Goal: Answer question/provide support: Share knowledge or assist other users

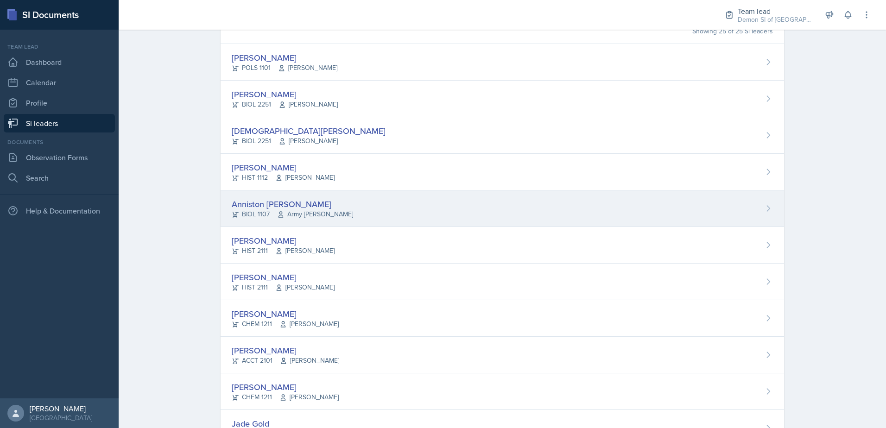
scroll to position [93, 0]
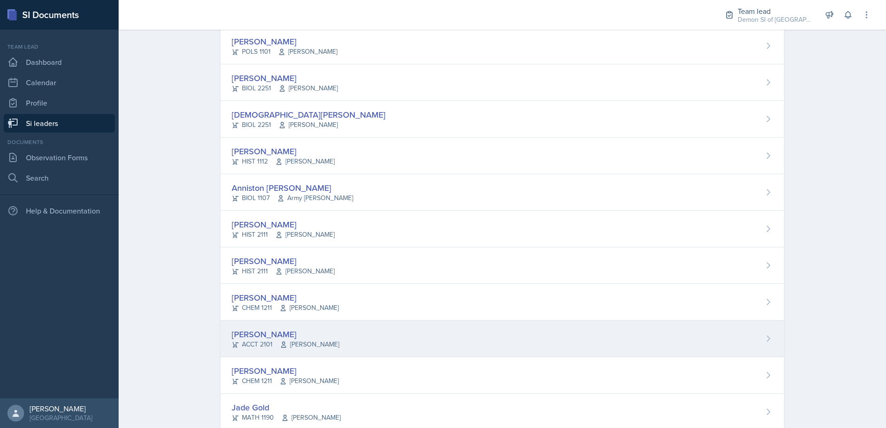
click at [239, 339] on div "[PERSON_NAME]" at bounding box center [286, 334] width 108 height 13
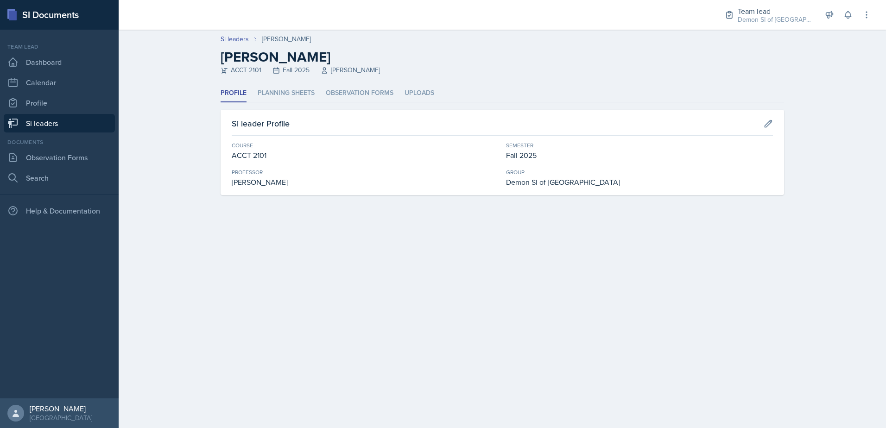
click at [315, 94] on ul "Profile Planning Sheets Observation Forms Uploads" at bounding box center [503, 93] width 564 height 18
click at [307, 93] on li "Planning Sheets" at bounding box center [286, 93] width 57 height 18
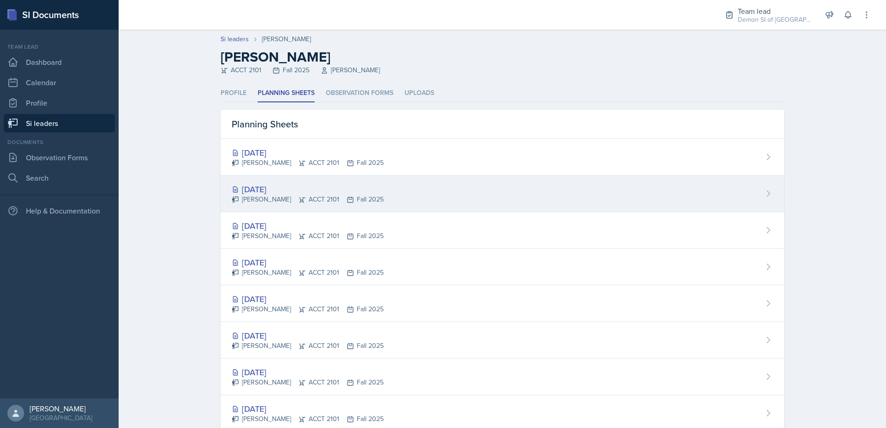
click at [273, 190] on div "[DATE]" at bounding box center [308, 189] width 152 height 13
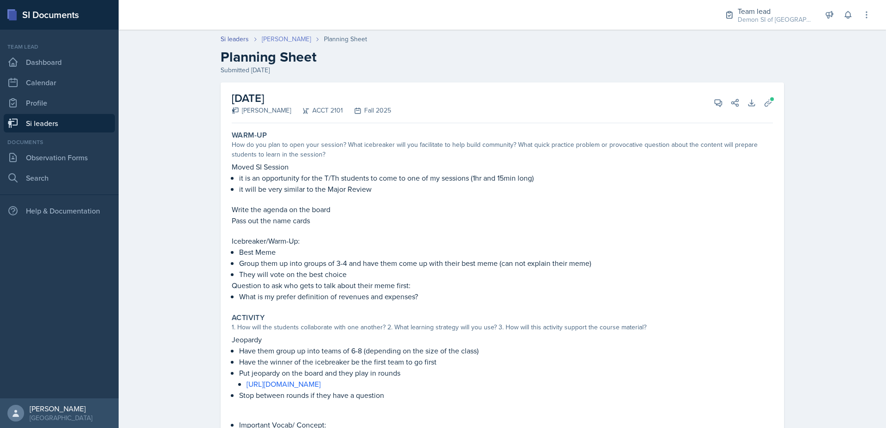
click at [285, 39] on link "[PERSON_NAME]" at bounding box center [286, 39] width 49 height 10
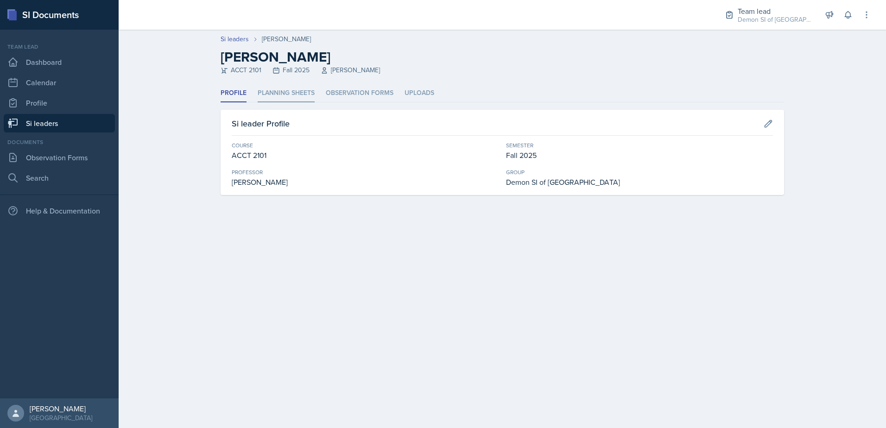
click at [274, 92] on li "Planning Sheets" at bounding box center [286, 93] width 57 height 18
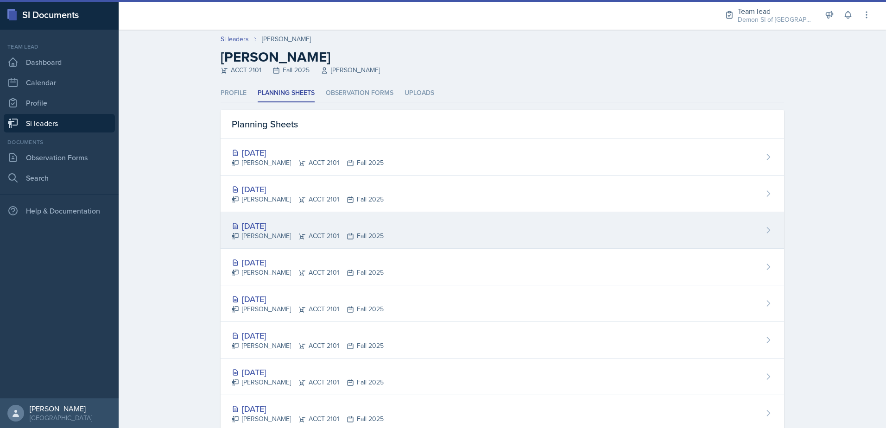
click at [266, 222] on div "[DATE]" at bounding box center [308, 226] width 152 height 13
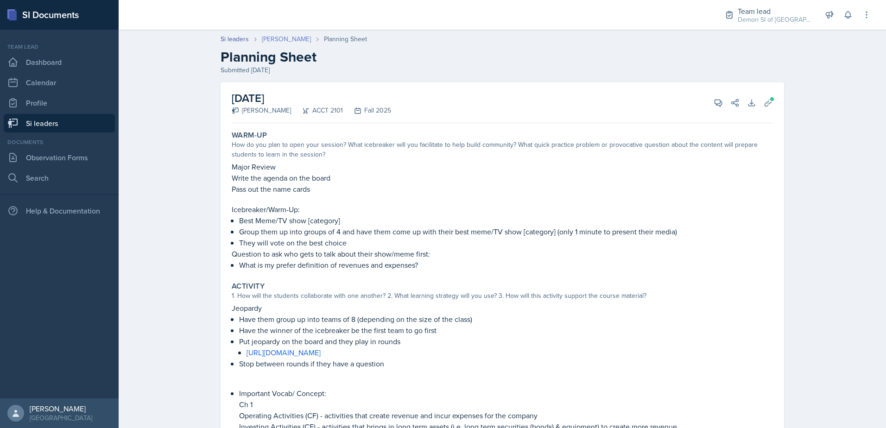
click at [282, 41] on link "[PERSON_NAME]" at bounding box center [286, 39] width 49 height 10
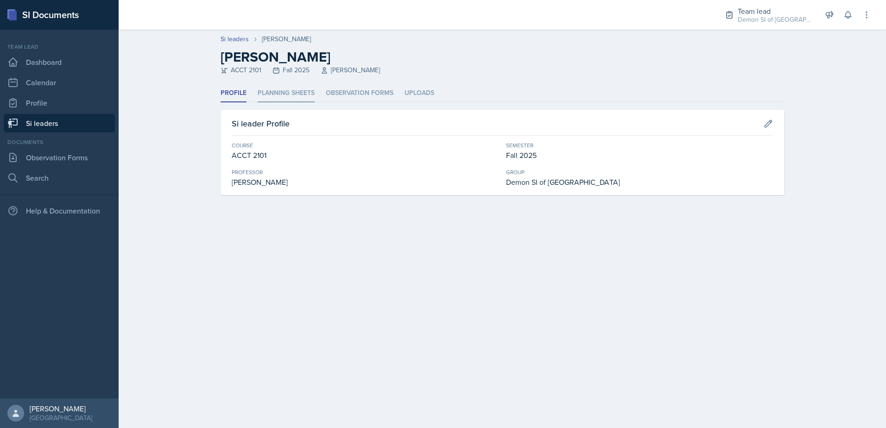
click at [273, 94] on li "Planning Sheets" at bounding box center [286, 93] width 57 height 18
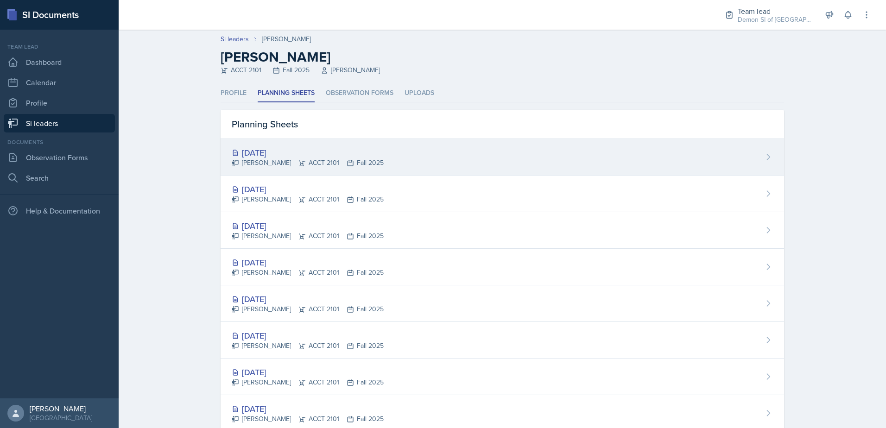
click at [260, 150] on div "[DATE]" at bounding box center [308, 152] width 152 height 13
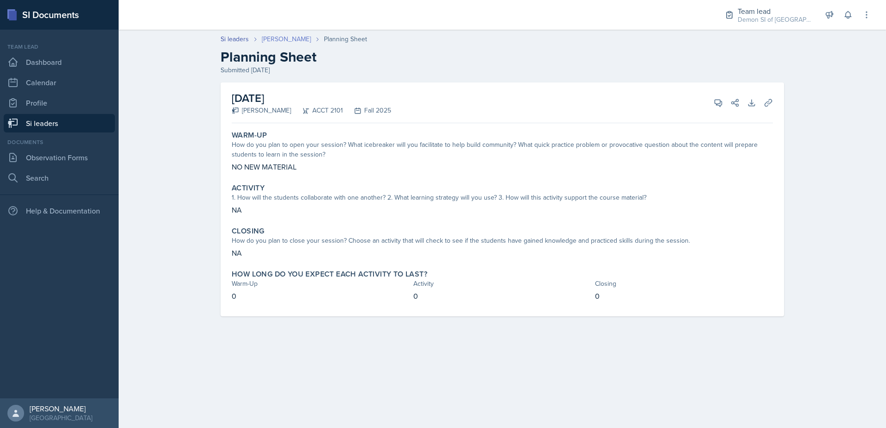
click at [281, 37] on link "[PERSON_NAME]" at bounding box center [286, 39] width 49 height 10
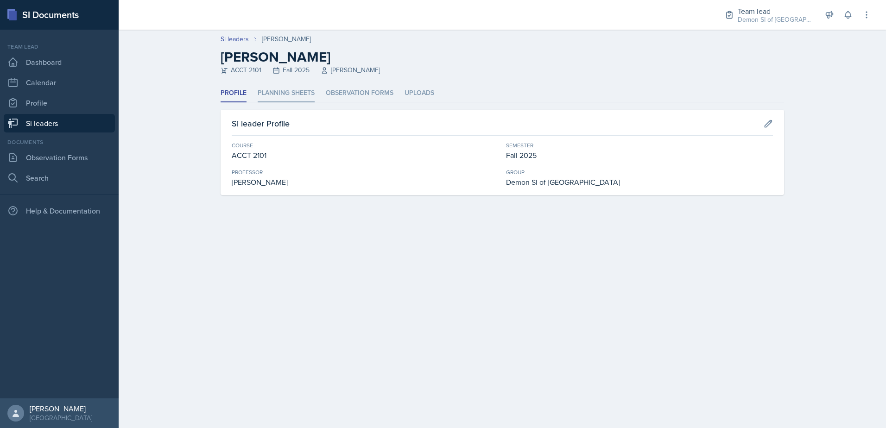
click at [305, 90] on li "Planning Sheets" at bounding box center [286, 93] width 57 height 18
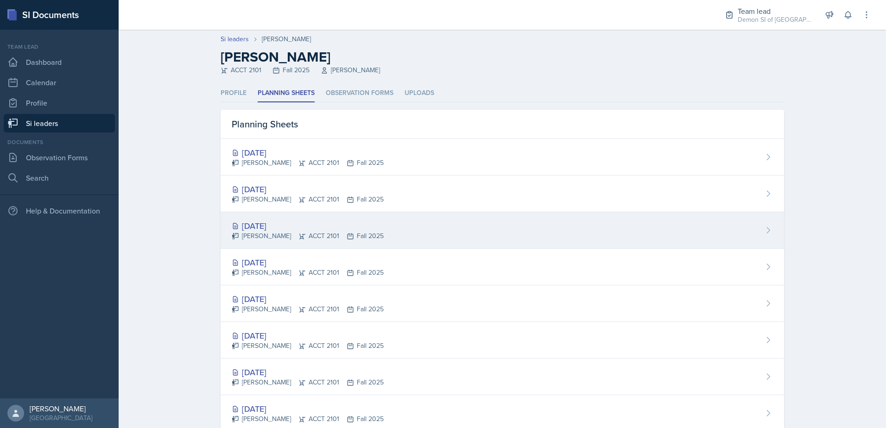
click at [272, 222] on div "[DATE]" at bounding box center [308, 226] width 152 height 13
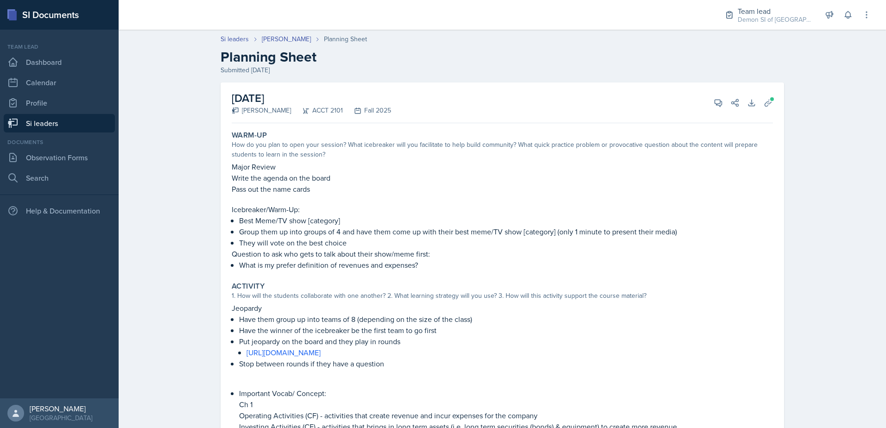
click at [78, 123] on link "Si leaders" at bounding box center [59, 123] width 111 height 19
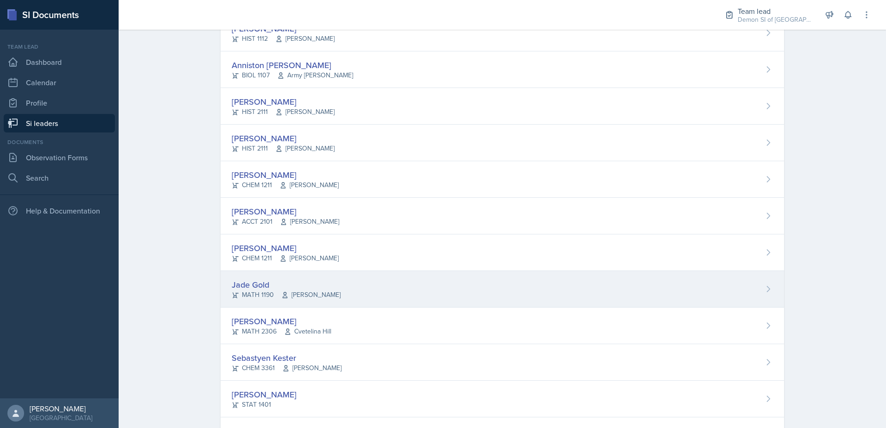
scroll to position [232, 0]
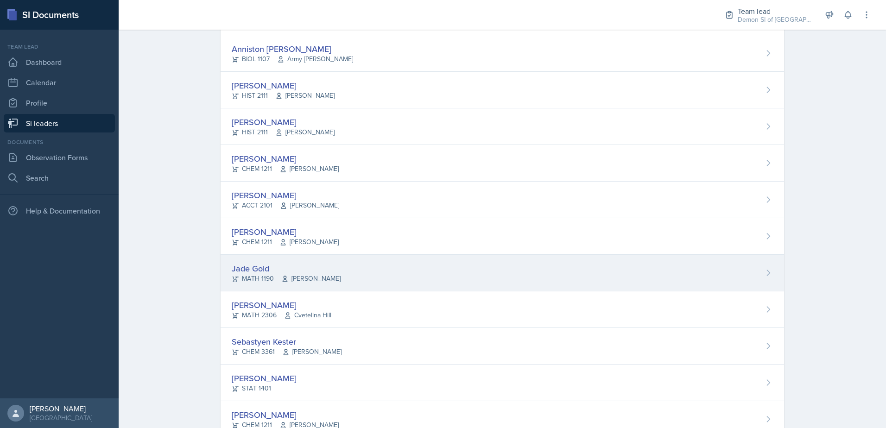
click at [262, 271] on div "Jade Gold" at bounding box center [286, 268] width 109 height 13
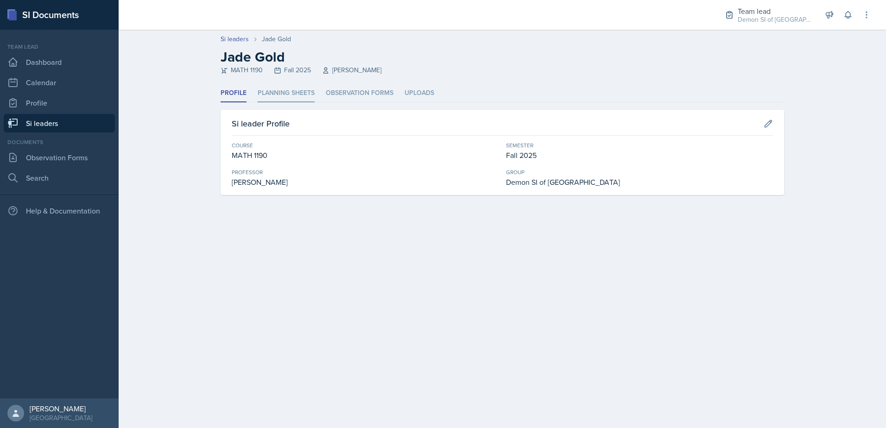
click at [272, 96] on li "Planning Sheets" at bounding box center [286, 93] width 57 height 18
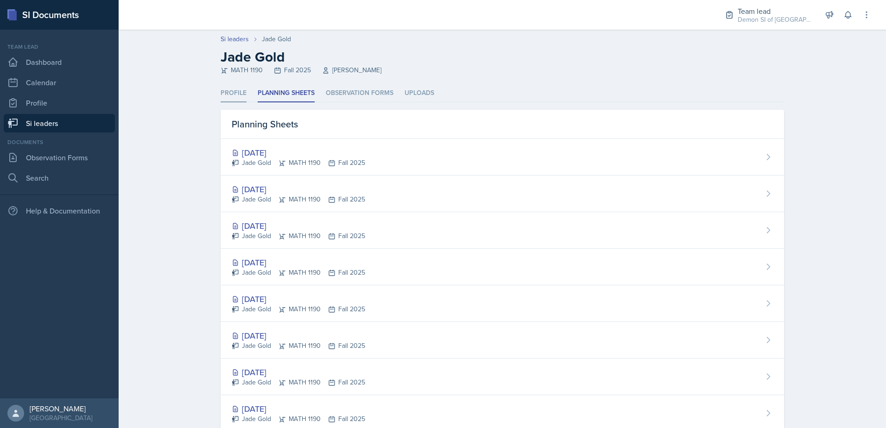
click at [232, 95] on li "Profile" at bounding box center [234, 93] width 26 height 18
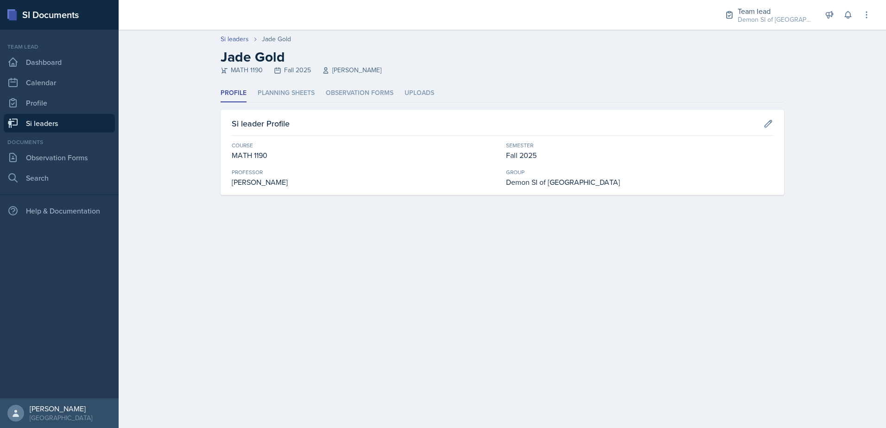
click at [65, 126] on link "Si leaders" at bounding box center [59, 123] width 111 height 19
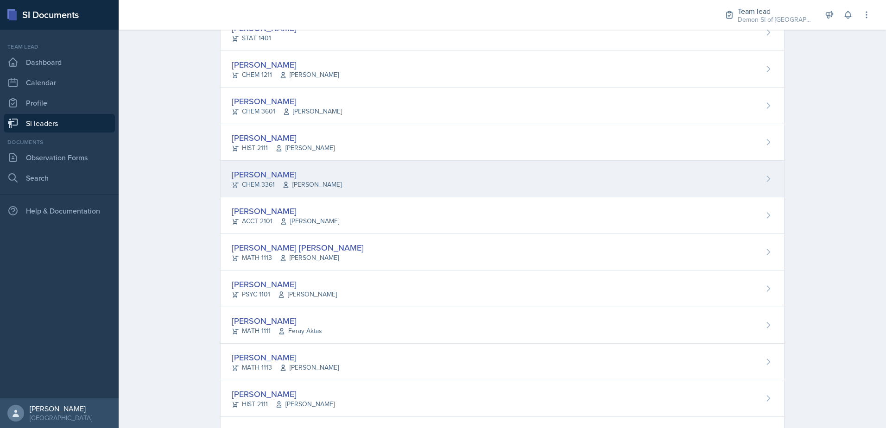
scroll to position [602, 0]
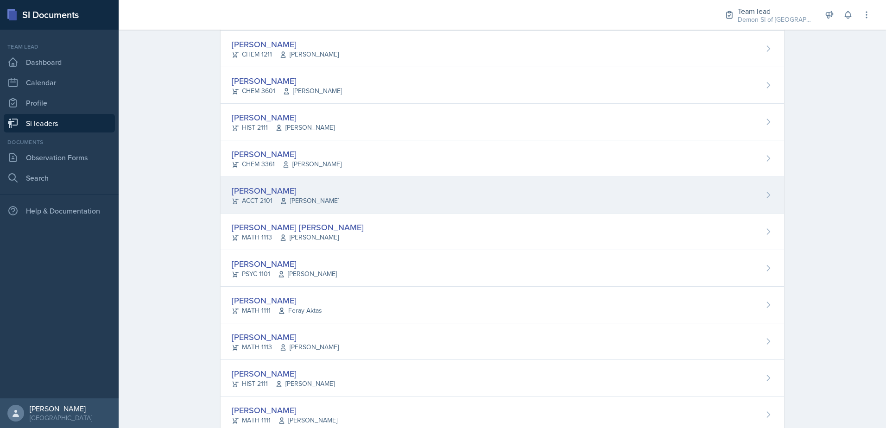
click at [246, 193] on div "[PERSON_NAME]" at bounding box center [286, 190] width 108 height 13
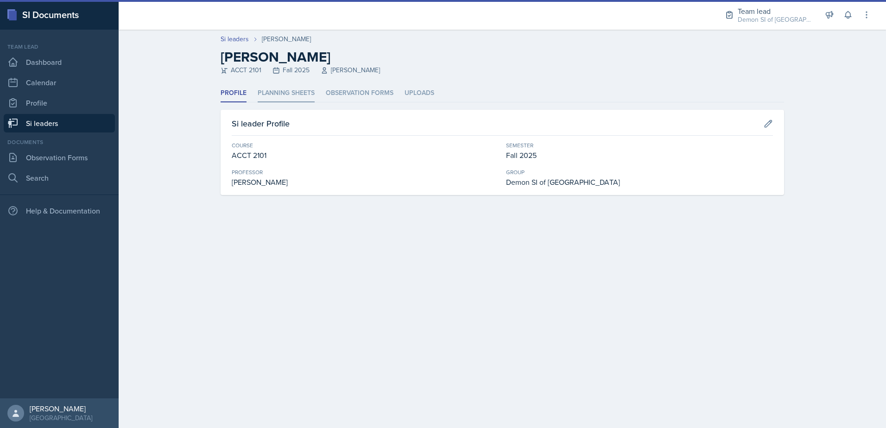
click at [282, 97] on li "Planning Sheets" at bounding box center [286, 93] width 57 height 18
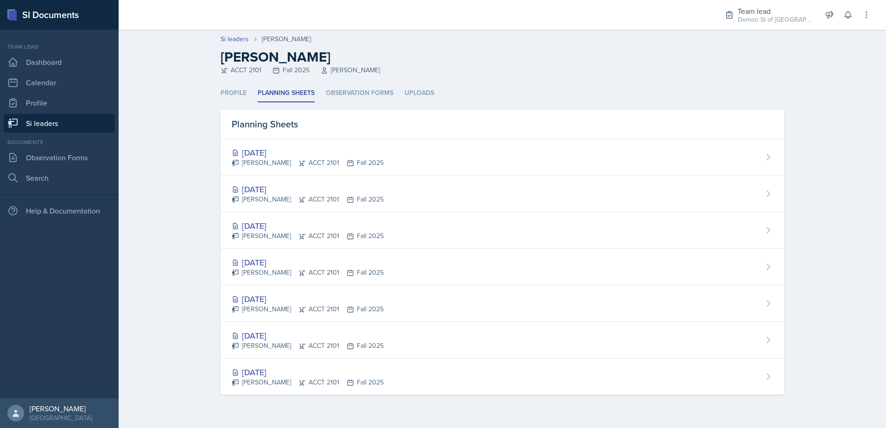
click at [73, 121] on link "Si leaders" at bounding box center [59, 123] width 111 height 19
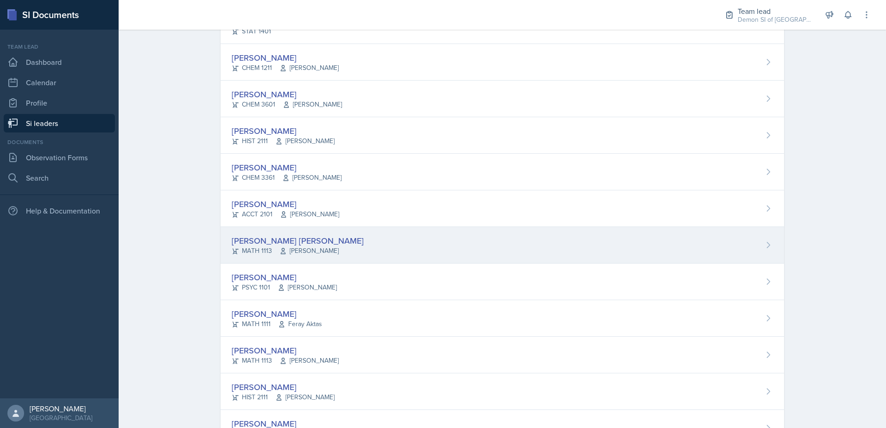
scroll to position [629, 0]
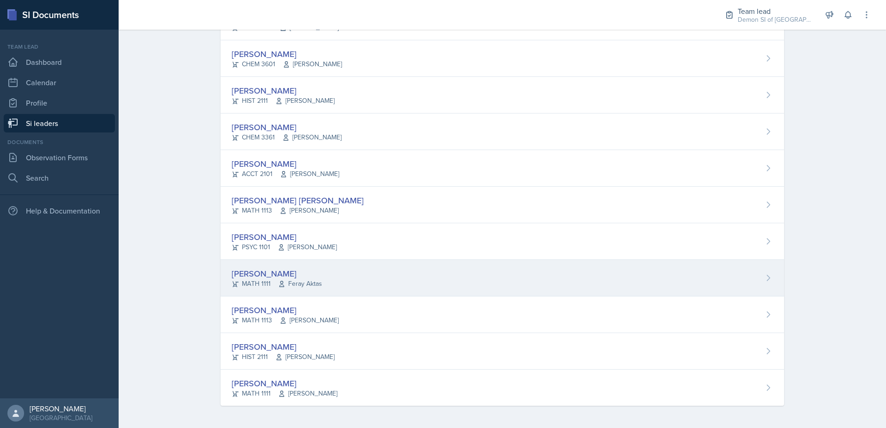
click at [250, 274] on div "[PERSON_NAME]" at bounding box center [277, 273] width 90 height 13
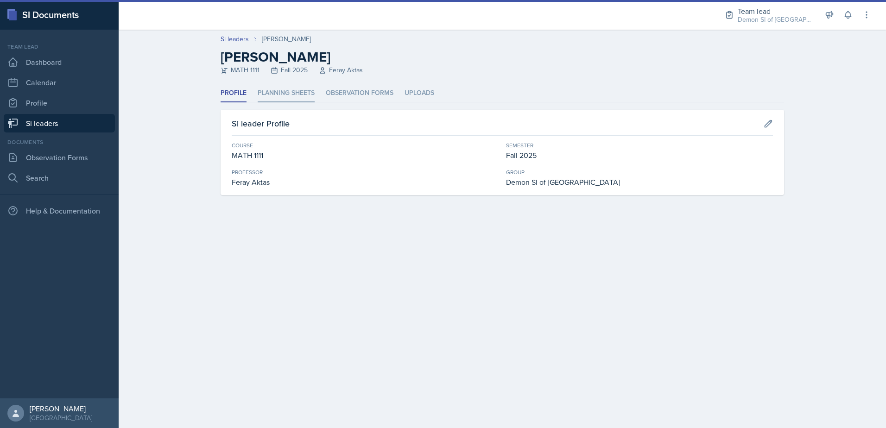
click at [259, 95] on li "Planning Sheets" at bounding box center [286, 93] width 57 height 18
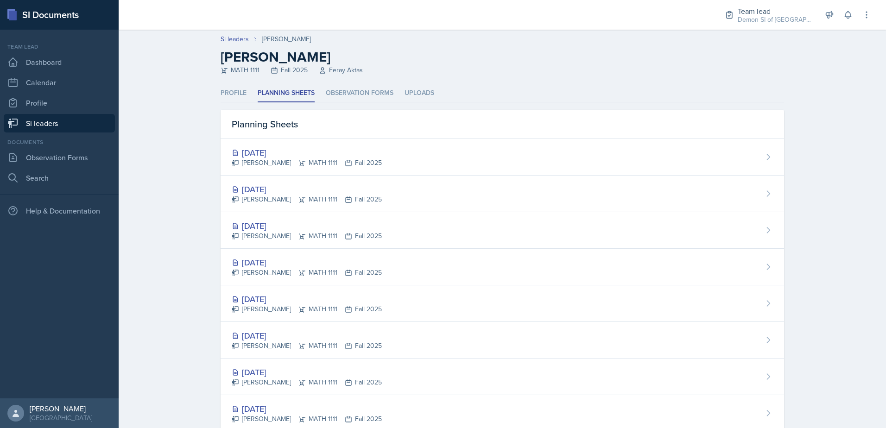
click at [77, 129] on link "Si leaders" at bounding box center [59, 123] width 111 height 19
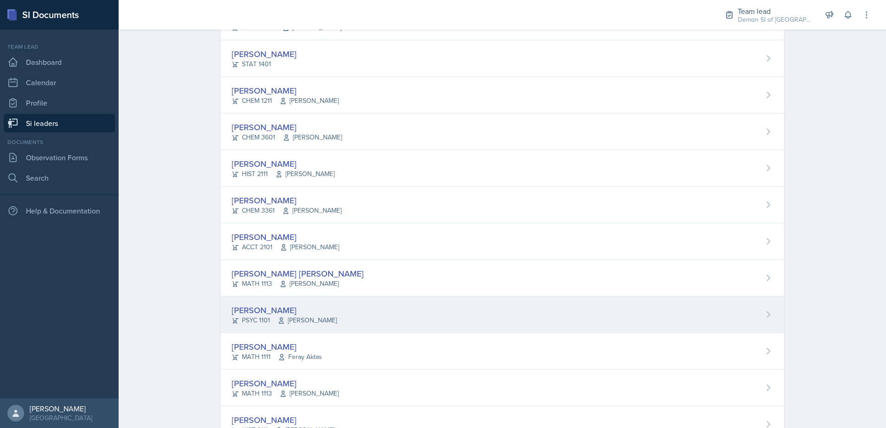
scroll to position [629, 0]
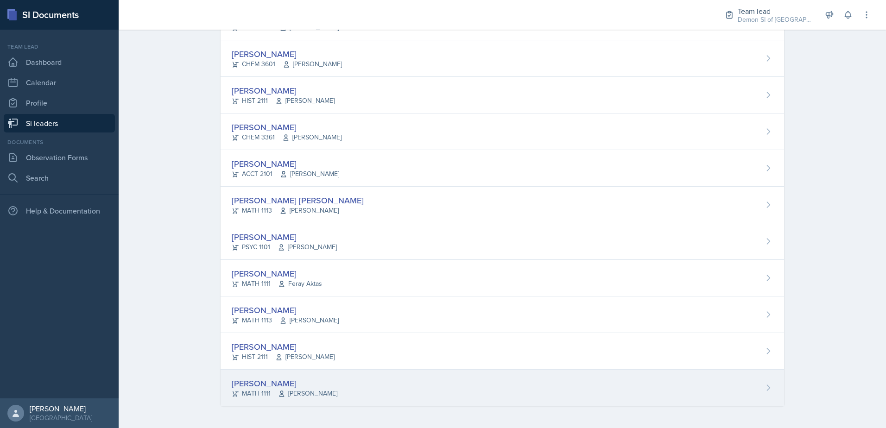
click at [259, 382] on div "[PERSON_NAME]" at bounding box center [285, 383] width 106 height 13
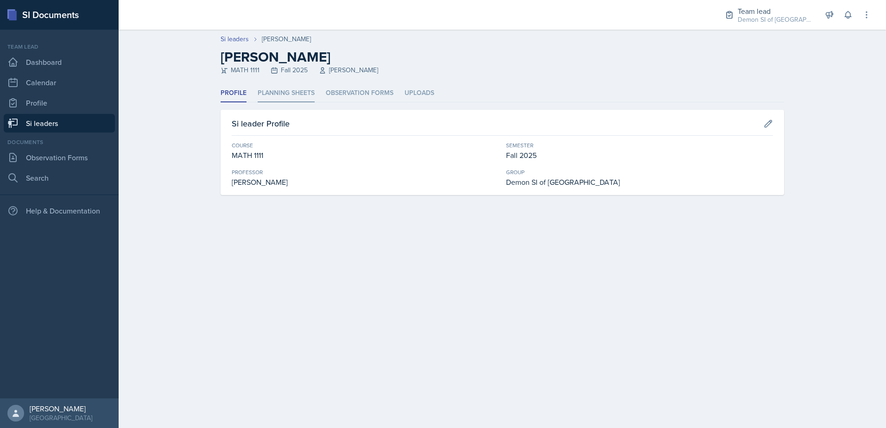
click at [301, 94] on li "Planning Sheets" at bounding box center [286, 93] width 57 height 18
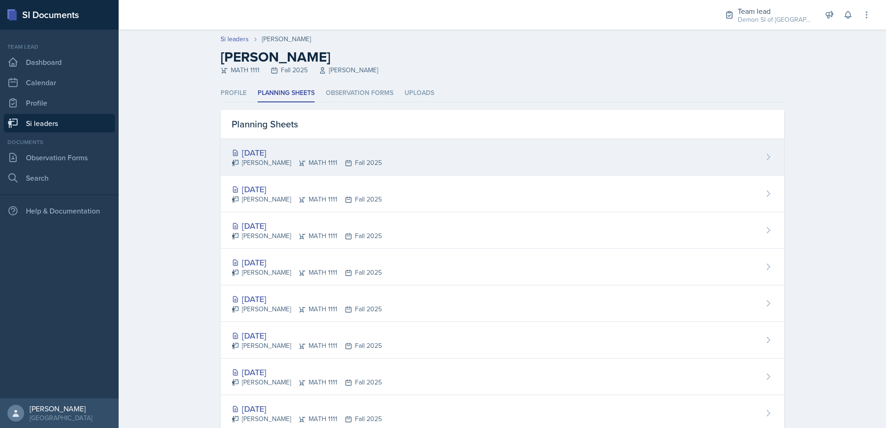
click at [298, 148] on div "[DATE]" at bounding box center [307, 152] width 150 height 13
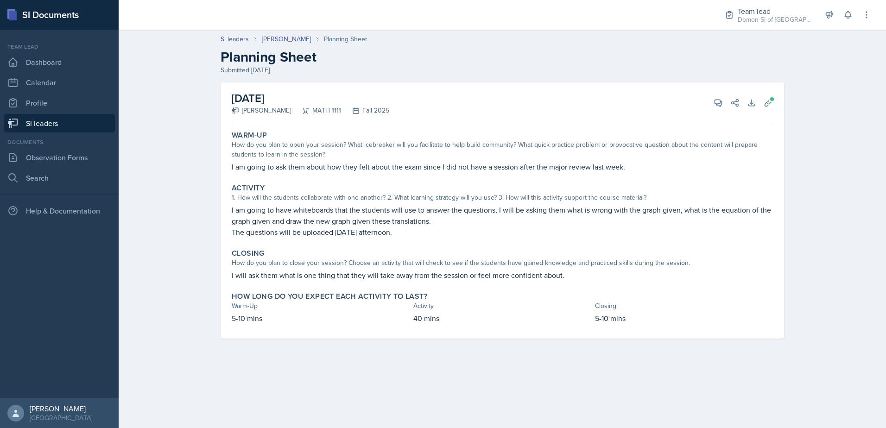
click at [108, 119] on link "Si leaders" at bounding box center [59, 123] width 111 height 19
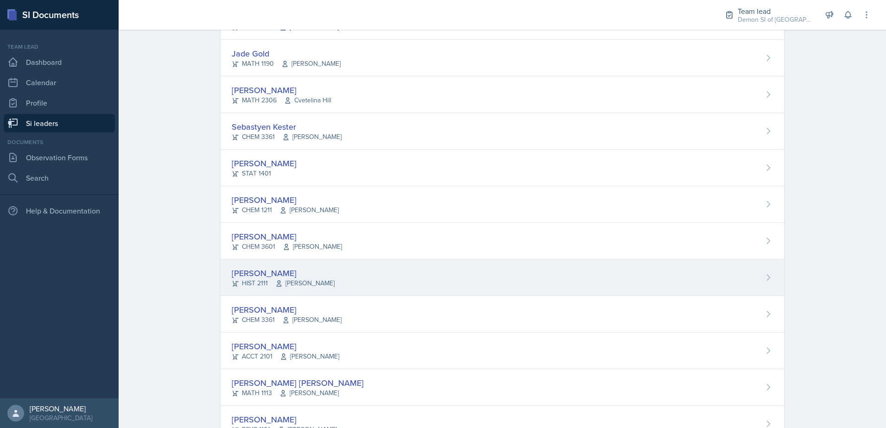
scroll to position [463, 0]
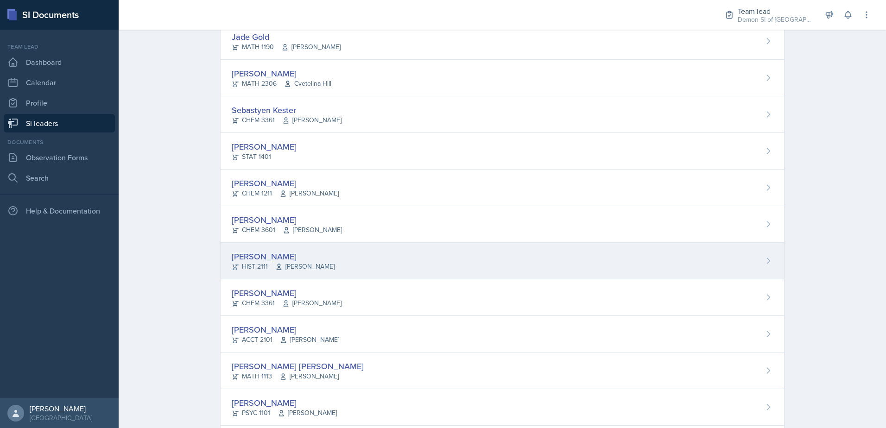
click at [270, 265] on div "HIST 2111 [PERSON_NAME]" at bounding box center [283, 267] width 103 height 10
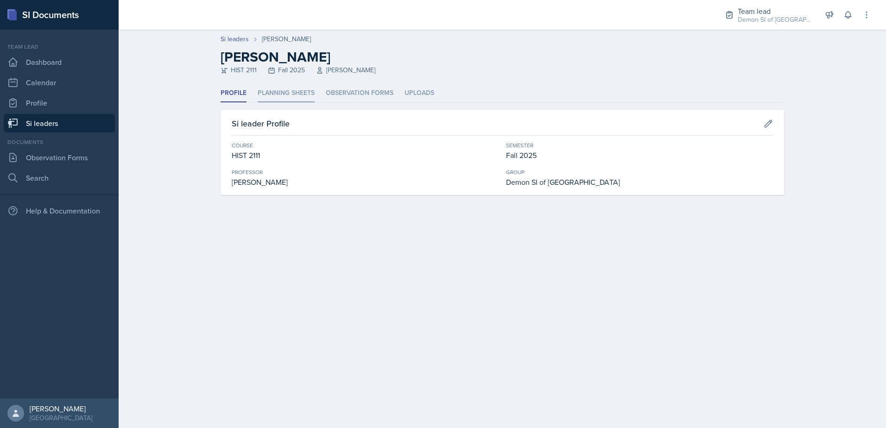
click at [297, 88] on li "Planning Sheets" at bounding box center [286, 93] width 57 height 18
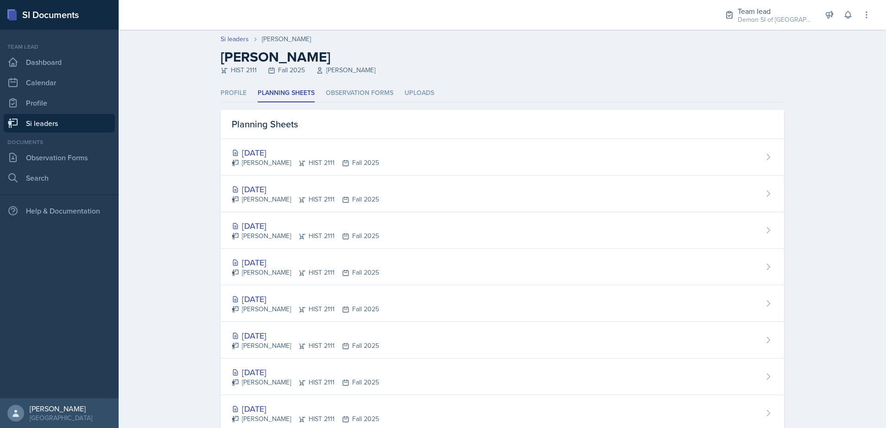
click at [56, 126] on link "Si leaders" at bounding box center [59, 123] width 111 height 19
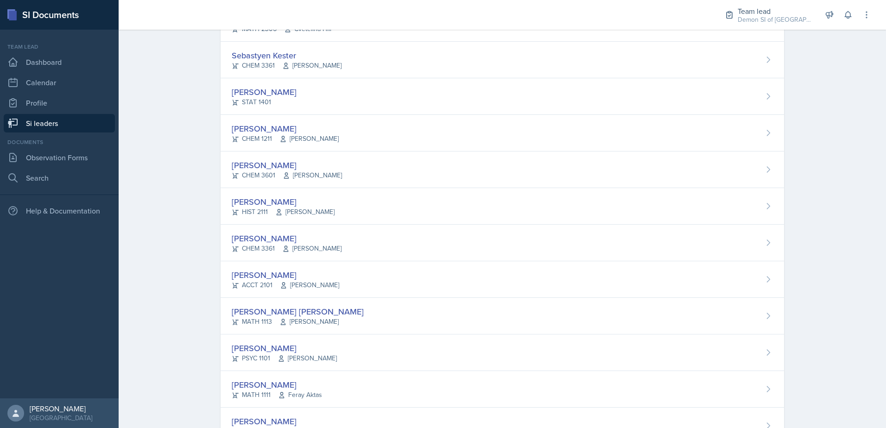
scroll to position [607, 0]
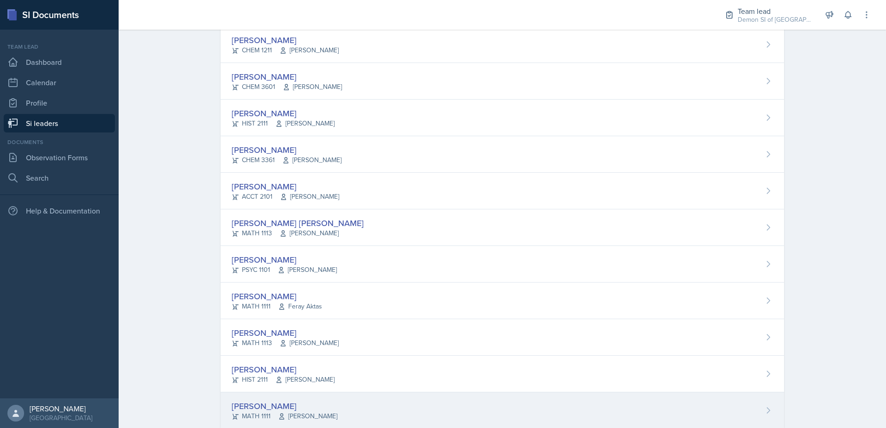
click at [232, 405] on div "[PERSON_NAME]" at bounding box center [285, 406] width 106 height 13
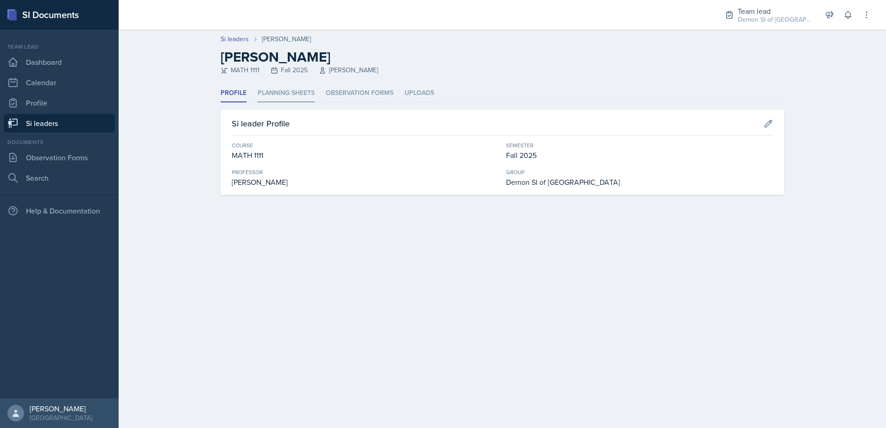
click at [298, 89] on li "Planning Sheets" at bounding box center [286, 93] width 57 height 18
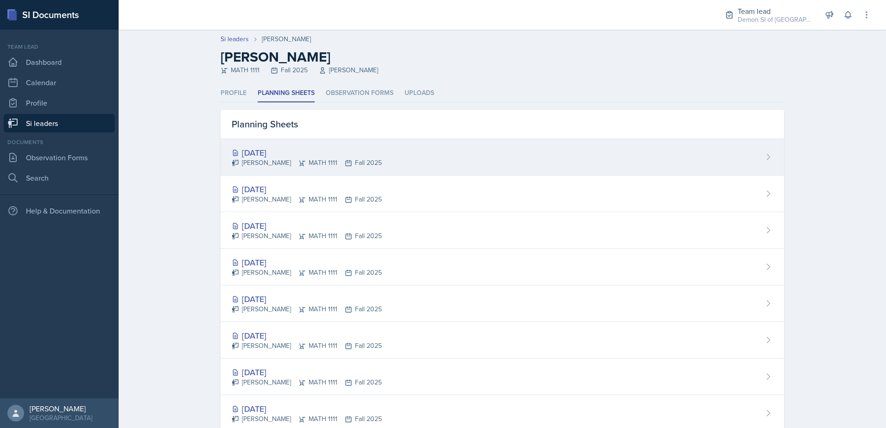
click at [290, 151] on div "[DATE]" at bounding box center [307, 152] width 150 height 13
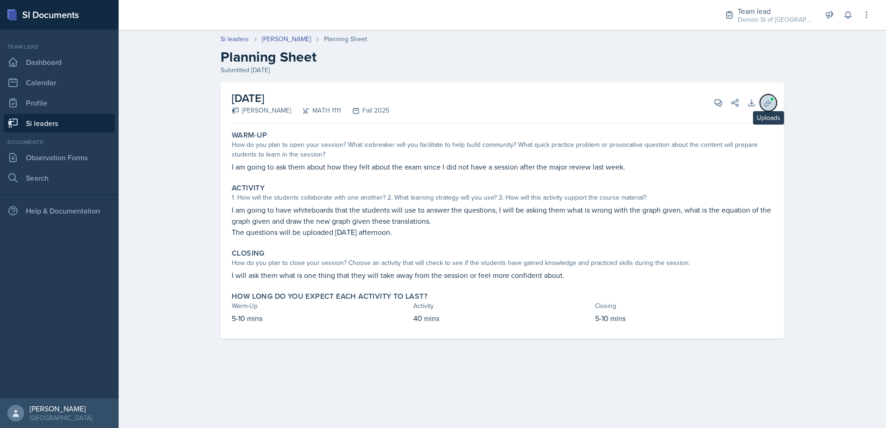
click at [769, 97] on span at bounding box center [772, 99] width 6 height 6
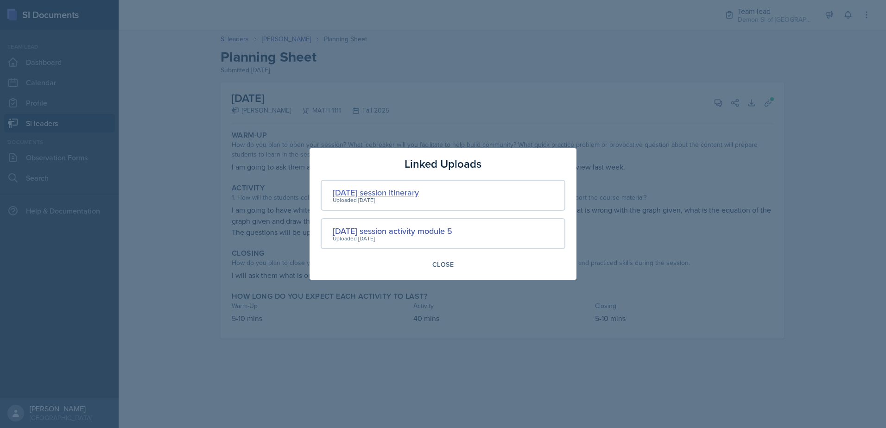
click at [375, 193] on div "[DATE] session itinerary" at bounding box center [376, 192] width 86 height 13
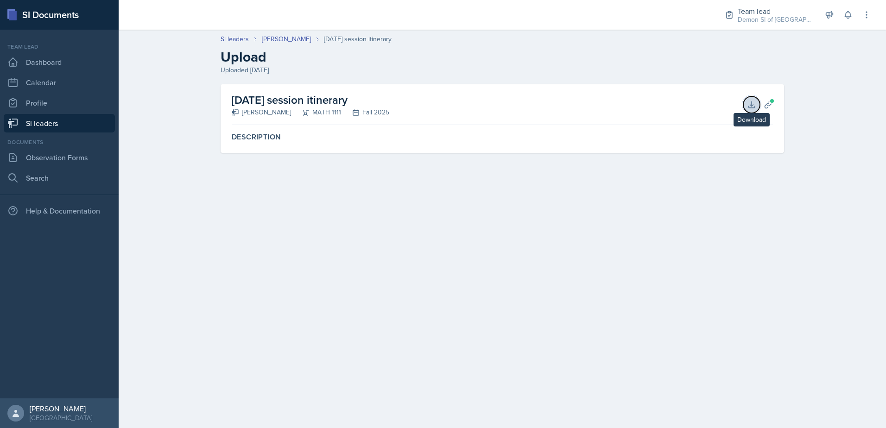
click at [749, 107] on icon at bounding box center [751, 104] width 9 height 9
click at [304, 38] on link "[PERSON_NAME]" at bounding box center [286, 39] width 49 height 10
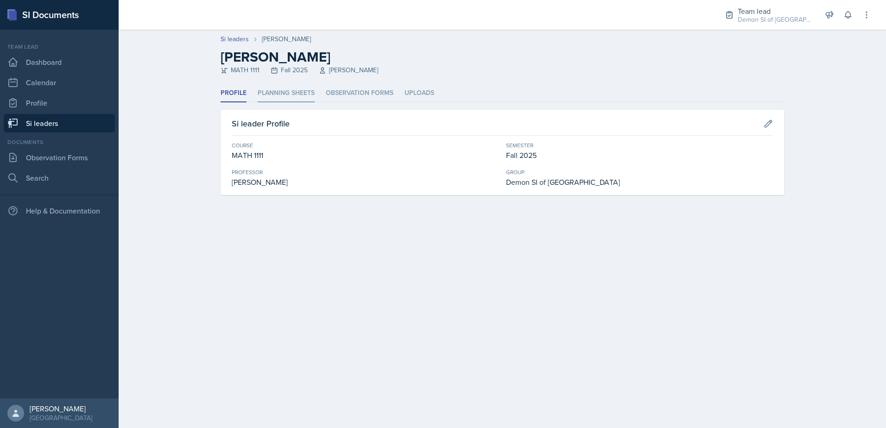
click at [313, 95] on li "Planning Sheets" at bounding box center [286, 93] width 57 height 18
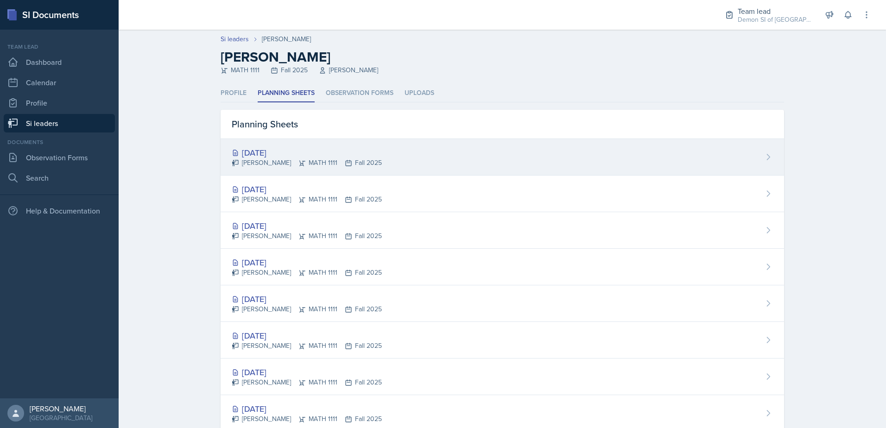
click at [291, 147] on div "[DATE]" at bounding box center [307, 152] width 150 height 13
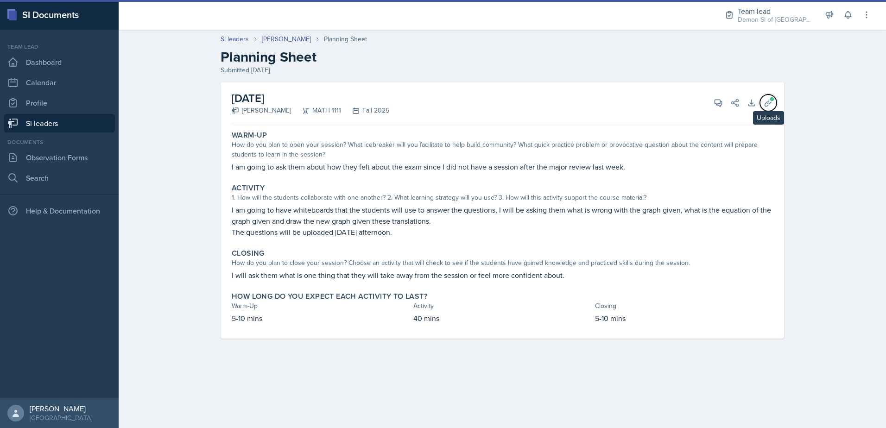
click at [764, 108] on button "Uploads" at bounding box center [768, 103] width 17 height 17
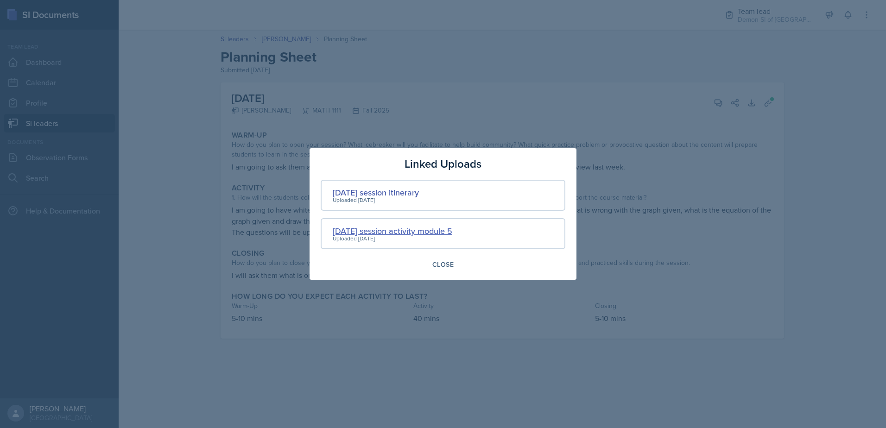
click at [406, 229] on div "[DATE] session activity module 5" at bounding box center [393, 231] width 120 height 13
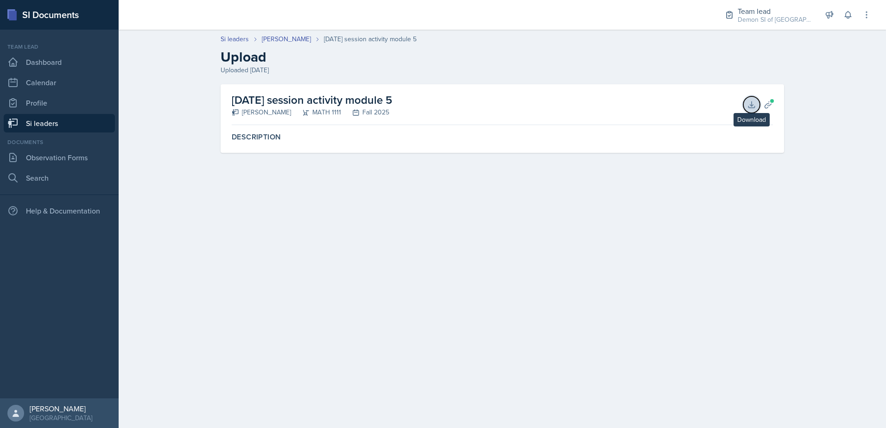
click at [754, 105] on icon at bounding box center [751, 104] width 9 height 9
click at [768, 102] on icon at bounding box center [768, 104] width 9 height 9
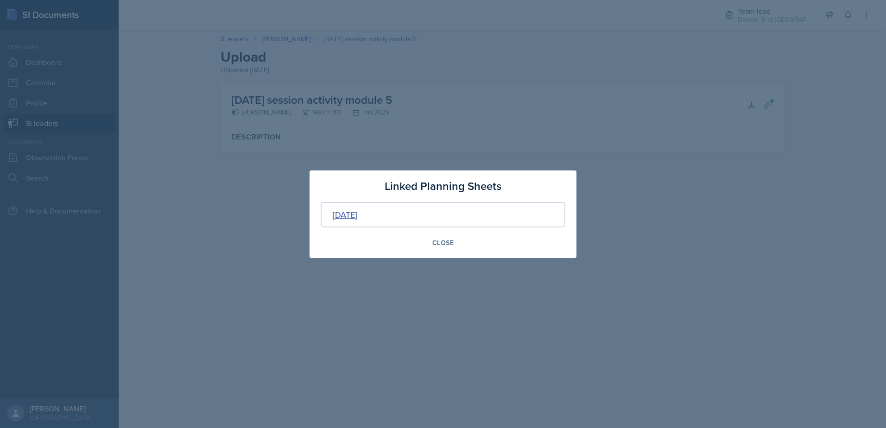
click at [345, 218] on div "[DATE]" at bounding box center [345, 215] width 25 height 13
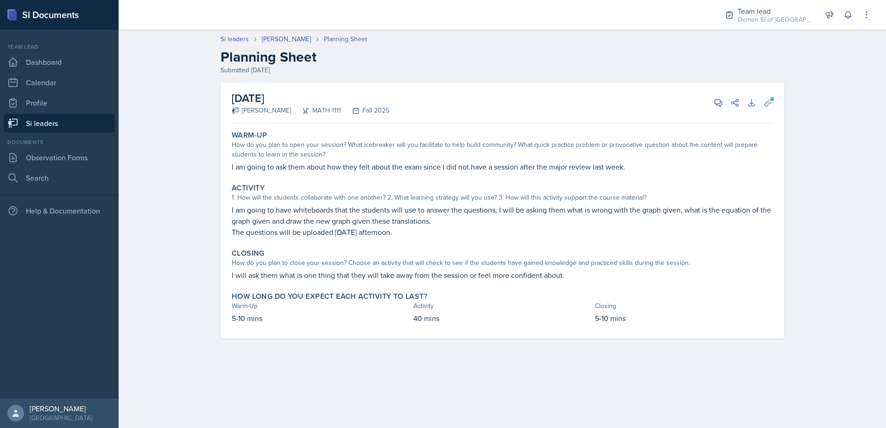
click at [78, 123] on link "Si leaders" at bounding box center [59, 123] width 111 height 19
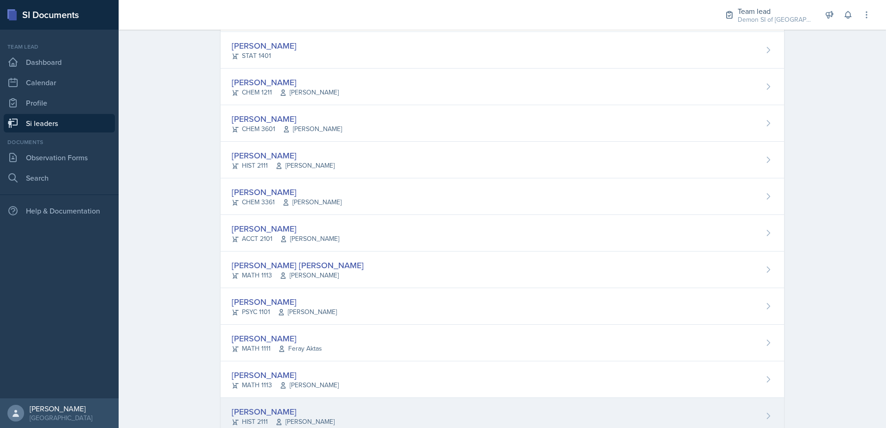
scroll to position [629, 0]
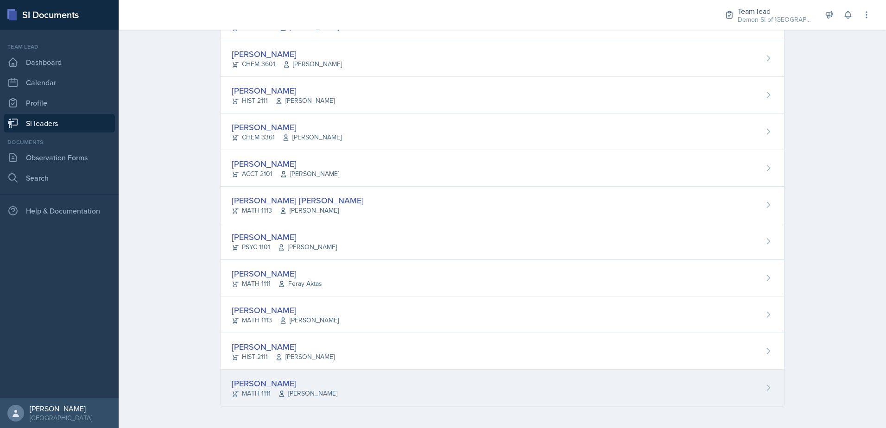
click at [266, 384] on div "[PERSON_NAME]" at bounding box center [285, 383] width 106 height 13
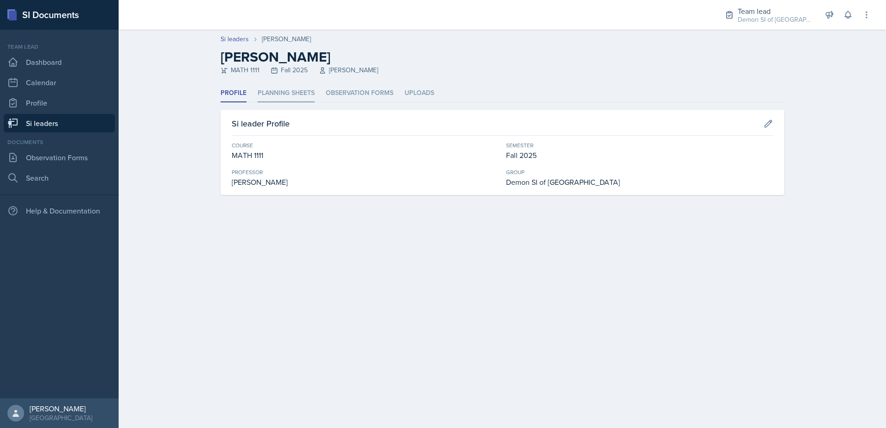
click at [265, 91] on li "Planning Sheets" at bounding box center [286, 93] width 57 height 18
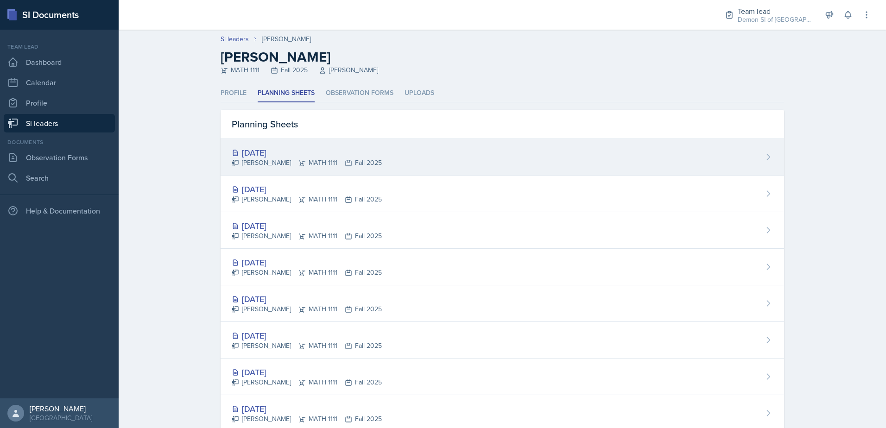
click at [283, 150] on div "[DATE]" at bounding box center [307, 152] width 150 height 13
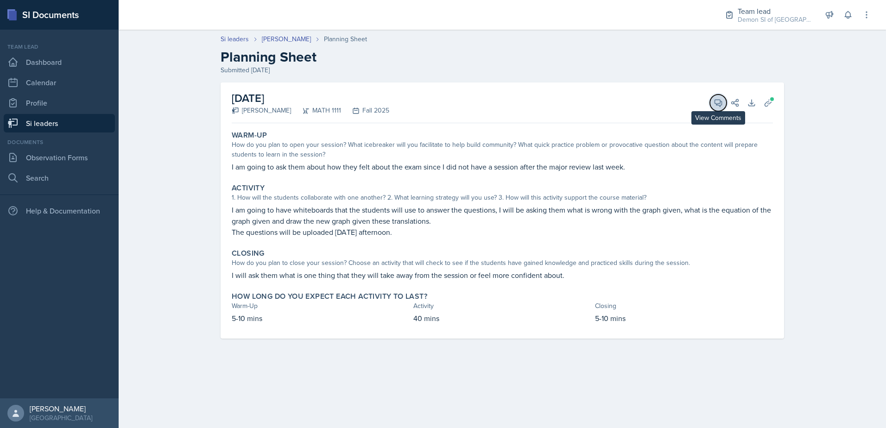
click at [720, 106] on icon at bounding box center [718, 103] width 7 height 7
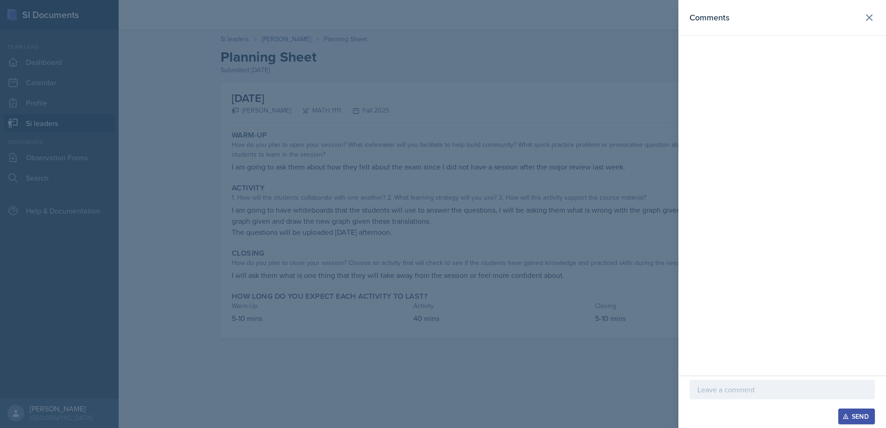
click at [798, 393] on p at bounding box center [782, 389] width 170 height 11
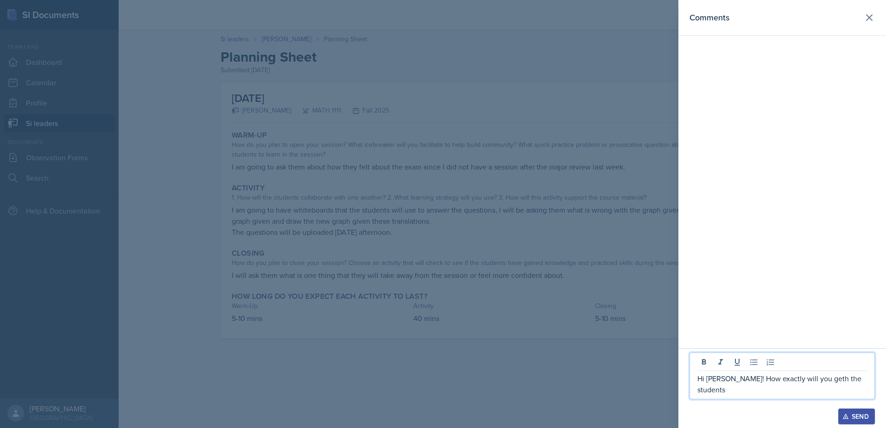
click at [821, 378] on div "Hi [PERSON_NAME]! How exactly will you geth the students" at bounding box center [782, 376] width 185 height 47
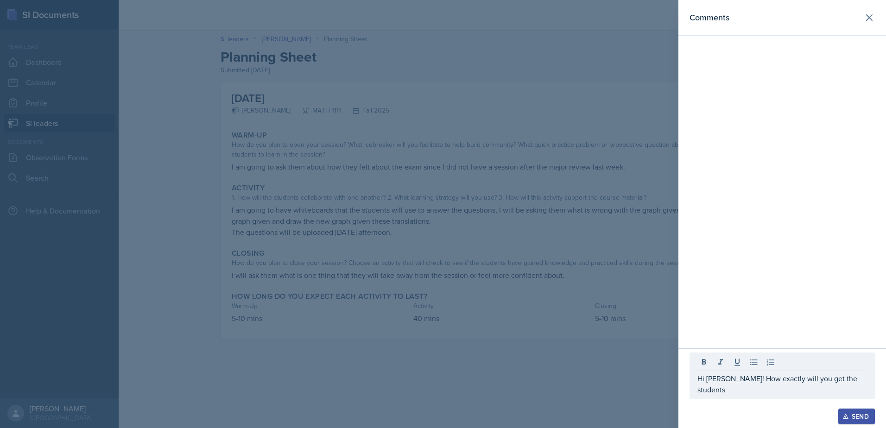
click at [867, 388] on div "Hi [PERSON_NAME]! How exactly will you get the students" at bounding box center [782, 376] width 185 height 47
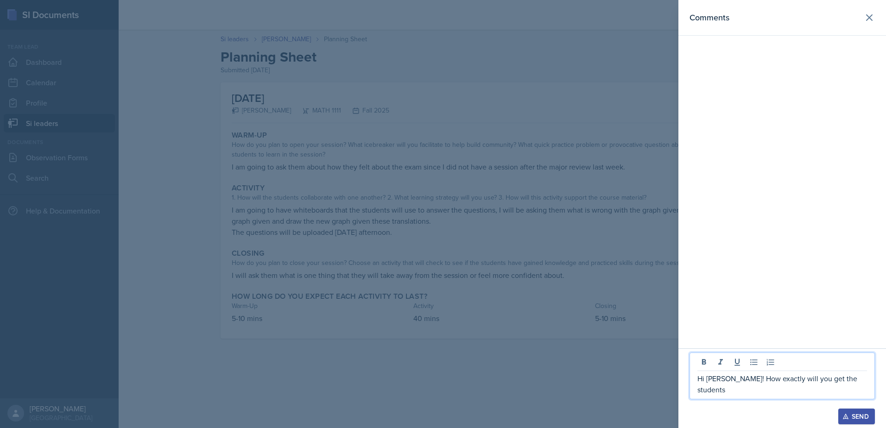
click at [866, 386] on p "Hi [PERSON_NAME]! How exactly will you get the students" at bounding box center [782, 384] width 170 height 22
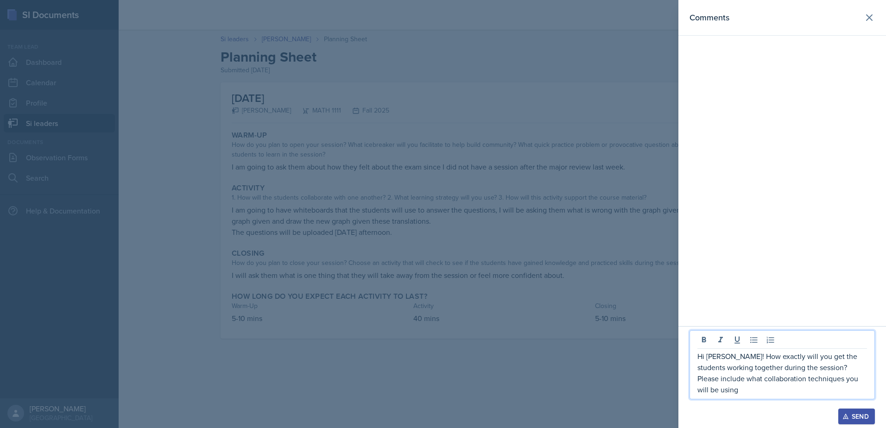
click at [784, 389] on p "Hi [PERSON_NAME]! How exactly will you get the students working together during…" at bounding box center [782, 373] width 170 height 44
click at [811, 381] on p "Hi [PERSON_NAME]! How exactly will you get the students working together during…" at bounding box center [782, 368] width 170 height 56
click at [767, 397] on div "Hi [PERSON_NAME]! How exactly will you get the students working together during…" at bounding box center [782, 359] width 185 height 80
click at [767, 391] on p "Hi [PERSON_NAME]! How exactly will you get the students working together during…" at bounding box center [782, 368] width 170 height 56
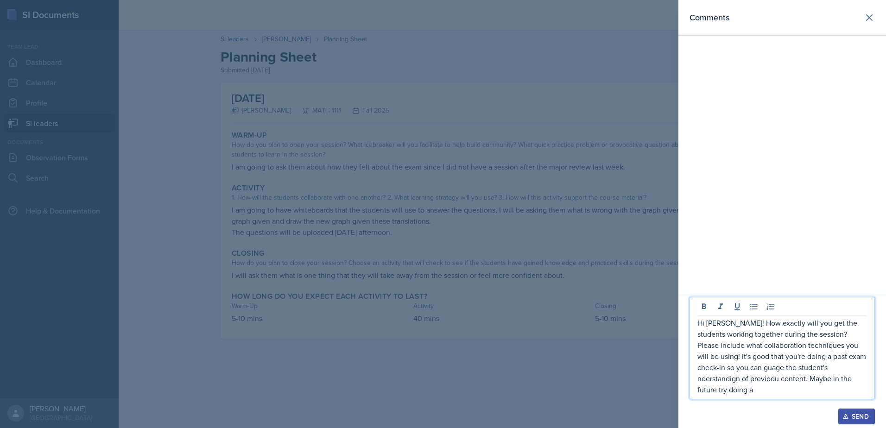
click at [773, 386] on p "Hi [PERSON_NAME]! How exactly will you get the students working together during…" at bounding box center [782, 356] width 170 height 78
click at [777, 391] on p "Hi [PERSON_NAME]! How exactly will you get the students working together during…" at bounding box center [782, 356] width 170 height 78
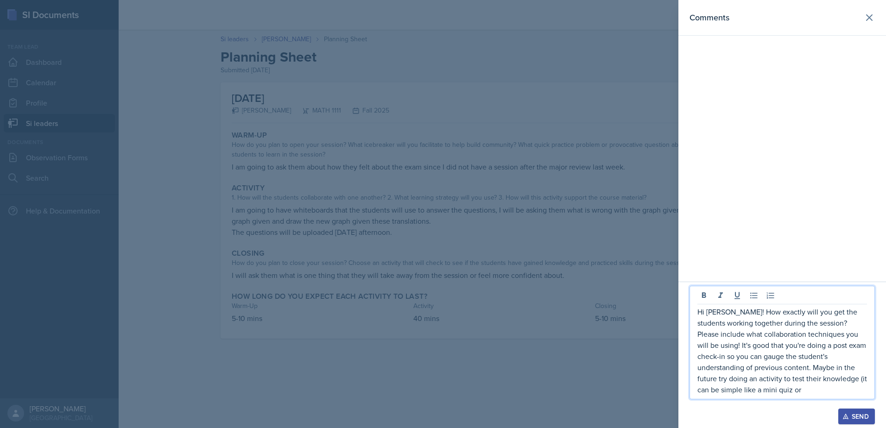
click at [780, 393] on p "Hi [PERSON_NAME]! How exactly will you get the students working together during…" at bounding box center [782, 350] width 170 height 89
click at [829, 388] on p "Hi [PERSON_NAME]! How exactly will you get the students working together during…" at bounding box center [782, 350] width 170 height 89
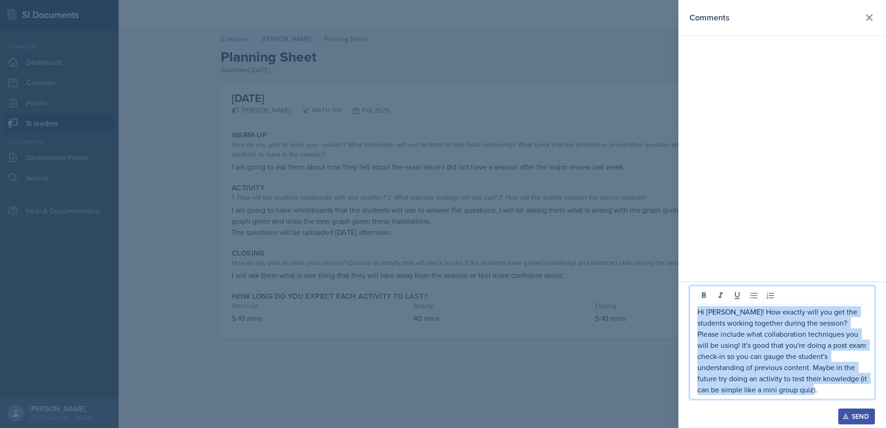
drag, startPoint x: 800, startPoint y: 389, endPoint x: 690, endPoint y: 307, distance: 137.8
click at [690, 307] on div "Hi [PERSON_NAME]! How exactly will you get the students working together during…" at bounding box center [782, 343] width 185 height 114
click at [826, 393] on p "Hi [PERSON_NAME]! How exactly will you get the students working together during…" at bounding box center [782, 350] width 170 height 89
drag, startPoint x: 827, startPoint y: 393, endPoint x: 693, endPoint y: 314, distance: 155.6
click at [690, 312] on div "Hi [PERSON_NAME]! How exactly will you get the students working together during…" at bounding box center [782, 343] width 185 height 114
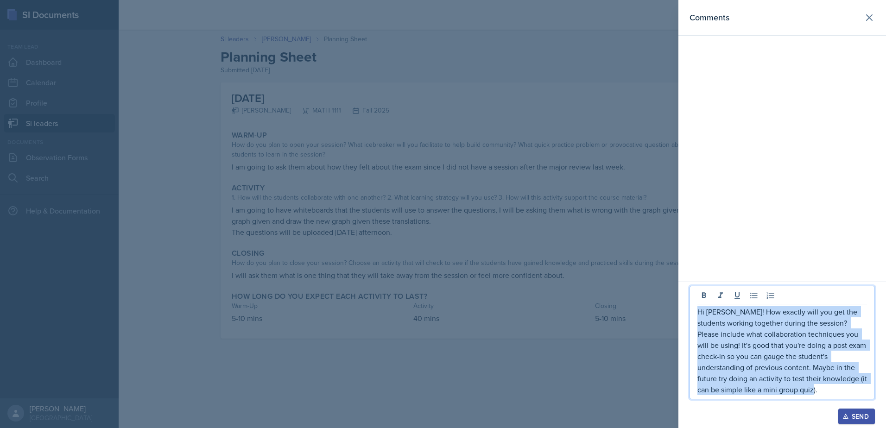
copy p "Hi [PERSON_NAME]! How exactly will you get the students working together during…"
click at [858, 418] on div "Send" at bounding box center [856, 416] width 25 height 7
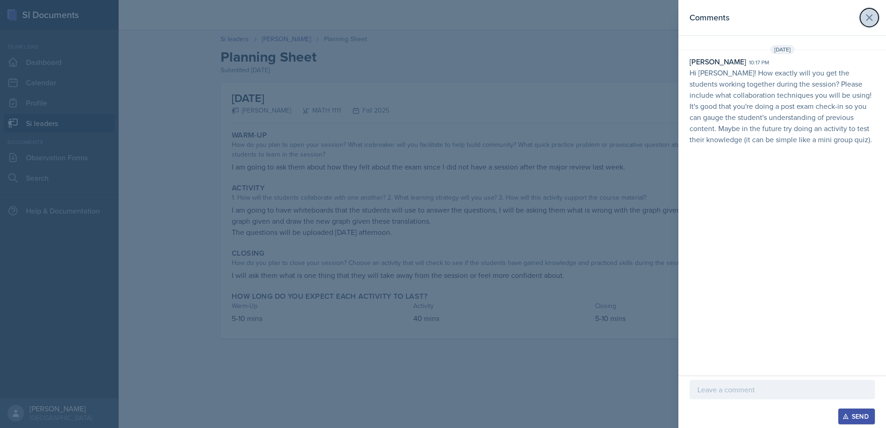
click at [874, 18] on icon at bounding box center [869, 17] width 11 height 11
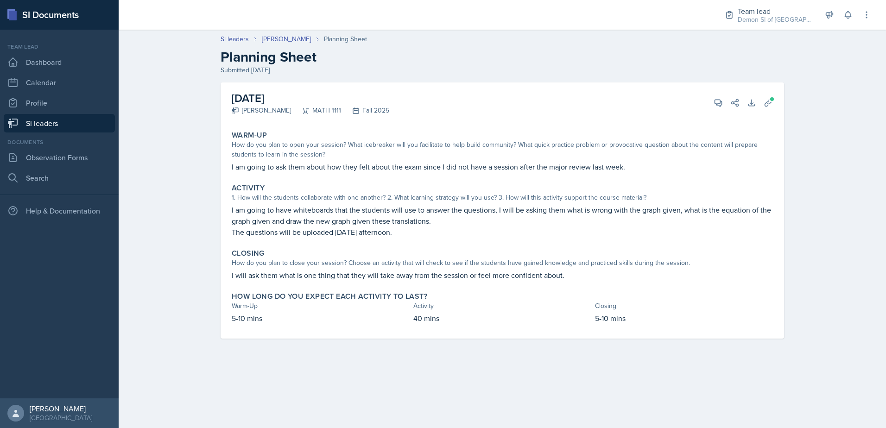
click at [89, 125] on link "Si leaders" at bounding box center [59, 123] width 111 height 19
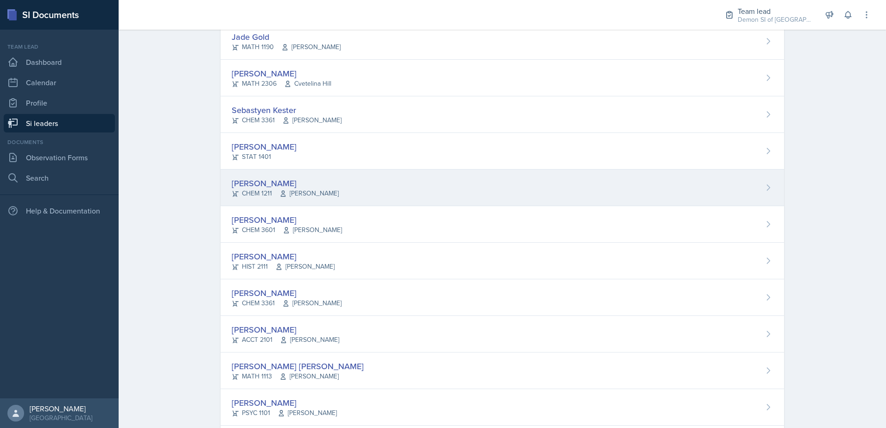
scroll to position [371, 0]
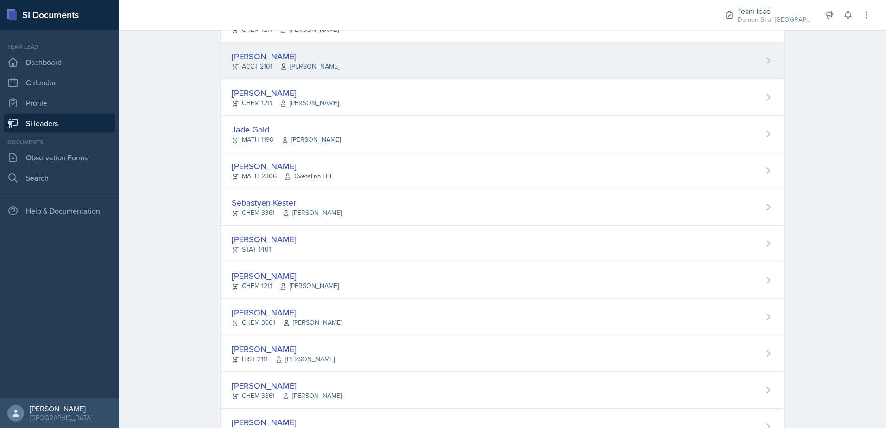
click at [268, 70] on div "ACCT 2101 [PERSON_NAME]" at bounding box center [286, 67] width 108 height 10
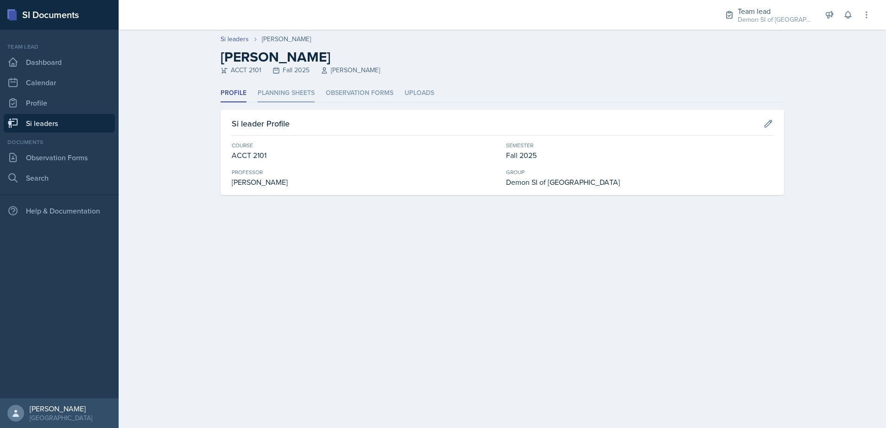
click at [265, 92] on li "Planning Sheets" at bounding box center [286, 93] width 57 height 18
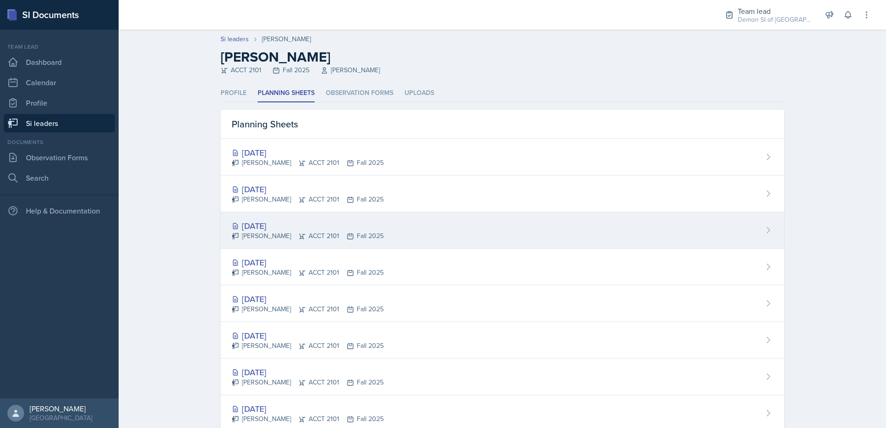
click at [274, 232] on div "[DATE]" at bounding box center [308, 226] width 152 height 13
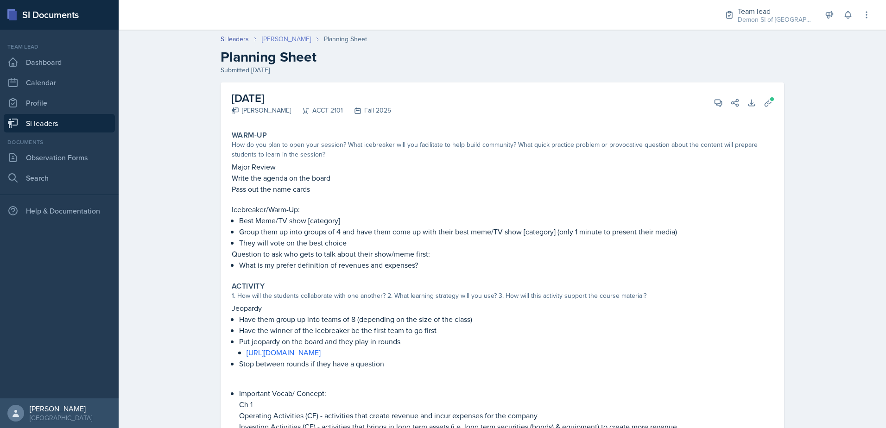
click at [271, 37] on link "[PERSON_NAME]" at bounding box center [286, 39] width 49 height 10
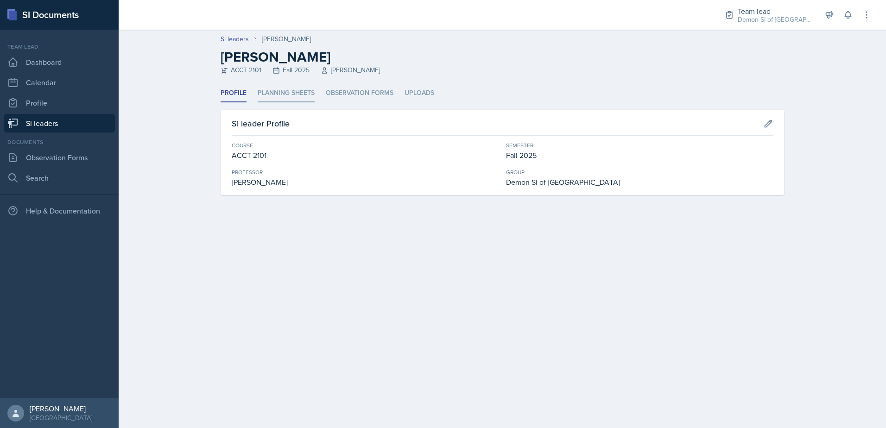
click at [279, 99] on li "Planning Sheets" at bounding box center [286, 93] width 57 height 18
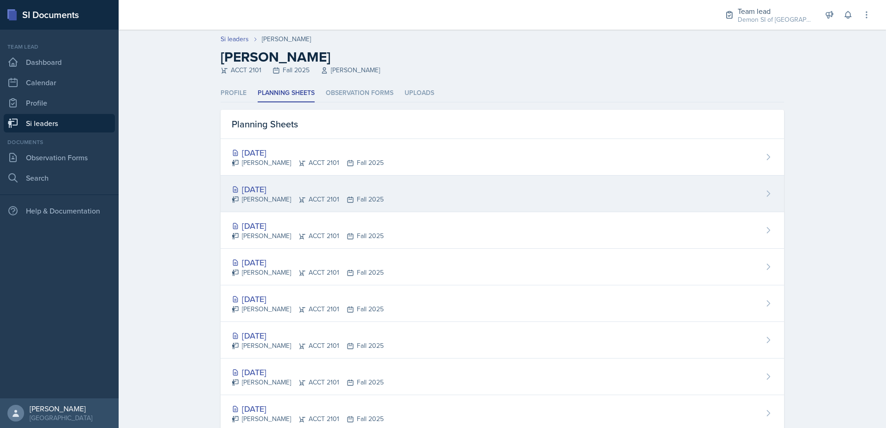
click at [255, 200] on div "[PERSON_NAME] ACCT 2101 Fall 2025" at bounding box center [308, 200] width 152 height 10
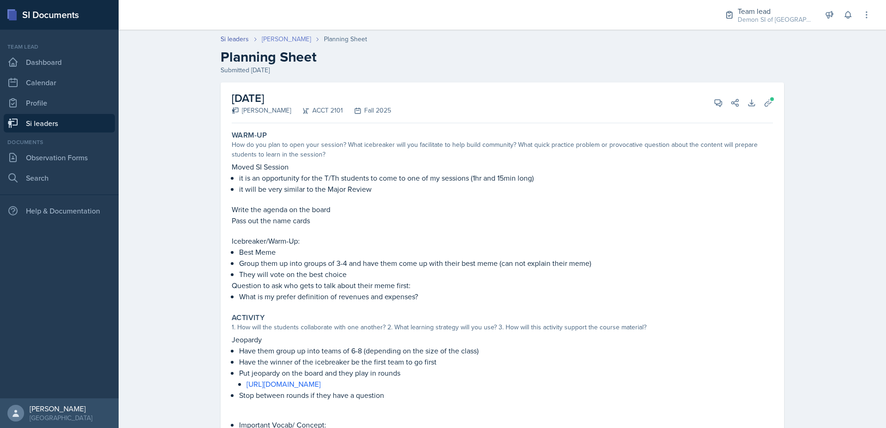
click at [264, 39] on link "[PERSON_NAME]" at bounding box center [286, 39] width 49 height 10
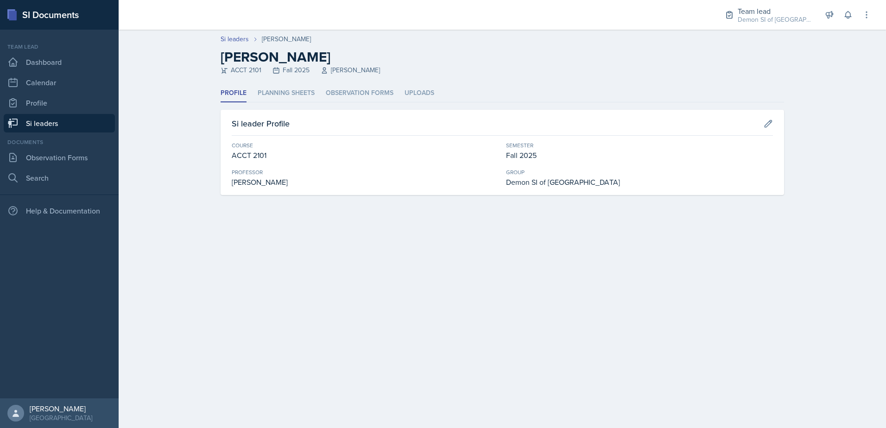
click at [285, 81] on header "Si leaders [PERSON_NAME] [PERSON_NAME] ACCT 2101 Fall 2025 [PERSON_NAME]" at bounding box center [502, 57] width 767 height 55
click at [286, 93] on li "Planning Sheets" at bounding box center [286, 93] width 57 height 18
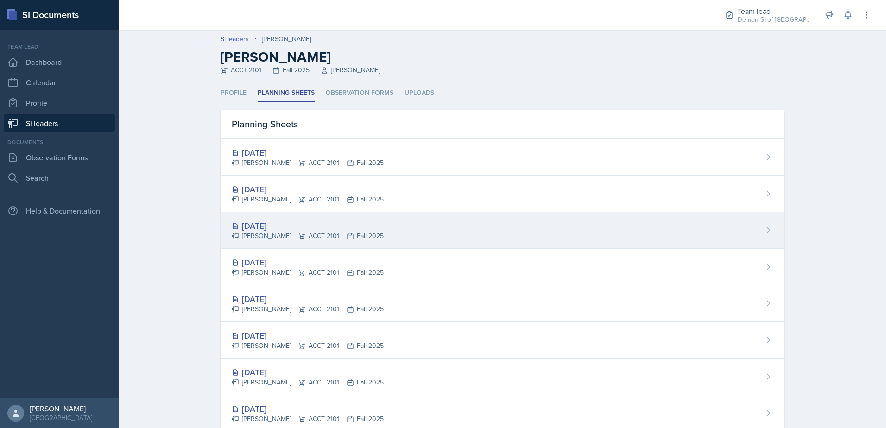
click at [252, 224] on div "[DATE]" at bounding box center [308, 226] width 152 height 13
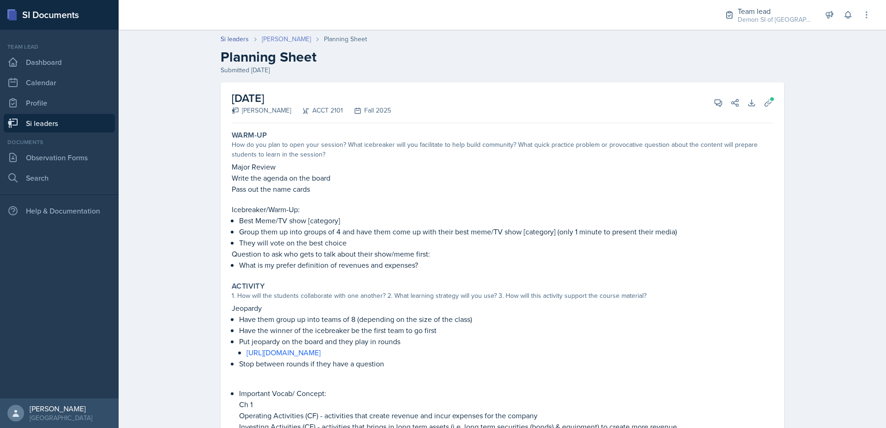
click at [268, 42] on link "[PERSON_NAME]" at bounding box center [286, 39] width 49 height 10
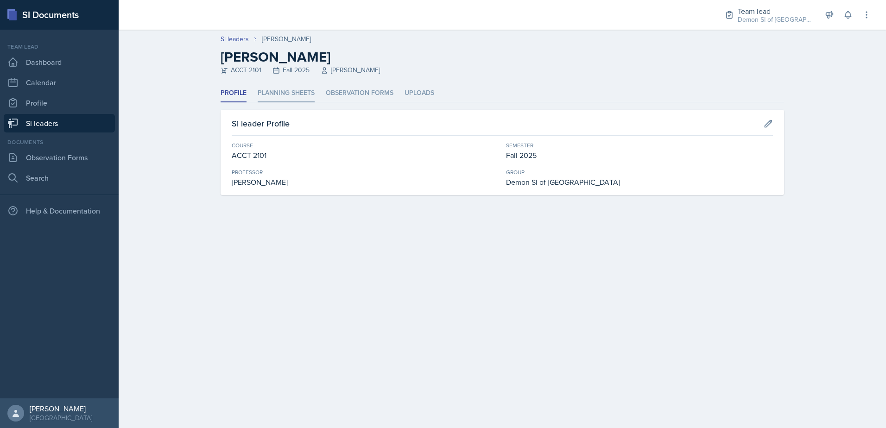
click at [268, 93] on li "Planning Sheets" at bounding box center [286, 93] width 57 height 18
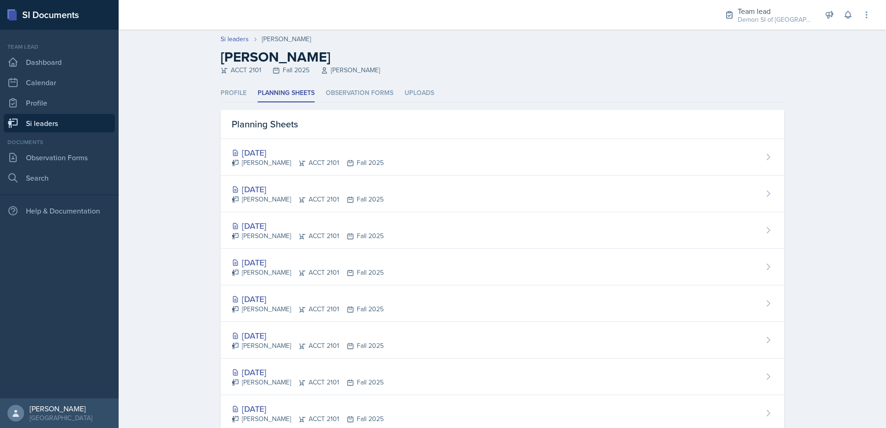
click at [274, 222] on div "[DATE]" at bounding box center [308, 226] width 152 height 13
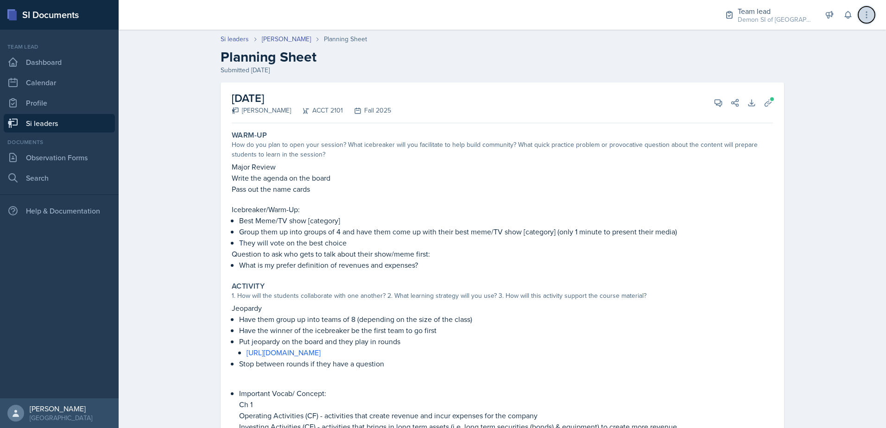
click at [862, 18] on icon at bounding box center [866, 14] width 9 height 9
click at [707, 57] on h2 "Planning Sheet" at bounding box center [503, 57] width 564 height 17
click at [864, 91] on div "Si leaders [PERSON_NAME] Planning Sheet Planning Sheet Submitted [DATE] [DATE] …" at bounding box center [502, 428] width 767 height 807
click at [767, 107] on icon at bounding box center [768, 102] width 9 height 9
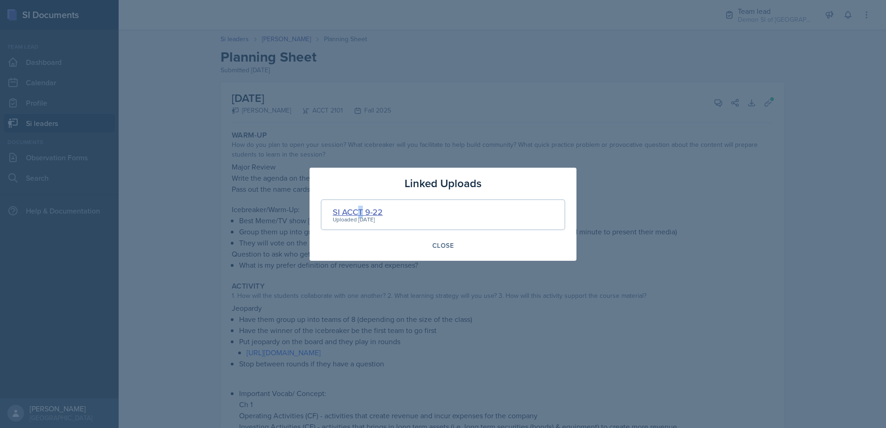
click at [363, 210] on div "SI ACCT 9-22" at bounding box center [358, 212] width 50 height 13
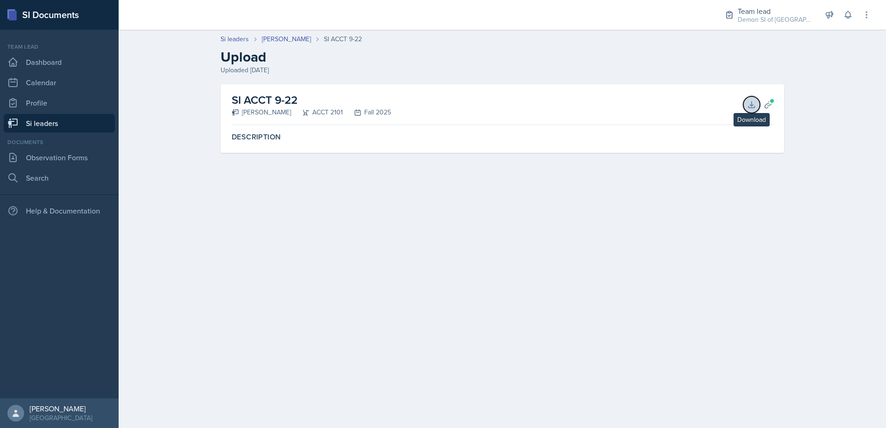
click at [755, 108] on button "Download" at bounding box center [751, 104] width 17 height 17
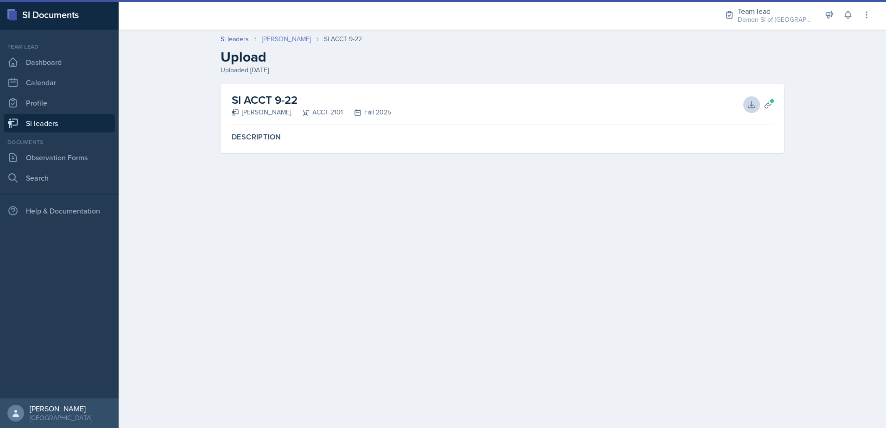
click at [291, 41] on link "[PERSON_NAME]" at bounding box center [286, 39] width 49 height 10
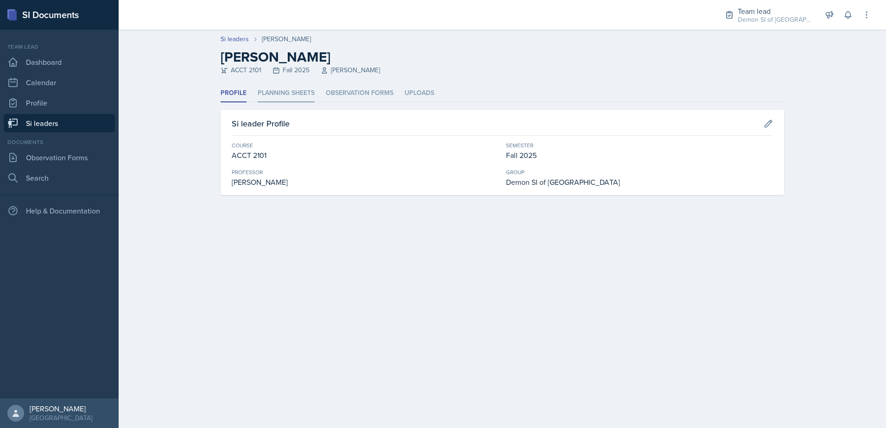
click at [274, 95] on li "Planning Sheets" at bounding box center [286, 93] width 57 height 18
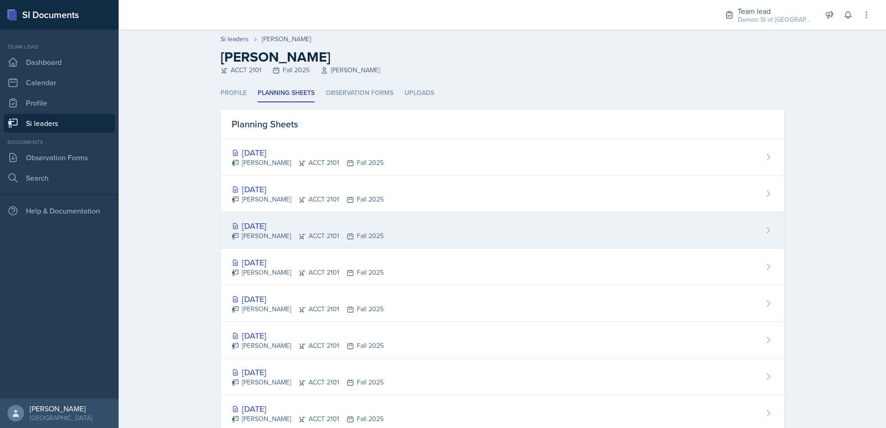
click at [249, 221] on div "[DATE]" at bounding box center [308, 226] width 152 height 13
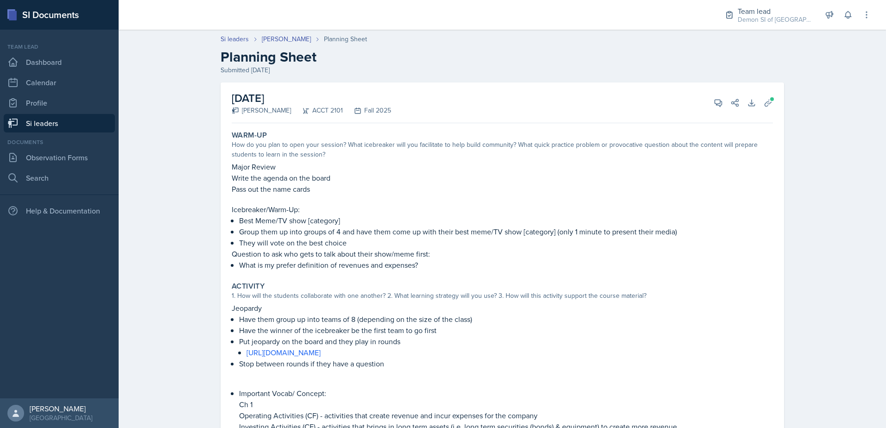
click at [452, 210] on p "Icebreaker/Warm-Up:" at bounding box center [502, 209] width 541 height 11
click at [720, 105] on button "View Comments" at bounding box center [718, 103] width 17 height 17
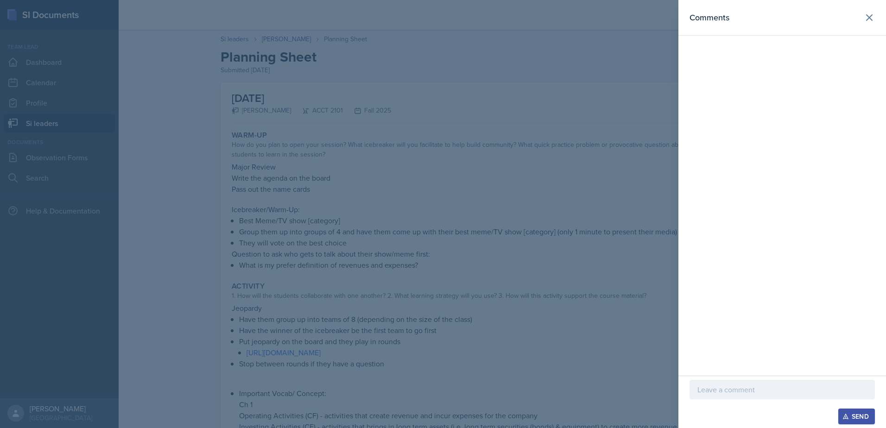
click at [825, 390] on p at bounding box center [782, 389] width 170 height 11
drag, startPoint x: 818, startPoint y: 393, endPoint x: 634, endPoint y: 410, distance: 185.2
click at [634, 410] on div "Comments Let me say the name cards is a nice idea! Send" at bounding box center [443, 214] width 886 height 428
click at [526, 208] on div at bounding box center [443, 214] width 886 height 428
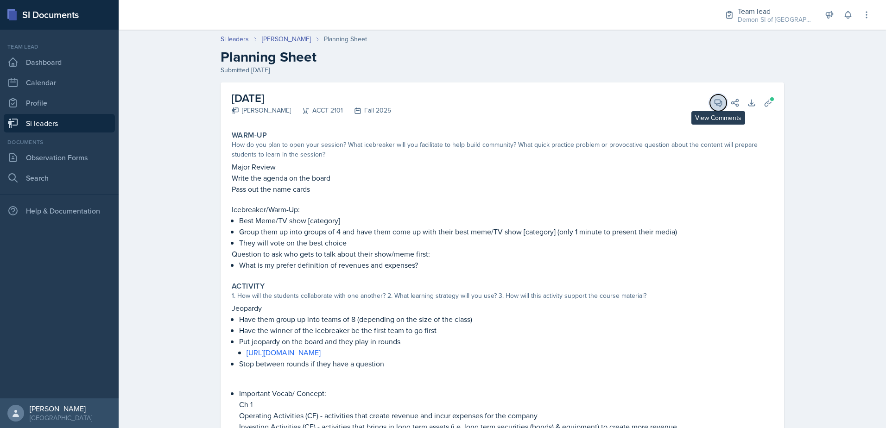
click at [718, 103] on icon at bounding box center [718, 102] width 9 height 9
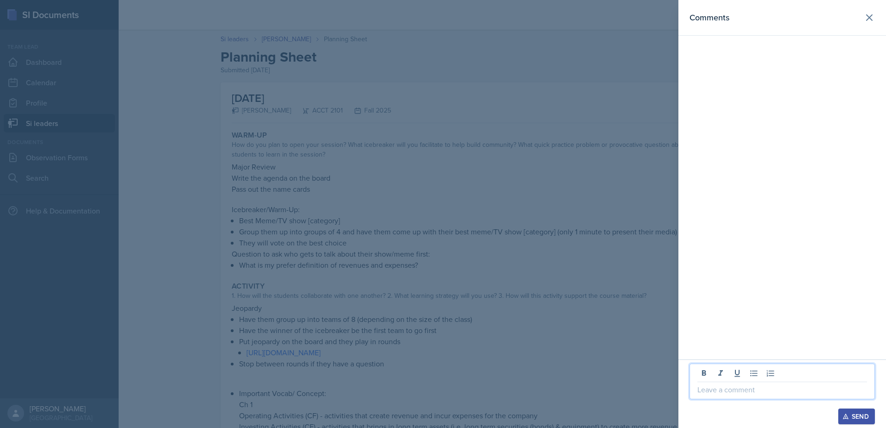
click at [739, 389] on p at bounding box center [782, 389] width 170 height 11
click at [452, 219] on div at bounding box center [443, 214] width 886 height 428
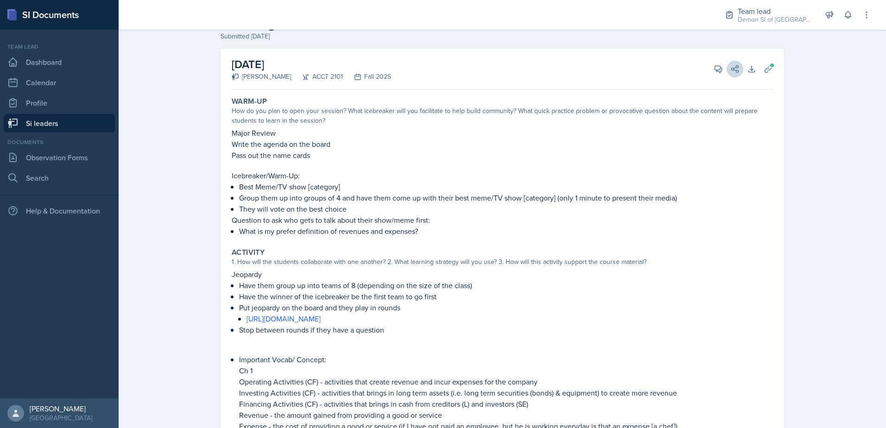
scroll to position [33, 0]
click at [714, 80] on div "[DATE] [PERSON_NAME] ACCT 2101 Fall 2025 View Comments Comments Hi [PERSON_NAME…" at bounding box center [502, 70] width 541 height 41
click at [714, 78] on button "View Comments" at bounding box center [718, 70] width 17 height 17
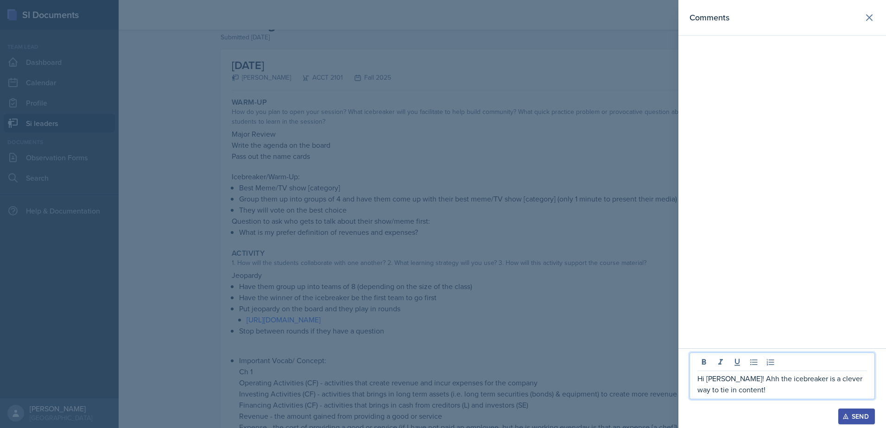
click at [744, 394] on p "Hi [PERSON_NAME]! Ahh the icebreaker is a clever way to tie in content!" at bounding box center [782, 384] width 170 height 22
click at [766, 383] on p "Hi [PERSON_NAME]! Ahh the icebreaker is a clever way to tie in content! Wow gre…" at bounding box center [782, 378] width 170 height 33
click at [763, 380] on p "Hi [PERSON_NAME]! Ahh the icebreaker is a clever way to tie in content! Wow gre…" at bounding box center [782, 378] width 170 height 33
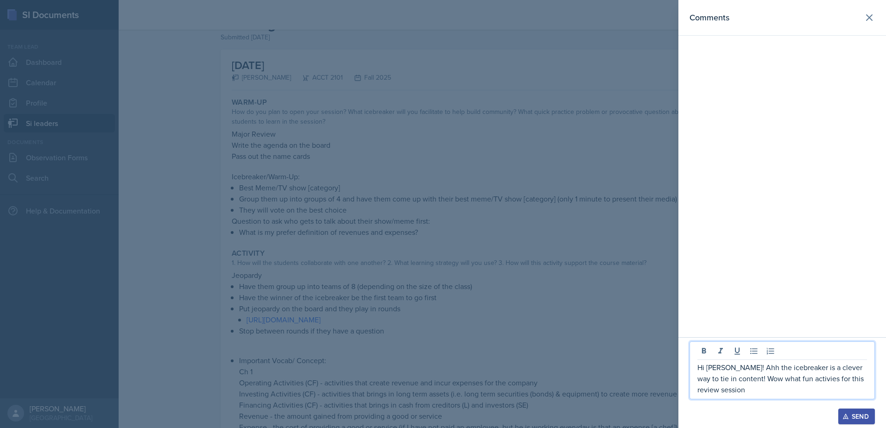
click at [756, 388] on p "Hi [PERSON_NAME]! Ahh the icebreaker is a clever way to tie in content! Wow wha…" at bounding box center [782, 378] width 170 height 33
click at [795, 370] on p "Hi [PERSON_NAME]! Ahh the icebreaker is a clever way to tie in content! Wow wha…" at bounding box center [782, 373] width 170 height 44
click at [755, 384] on p "Hi [PERSON_NAME]! Ahh the icebreaker is a clever way to tie in content! Wow wha…" at bounding box center [782, 373] width 170 height 44
click at [777, 387] on p "Hi [PERSON_NAME]! Ahh the icebreaker is a clever way to tie in content! Wow wha…" at bounding box center [782, 373] width 170 height 44
click at [701, 390] on p "Hi [PERSON_NAME]! Ahh the icebreaker is a clever way to tie in content! Wow wha…" at bounding box center [782, 373] width 170 height 44
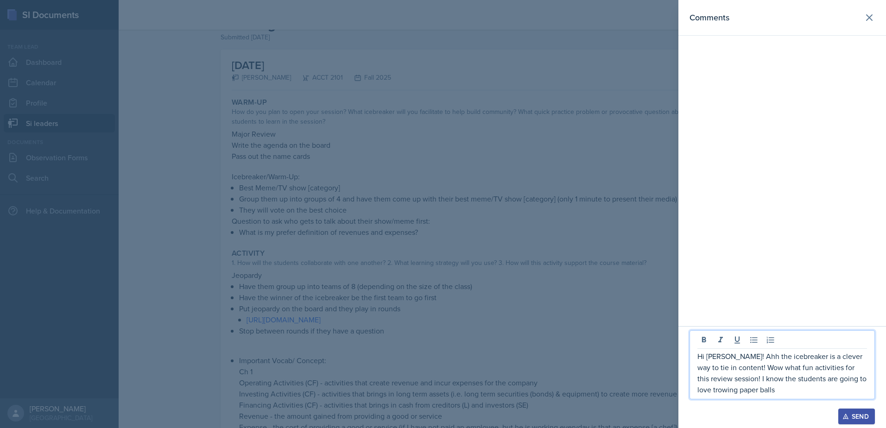
click at [702, 392] on p "Hi [PERSON_NAME]! Ahh the icebreaker is a clever way to tie in content! Wow wha…" at bounding box center [782, 373] width 170 height 44
click at [786, 391] on p "Hi [PERSON_NAME]! Ahh the icebreaker is a clever way to tie in content! Wow wha…" at bounding box center [782, 373] width 170 height 44
click at [732, 366] on p "Hi [PERSON_NAME]! Ahh the icebreaker is a clever way to tie in content! Wow wha…" at bounding box center [782, 373] width 170 height 44
click at [777, 391] on p "Hi [PERSON_NAME]! Ahh the icebreaker is a clever way to tie in content. Wow wha…" at bounding box center [782, 373] width 170 height 44
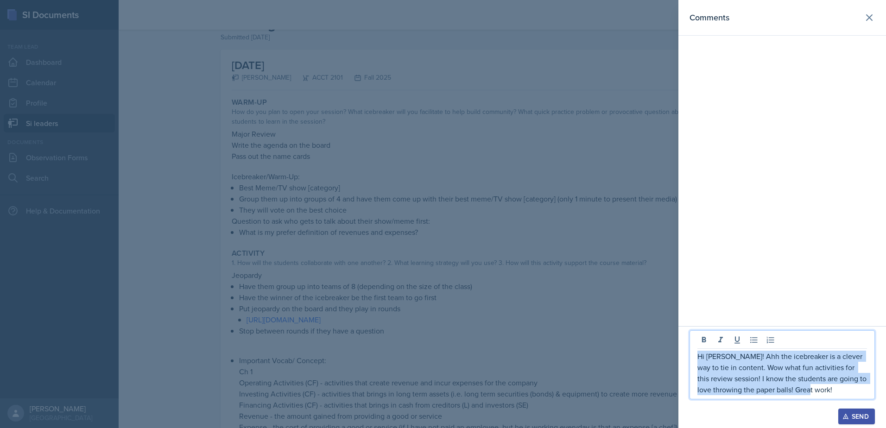
drag, startPoint x: 827, startPoint y: 392, endPoint x: 678, endPoint y: 354, distance: 153.1
click at [678, 354] on div "Hi [PERSON_NAME]! Ahh the icebreaker is a clever way to tie in content. Wow wha…" at bounding box center [782, 377] width 208 height 102
copy p "Hi [PERSON_NAME]! Ahh the icebreaker is a clever way to tie in content. Wow wha…"
click at [780, 381] on p "Hi [PERSON_NAME]! Ahh the icebreaker is a clever way to tie in content. Wow wha…" at bounding box center [782, 373] width 170 height 44
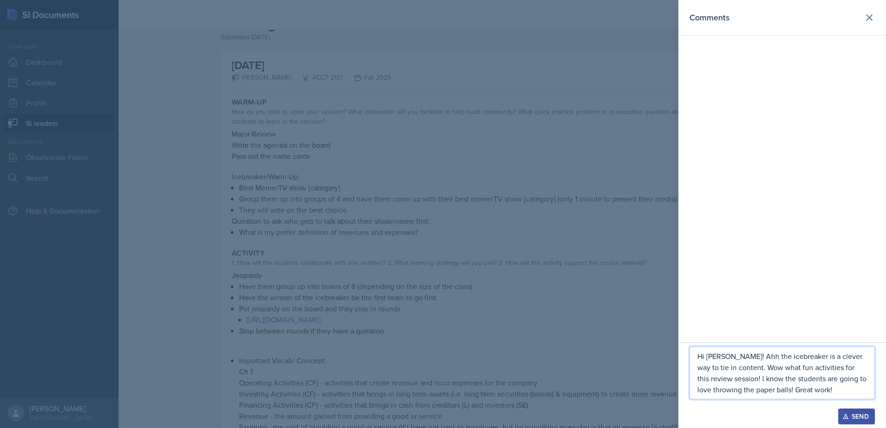
drag, startPoint x: 780, startPoint y: 387, endPoint x: 799, endPoint y: 427, distance: 43.7
click at [780, 389] on p "Hi [PERSON_NAME]! Ahh the icebreaker is a clever way to tie in content. Wow wha…" at bounding box center [782, 373] width 170 height 44
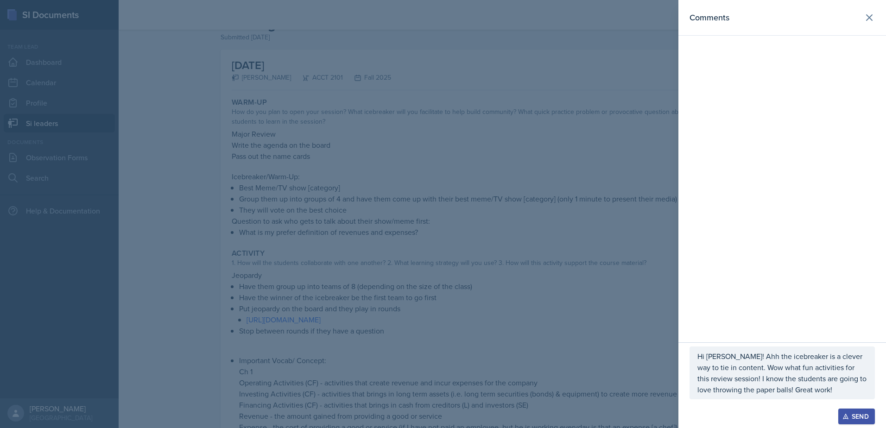
click at [867, 416] on div "Send" at bounding box center [856, 416] width 25 height 7
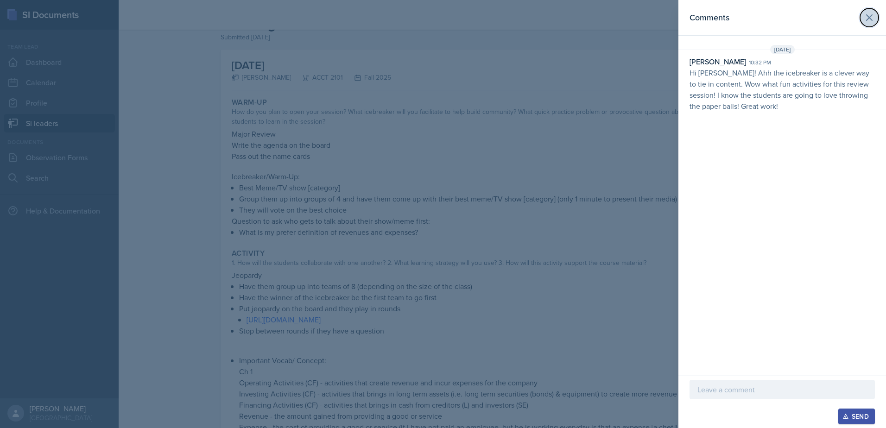
click at [871, 15] on icon at bounding box center [870, 18] width 6 height 6
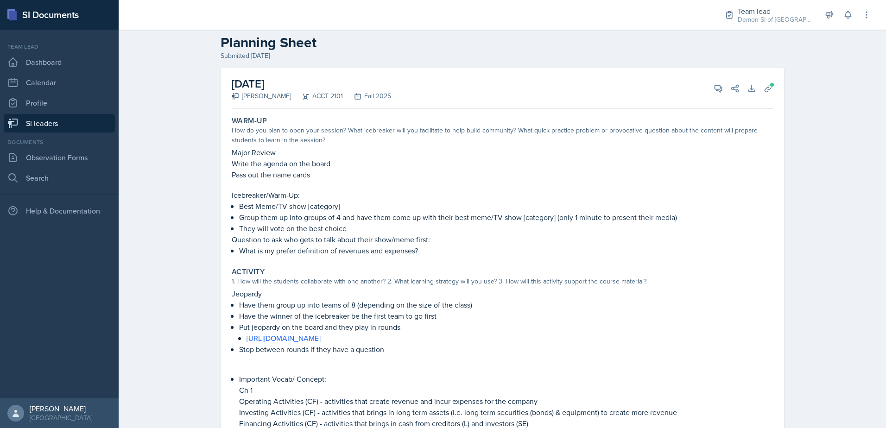
scroll to position [0, 0]
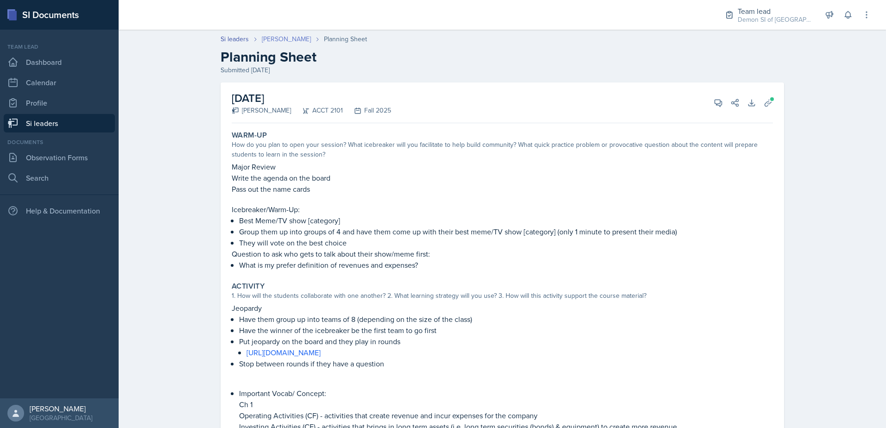
click at [272, 39] on link "[PERSON_NAME]" at bounding box center [286, 39] width 49 height 10
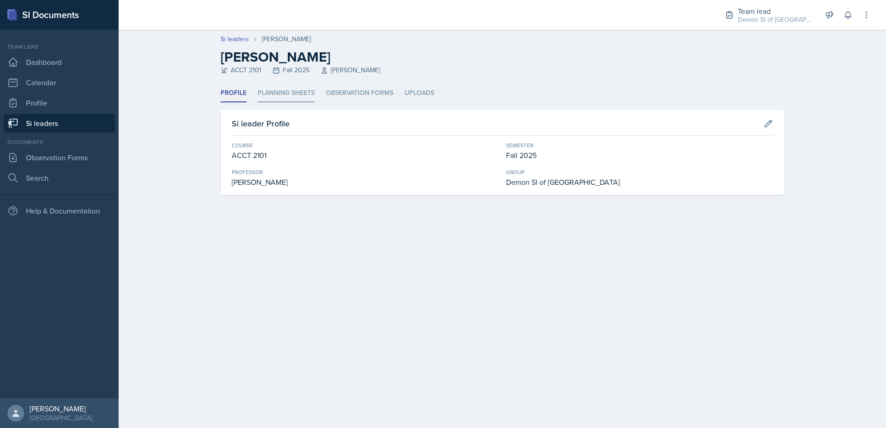
drag, startPoint x: 298, startPoint y: 91, endPoint x: 301, endPoint y: 98, distance: 7.1
click at [299, 91] on li "Planning Sheets" at bounding box center [286, 93] width 57 height 18
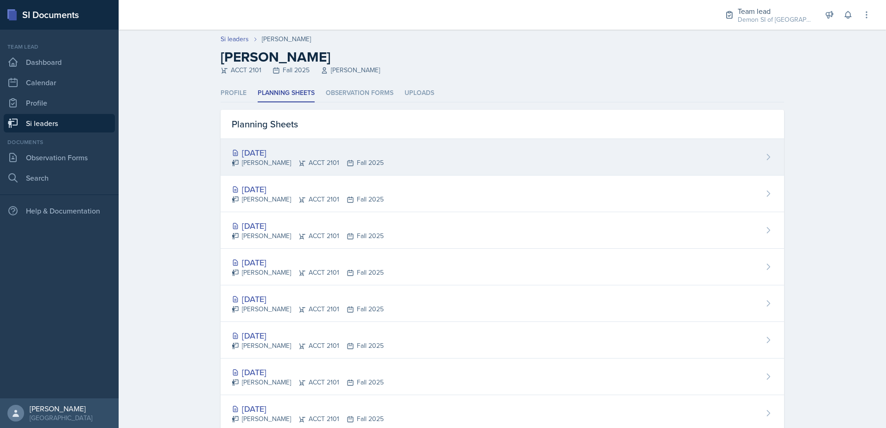
click at [293, 150] on div "[DATE]" at bounding box center [308, 152] width 152 height 13
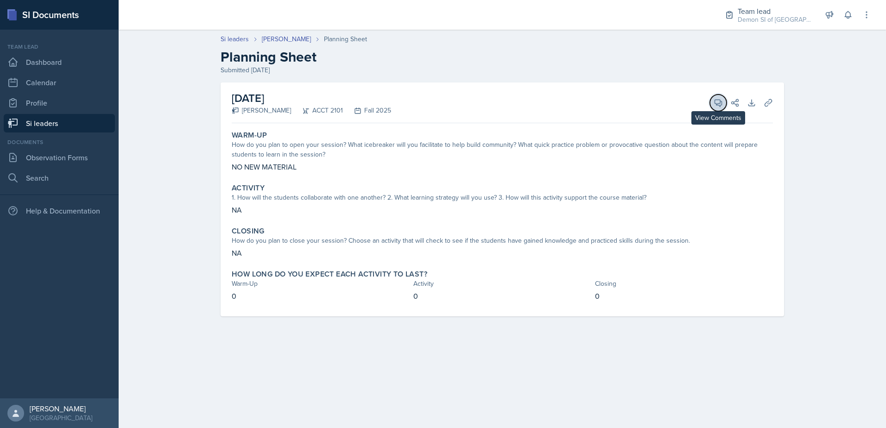
click at [719, 99] on icon at bounding box center [718, 102] width 9 height 9
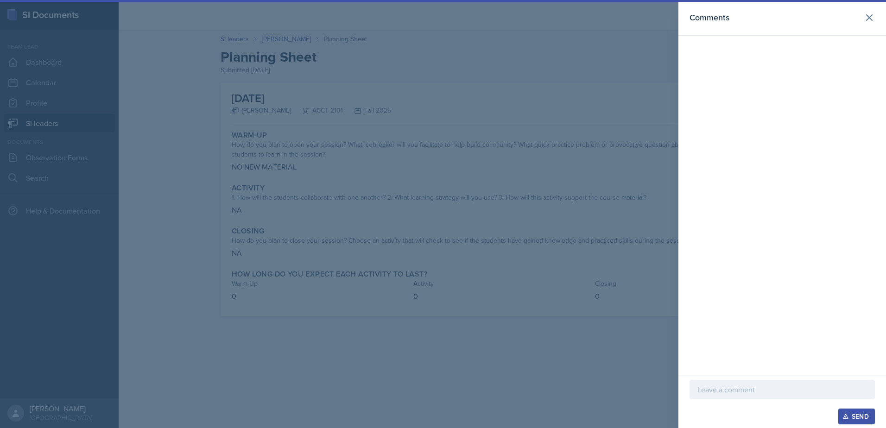
click at [719, 398] on div at bounding box center [782, 389] width 185 height 19
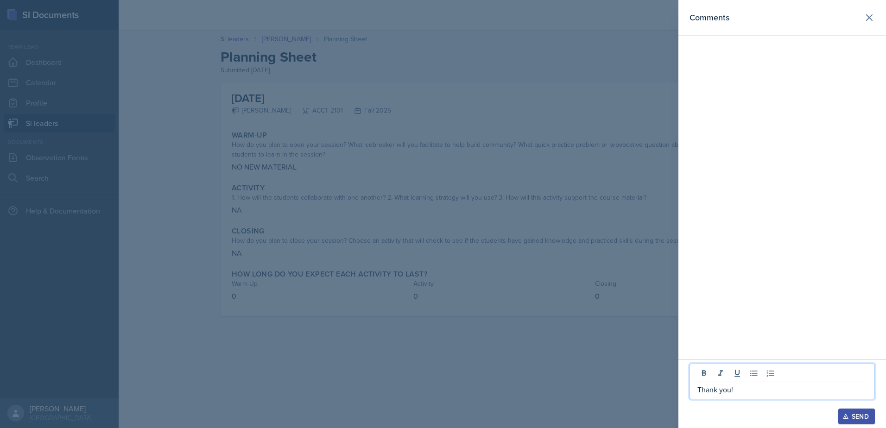
click at [842, 418] on button "Send" at bounding box center [856, 417] width 37 height 16
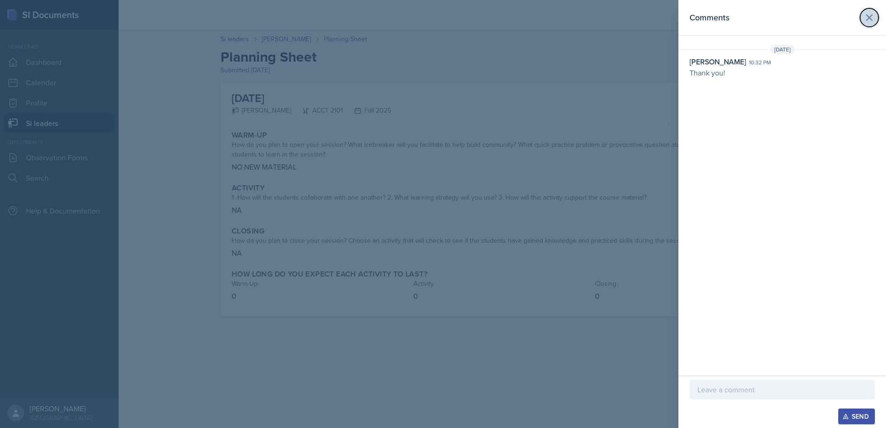
click at [871, 18] on icon at bounding box center [869, 17] width 11 height 11
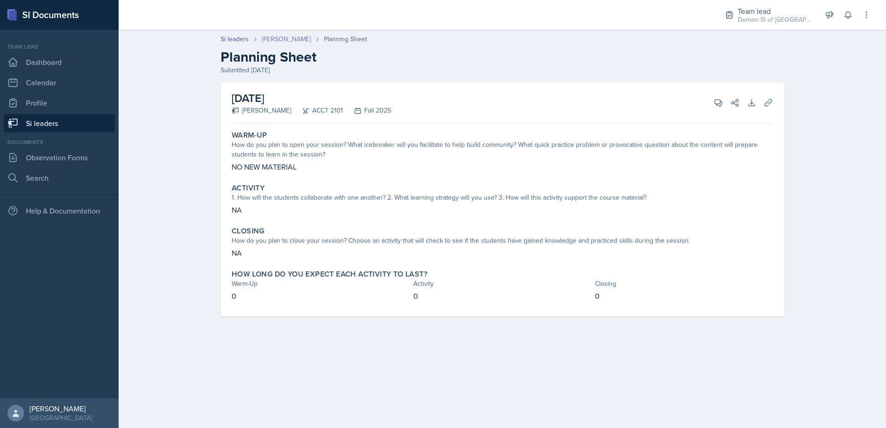
click at [266, 37] on link "[PERSON_NAME]" at bounding box center [286, 39] width 49 height 10
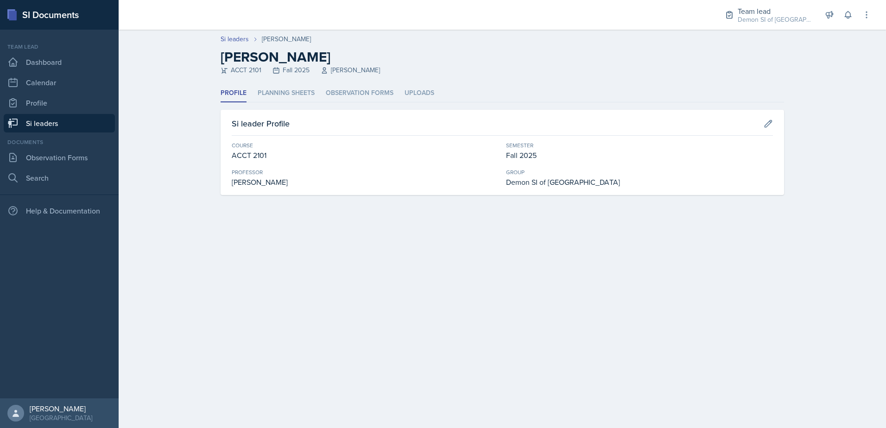
click at [286, 81] on header "Si leaders [PERSON_NAME] [PERSON_NAME] ACCT 2101 Fall 2025 [PERSON_NAME]" at bounding box center [502, 57] width 767 height 55
click at [287, 89] on li "Planning Sheets" at bounding box center [286, 93] width 57 height 18
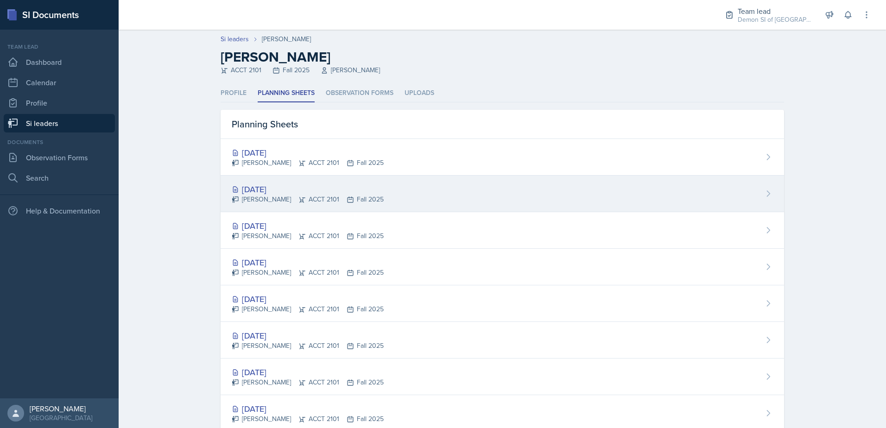
click at [280, 184] on div "[DATE]" at bounding box center [308, 189] width 152 height 13
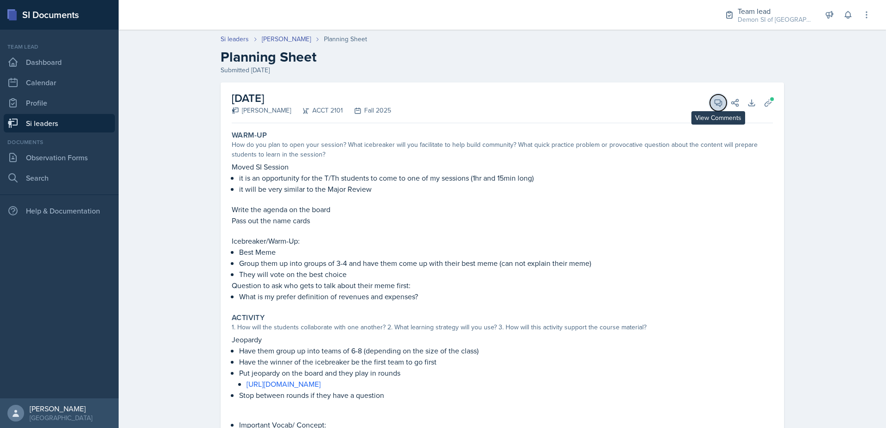
click at [710, 100] on button "View Comments" at bounding box center [718, 103] width 17 height 17
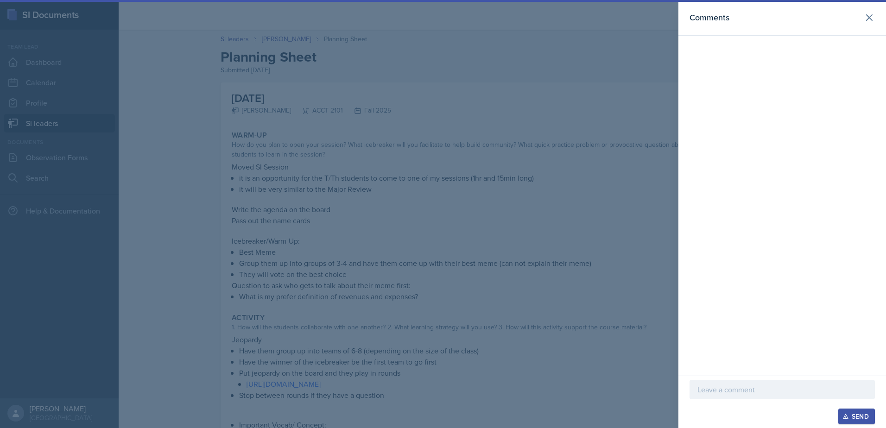
drag, startPoint x: 715, startPoint y: 392, endPoint x: 715, endPoint y: 373, distance: 18.5
click at [714, 392] on p at bounding box center [782, 389] width 170 height 11
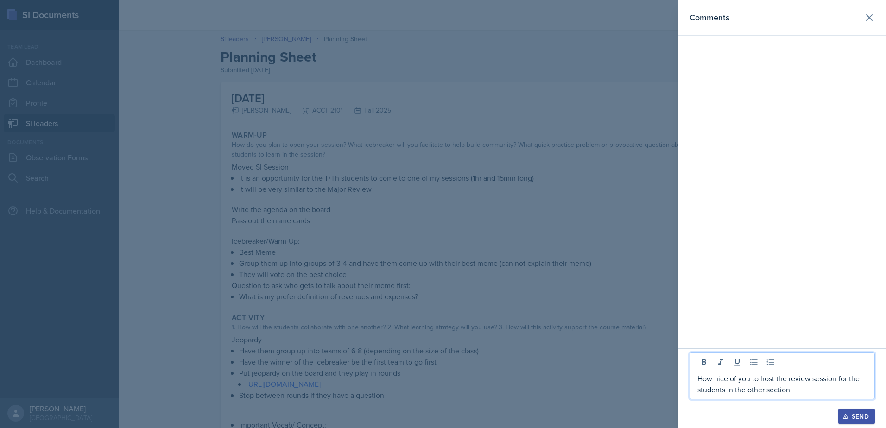
click at [811, 386] on p "How nice of you to host the review session for the students in the other sectio…" at bounding box center [782, 384] width 170 height 22
click at [857, 413] on div "Send" at bounding box center [856, 416] width 25 height 7
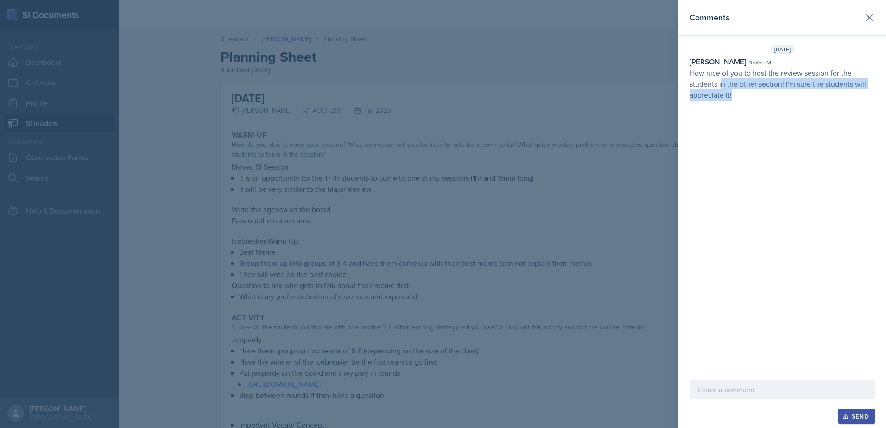
drag, startPoint x: 736, startPoint y: 97, endPoint x: 722, endPoint y: 89, distance: 16.8
click at [722, 89] on p "How nice of you to host the review session for the students in the other sectio…" at bounding box center [782, 83] width 185 height 33
drag, startPoint x: 722, startPoint y: 89, endPoint x: 691, endPoint y: 71, distance: 35.5
click at [693, 71] on p "How nice of you to host the review session for the students in the other sectio…" at bounding box center [782, 83] width 185 height 33
drag, startPoint x: 690, startPoint y: 70, endPoint x: 747, endPoint y: 103, distance: 65.8
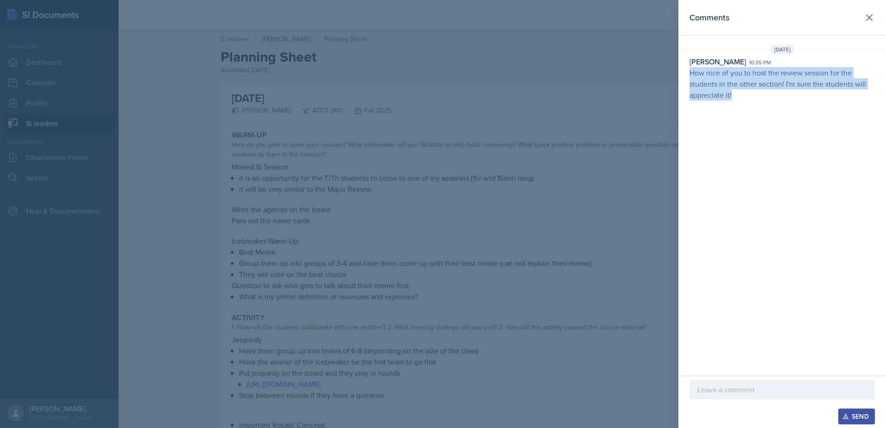
click at [747, 103] on div "[DATE] [PERSON_NAME] 10:35 pm How nice of you to host the review session for th…" at bounding box center [782, 74] width 208 height 59
drag, startPoint x: 747, startPoint y: 103, endPoint x: 719, endPoint y: 79, distance: 37.8
copy p "How nice of you to host the review session for the students in the other sectio…"
click at [866, 26] on header "Comments" at bounding box center [782, 18] width 208 height 36
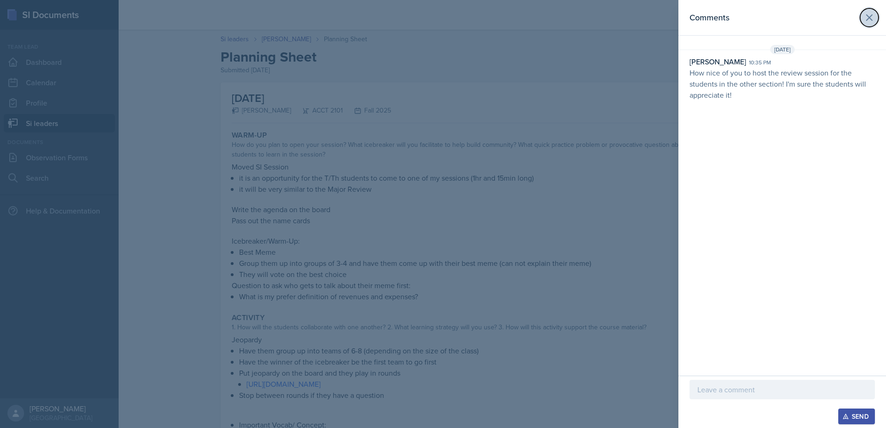
click at [866, 20] on icon at bounding box center [869, 17] width 11 height 11
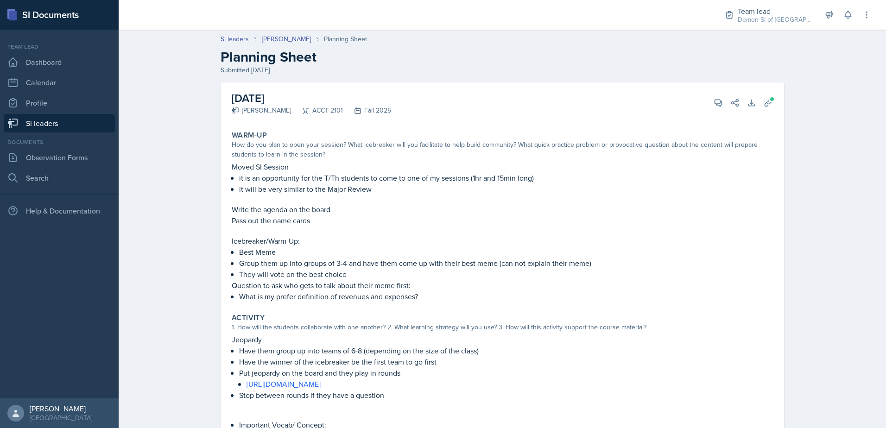
click at [105, 114] on link "Si leaders" at bounding box center [59, 123] width 111 height 19
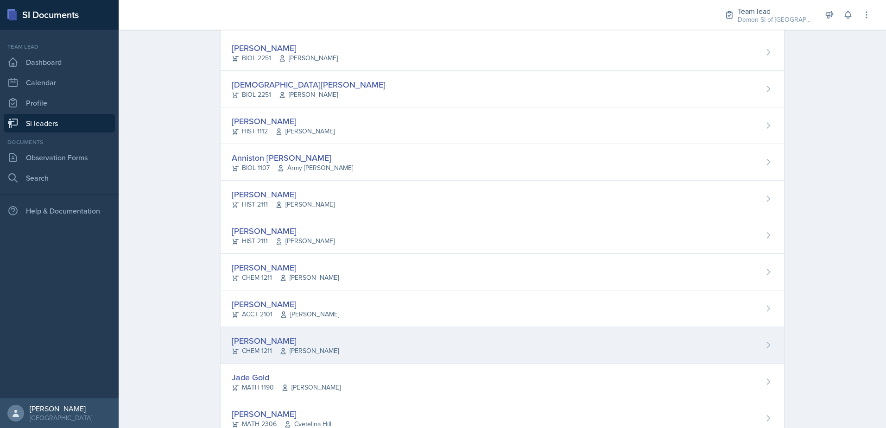
scroll to position [139, 0]
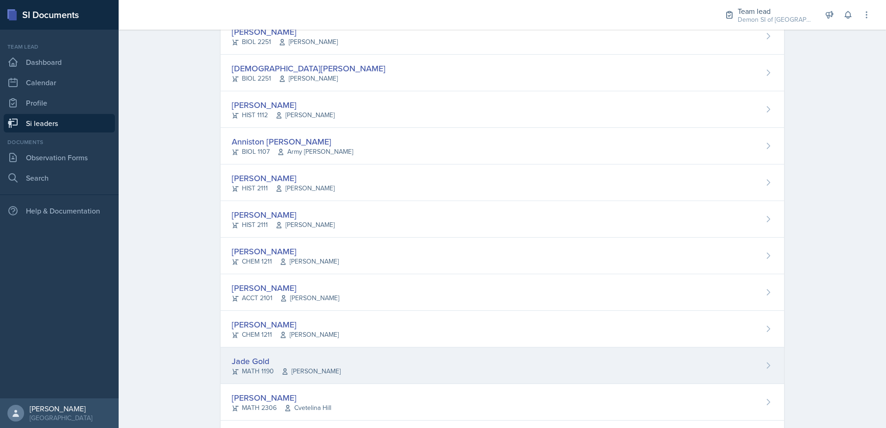
click at [241, 358] on div "Jade Gold" at bounding box center [286, 361] width 109 height 13
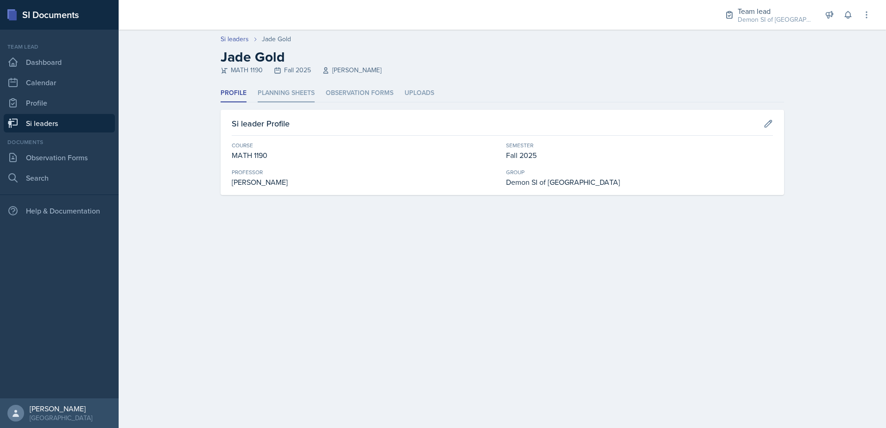
click at [289, 92] on li "Planning Sheets" at bounding box center [286, 93] width 57 height 18
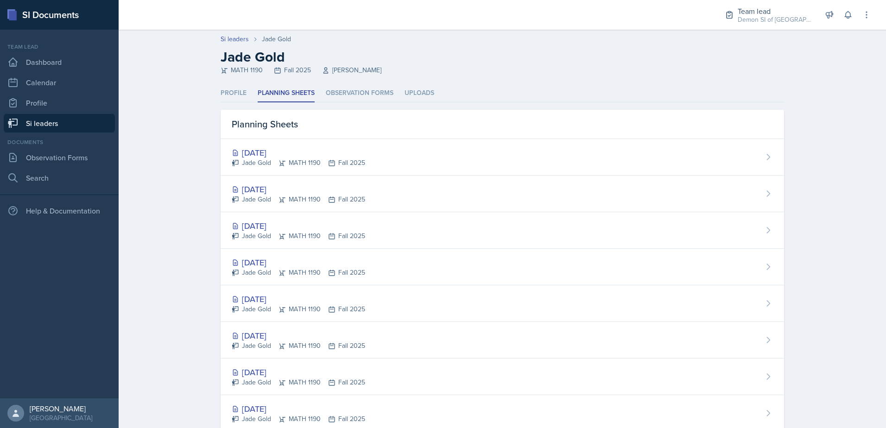
click at [275, 195] on div "[DATE] Jade Gold MATH 1190 Fall 2025" at bounding box center [298, 193] width 133 height 21
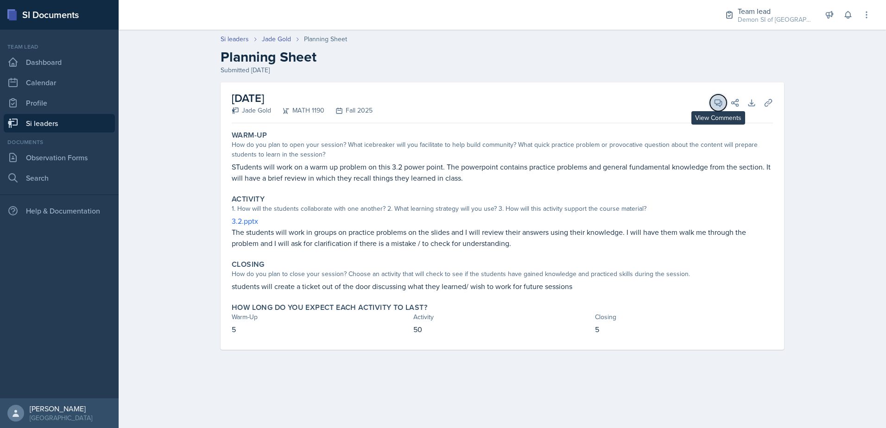
click at [716, 100] on icon at bounding box center [718, 103] width 7 height 7
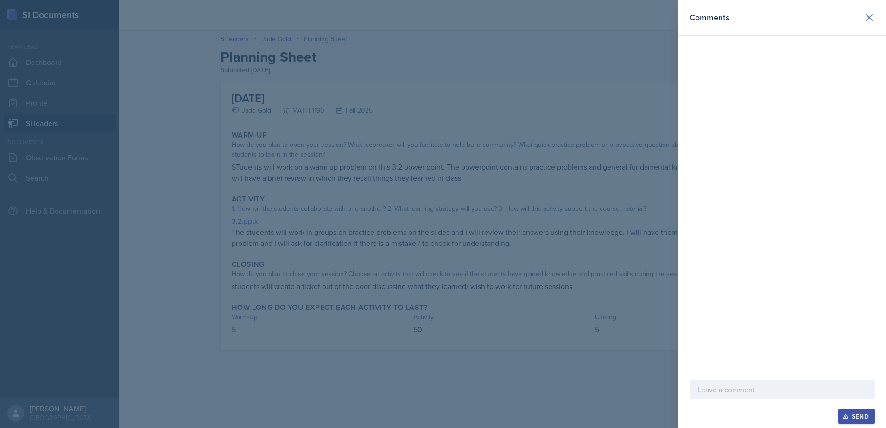
click at [446, 109] on div at bounding box center [443, 214] width 886 height 428
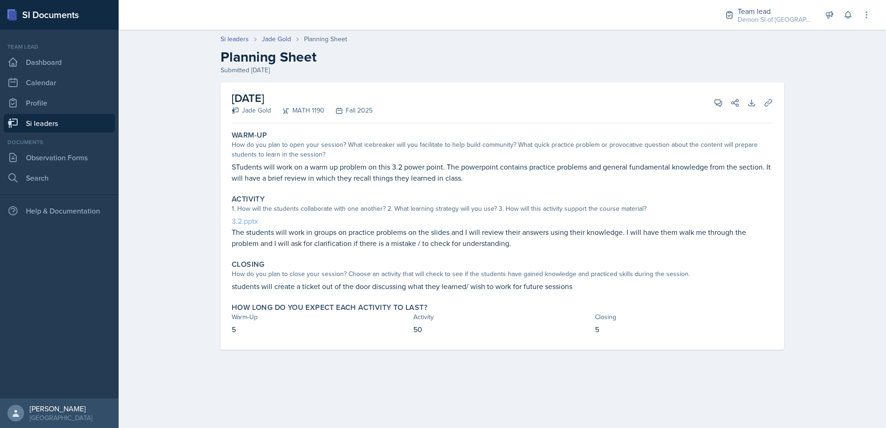
click at [244, 221] on link "3.2.pptx" at bounding box center [245, 221] width 26 height 10
click at [722, 102] on icon at bounding box center [718, 103] width 7 height 7
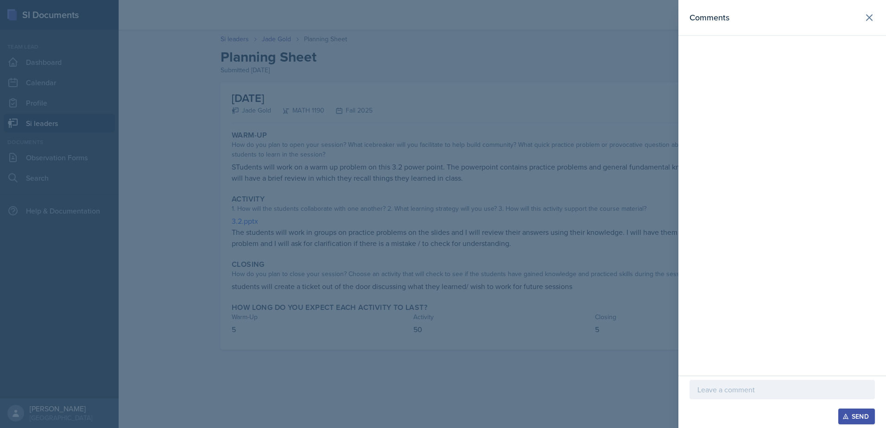
click at [811, 384] on div at bounding box center [782, 389] width 185 height 19
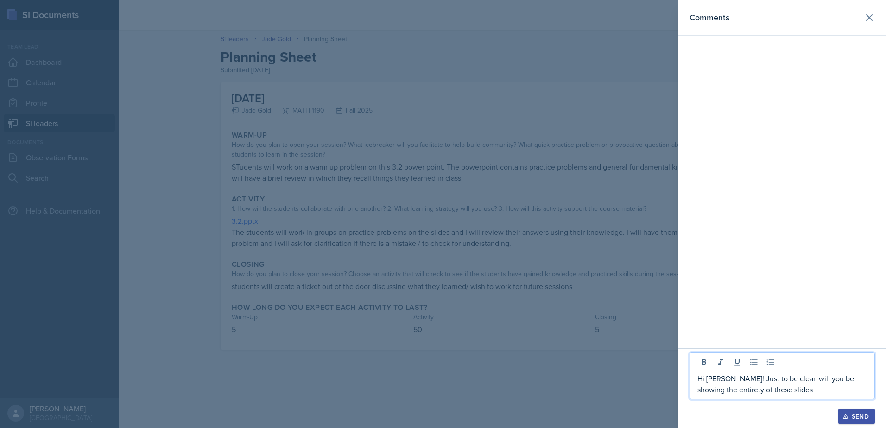
click at [854, 379] on p "Hi [PERSON_NAME]! Just to be clear, will you be showing the entirety of these s…" at bounding box center [782, 384] width 170 height 22
click at [831, 395] on p "Hi [PERSON_NAME]! Just to be clear, will you be showing the students the entire…" at bounding box center [782, 384] width 170 height 22
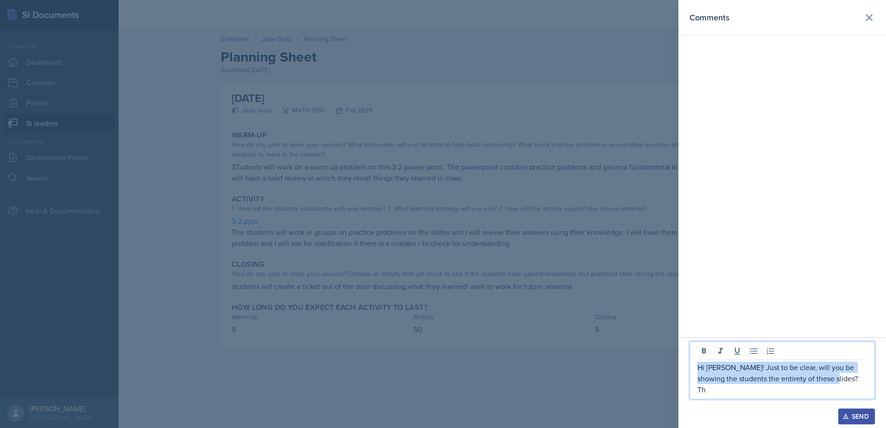
drag, startPoint x: 836, startPoint y: 393, endPoint x: 682, endPoint y: 372, distance: 155.7
click at [682, 373] on div "Hi [PERSON_NAME]! Just to be clear, will you be showing the students the entire…" at bounding box center [782, 382] width 208 height 91
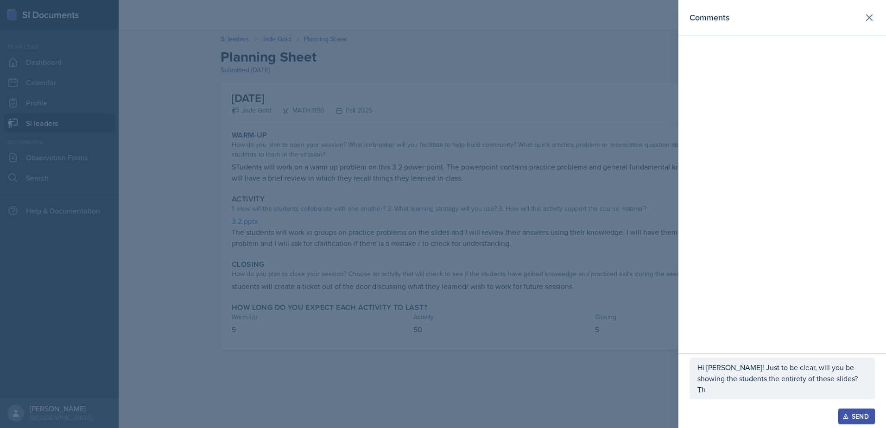
drag, startPoint x: 737, startPoint y: 394, endPoint x: 701, endPoint y: 378, distance: 39.8
click at [701, 378] on p "Hi [PERSON_NAME]! Just to be clear, will you be showing the students the entire…" at bounding box center [782, 378] width 170 height 33
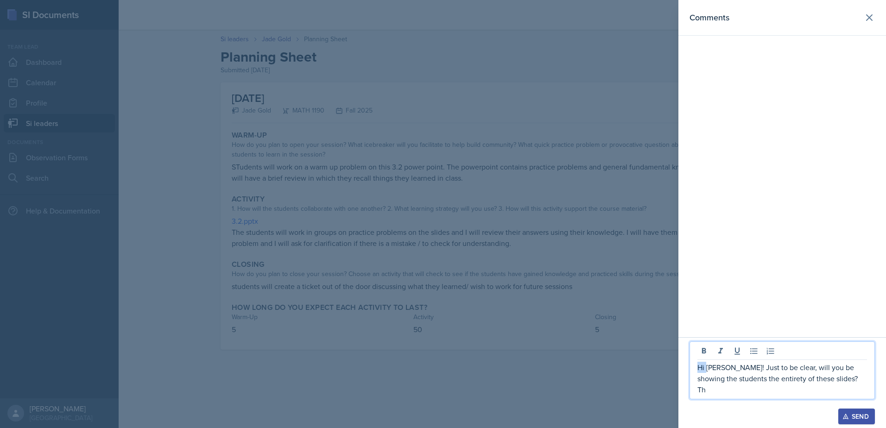
click at [701, 378] on p "Hi [PERSON_NAME]! Just to be clear, will you be showing the students the entire…" at bounding box center [782, 378] width 170 height 33
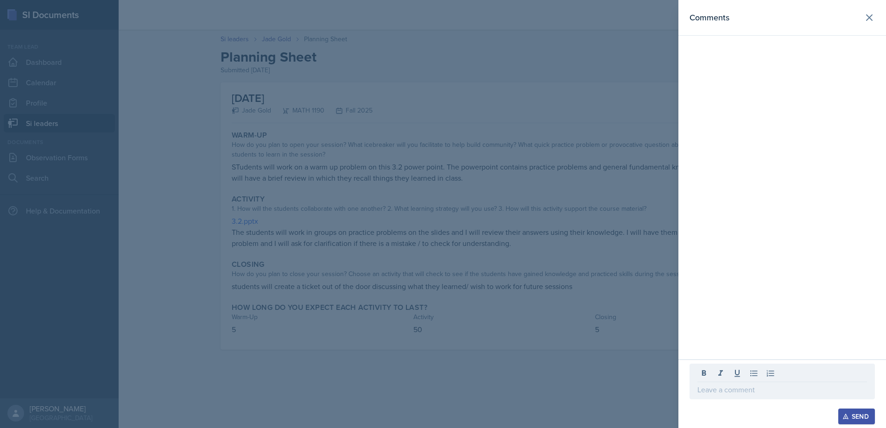
click at [606, 214] on div at bounding box center [443, 214] width 886 height 428
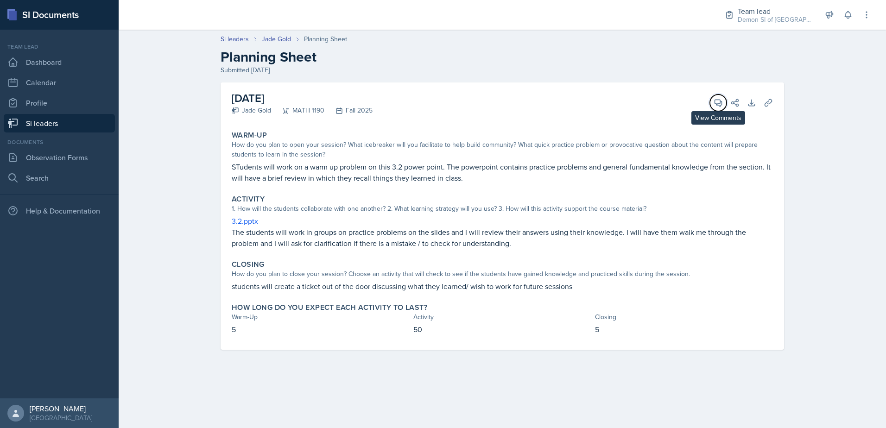
click at [711, 101] on button "View Comments" at bounding box center [718, 103] width 17 height 17
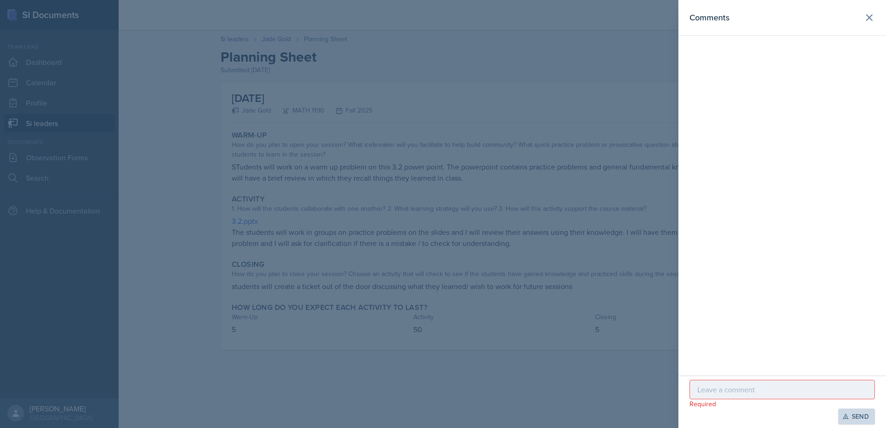
click at [732, 391] on p at bounding box center [782, 389] width 170 height 11
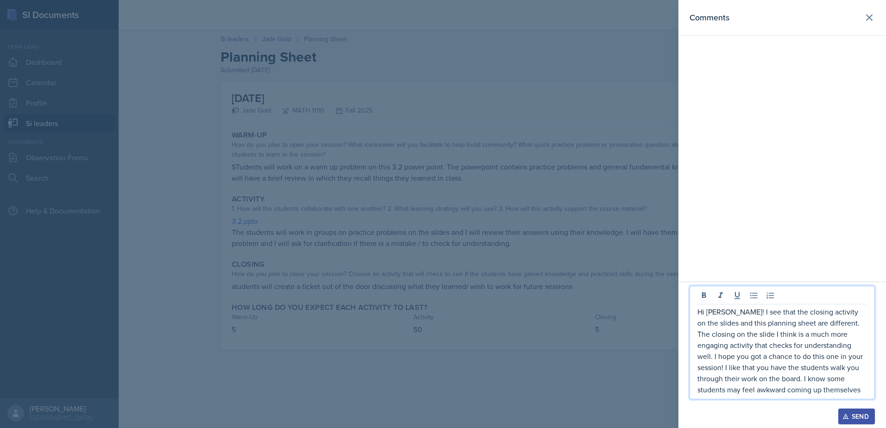
click at [780, 388] on p "Hi [PERSON_NAME]! I see that the closing activity on the slides and this planni…" at bounding box center [782, 350] width 170 height 89
click at [810, 384] on p "Hi [PERSON_NAME]! I see that the closing activity on the slides and this planni…" at bounding box center [782, 350] width 170 height 89
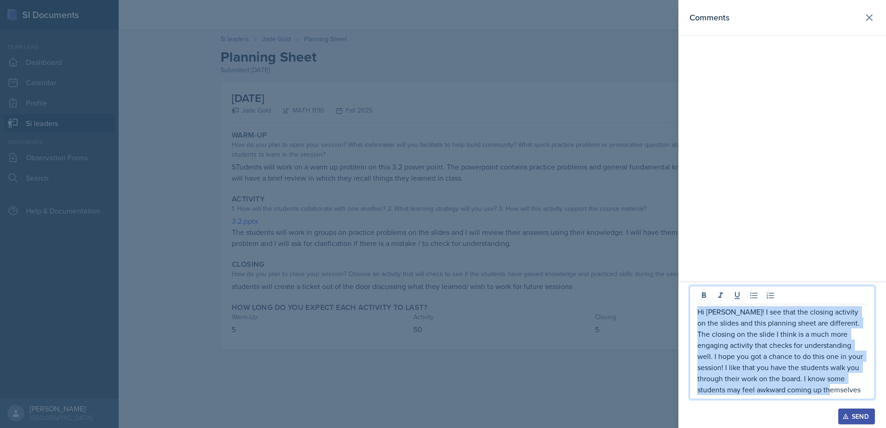
click at [810, 384] on p "Hi [PERSON_NAME]! I see that the closing activity on the slides and this planni…" at bounding box center [782, 350] width 170 height 89
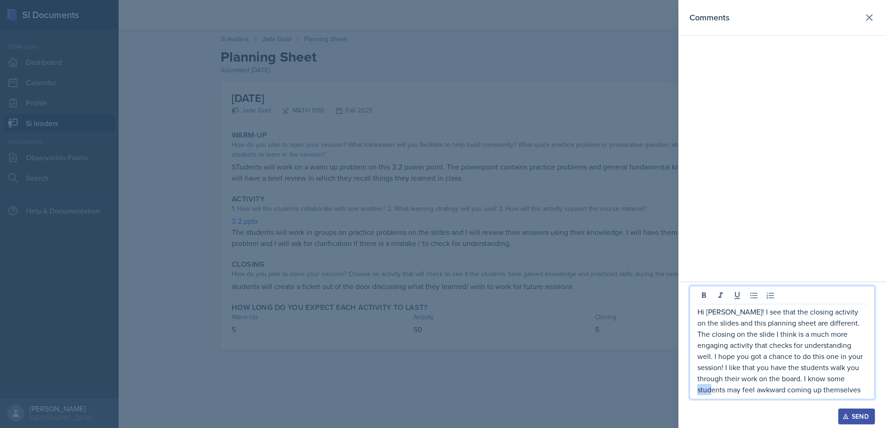
click at [810, 384] on p "Hi [PERSON_NAME]! I see that the closing activity on the slides and this planni…" at bounding box center [782, 350] width 170 height 89
click at [806, 387] on p "Hi [PERSON_NAME]! I see that the closing activity on the slides and this planni…" at bounding box center [782, 350] width 170 height 89
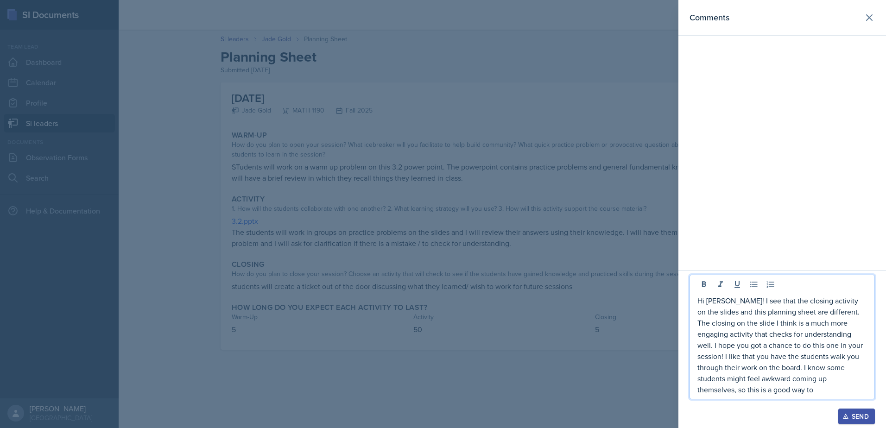
click at [786, 397] on div "Hi [PERSON_NAME]! I see that the closing activity on the slides and this planni…" at bounding box center [782, 337] width 185 height 125
click at [776, 391] on p "Hi [PERSON_NAME]! I see that the closing activity on the slides and this planni…" at bounding box center [782, 345] width 170 height 100
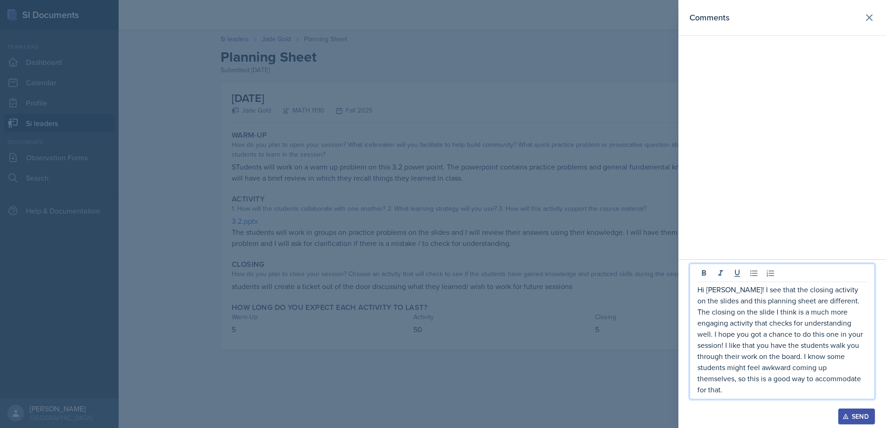
click at [802, 387] on p "Hi [PERSON_NAME]! I see that the closing activity on the slides and this planni…" at bounding box center [782, 339] width 170 height 111
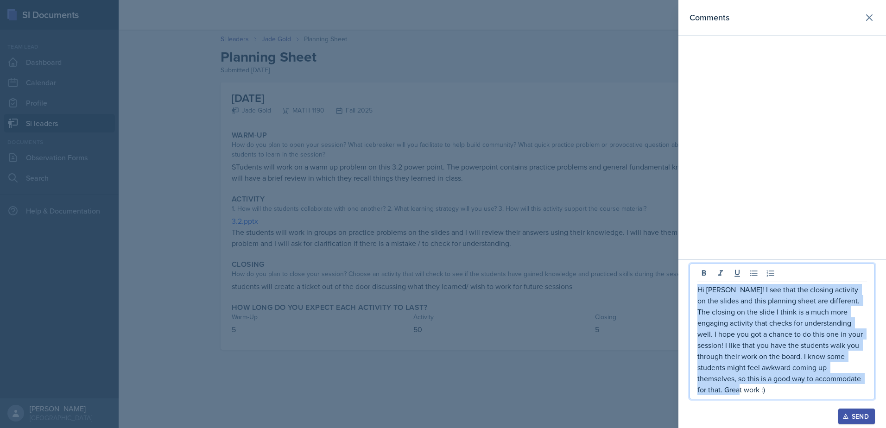
drag, startPoint x: 841, startPoint y: 389, endPoint x: 690, endPoint y: 293, distance: 179.3
click at [688, 288] on div "Hi [PERSON_NAME]! I see that the closing activity on the slides and this planni…" at bounding box center [782, 344] width 208 height 169
copy p "Hi [PERSON_NAME]! I see that the closing activity on the slides and this planni…"
click at [854, 417] on div "Send" at bounding box center [856, 416] width 25 height 7
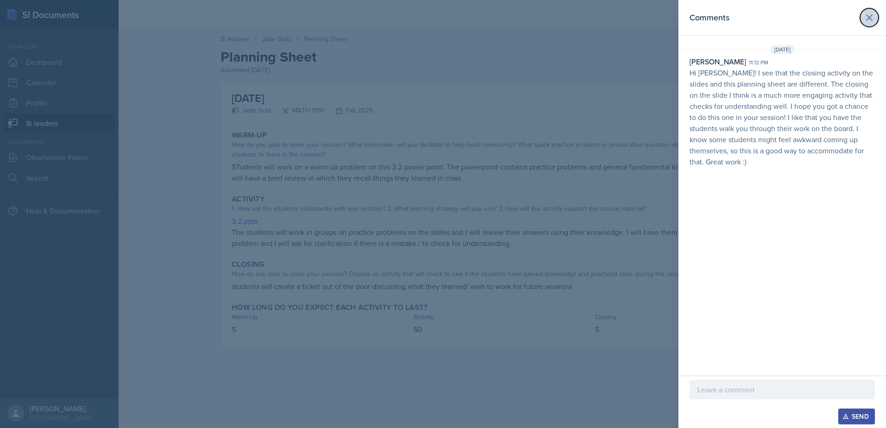
click at [867, 22] on icon at bounding box center [869, 17] width 11 height 11
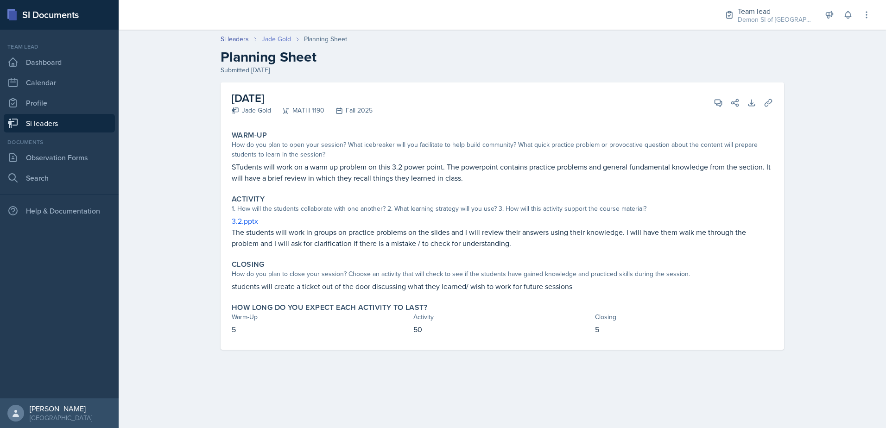
click at [278, 37] on link "Jade Gold" at bounding box center [276, 39] width 29 height 10
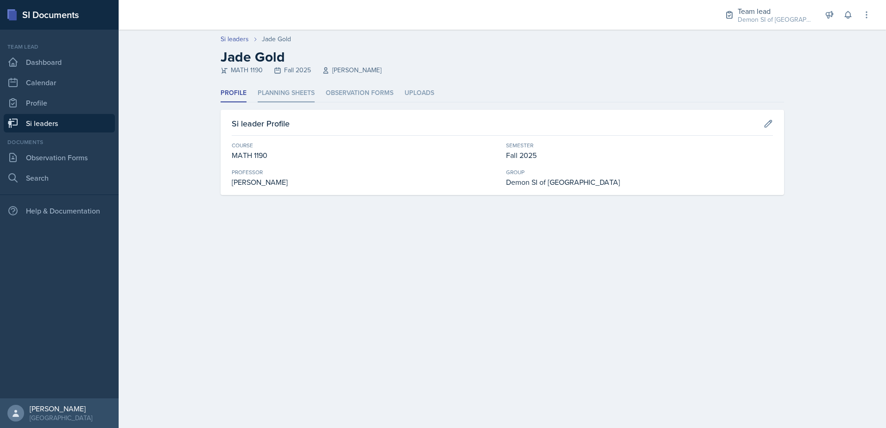
click at [277, 99] on li "Planning Sheets" at bounding box center [286, 93] width 57 height 18
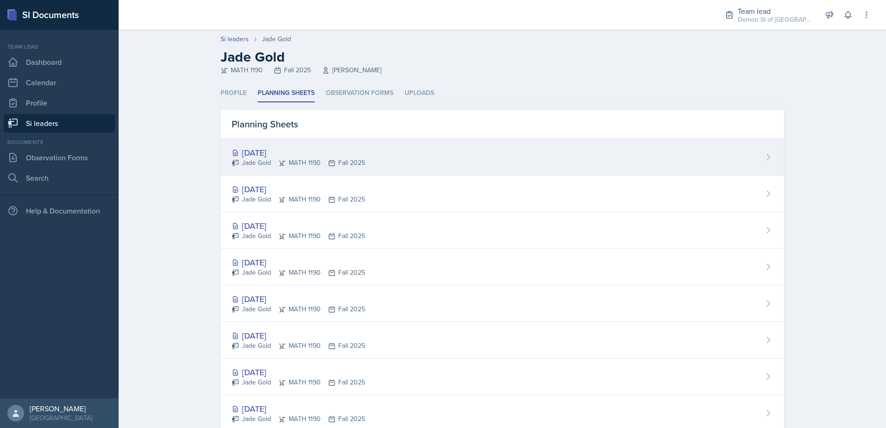
click at [261, 151] on div "[DATE]" at bounding box center [298, 152] width 133 height 13
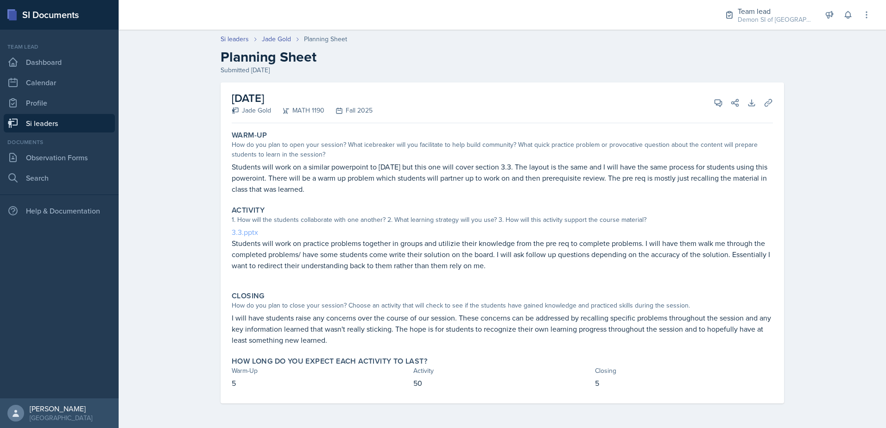
click at [249, 230] on link "3.3.pptx" at bounding box center [245, 232] width 26 height 10
click at [714, 105] on icon at bounding box center [718, 102] width 9 height 9
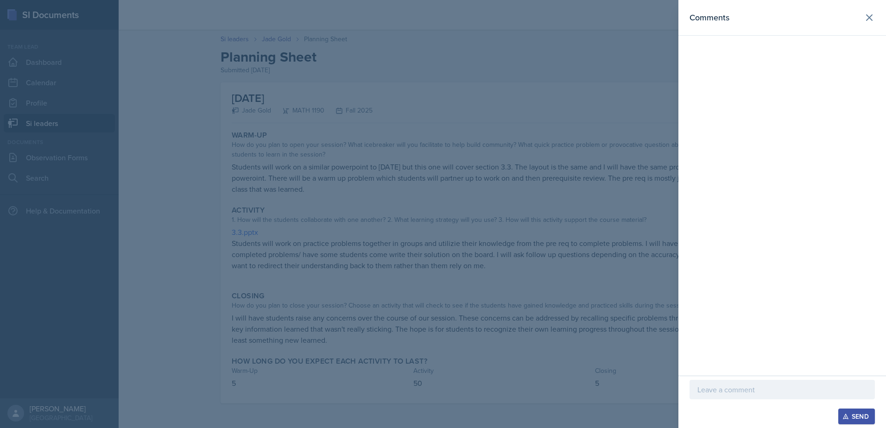
drag, startPoint x: 814, startPoint y: 387, endPoint x: 760, endPoint y: 419, distance: 61.9
click at [813, 387] on p at bounding box center [782, 389] width 170 height 11
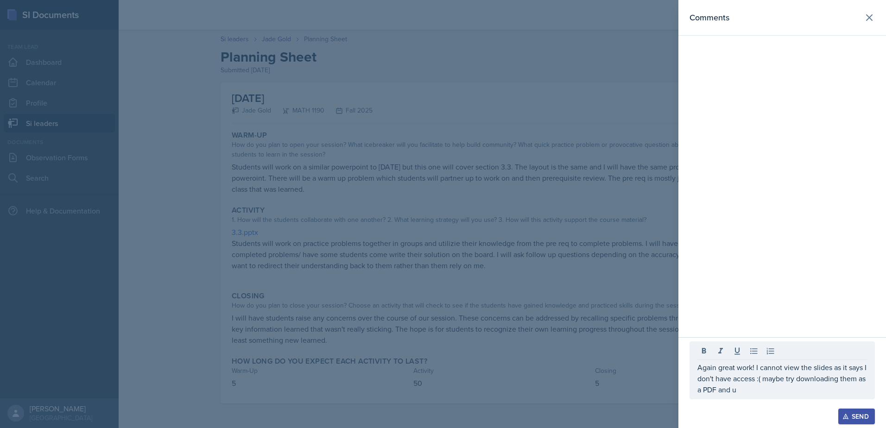
click at [777, 400] on div at bounding box center [782, 403] width 185 height 9
click at [770, 397] on div "Again great work! I cannot view the slides as it says I don't have access :( ma…" at bounding box center [782, 379] width 185 height 42
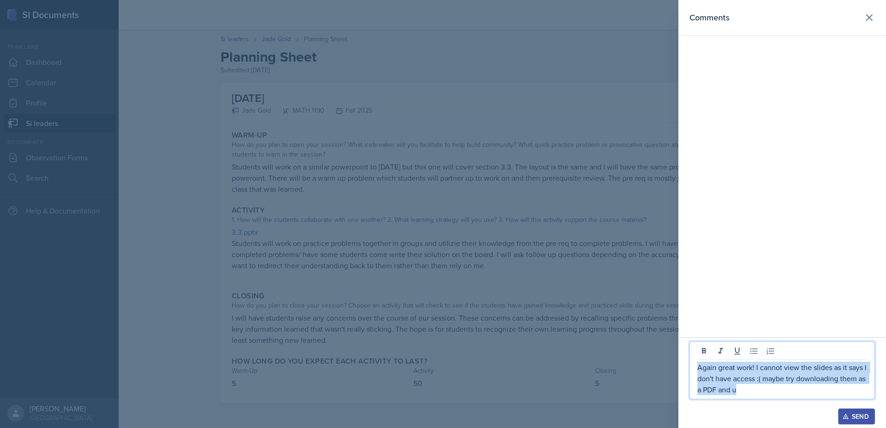
click at [762, 401] on div "Again great work! I cannot view the slides as it says I don't have access :( ma…" at bounding box center [782, 375] width 185 height 67
click at [751, 392] on p "Again great work! I cannot view the slides as it says I don't have access :( ma…" at bounding box center [782, 378] width 170 height 33
drag, startPoint x: 803, startPoint y: 388, endPoint x: 685, endPoint y: 363, distance: 120.4
click at [681, 363] on div "Again great work! I cannot view the slides as it says I don't have access :( ma…" at bounding box center [782, 382] width 208 height 91
copy p "Again great work! I cannot view the slides as it says I don't have access :( ma…"
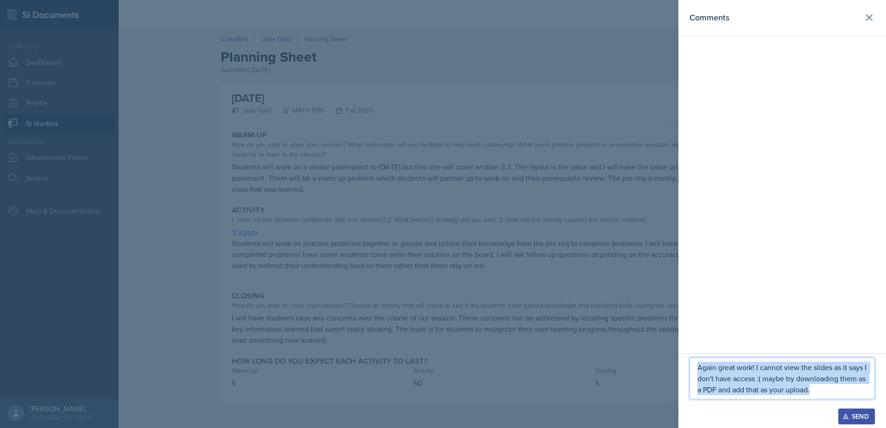
click at [868, 418] on div "Send" at bounding box center [856, 416] width 25 height 7
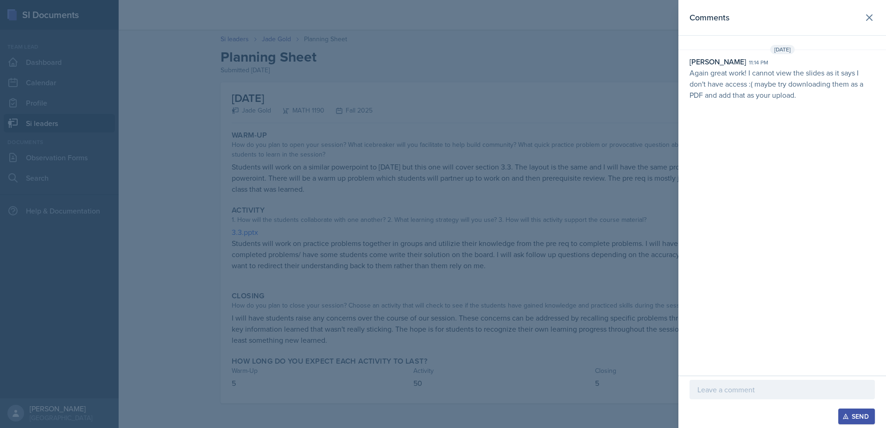
click at [868, 29] on header "Comments" at bounding box center [782, 18] width 208 height 36
click at [865, 20] on icon at bounding box center [869, 17] width 11 height 11
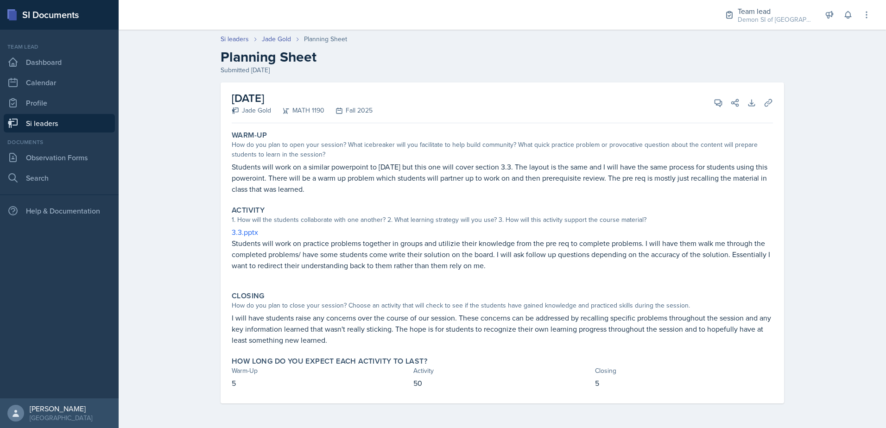
click at [63, 131] on link "Si leaders" at bounding box center [59, 123] width 111 height 19
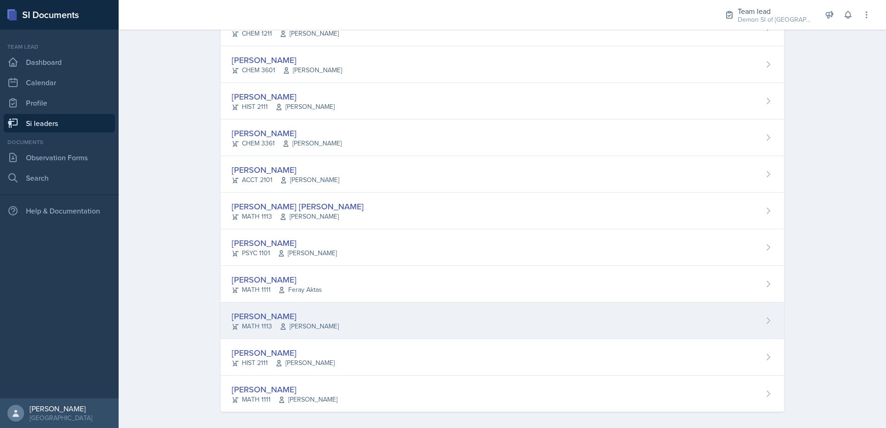
scroll to position [629, 0]
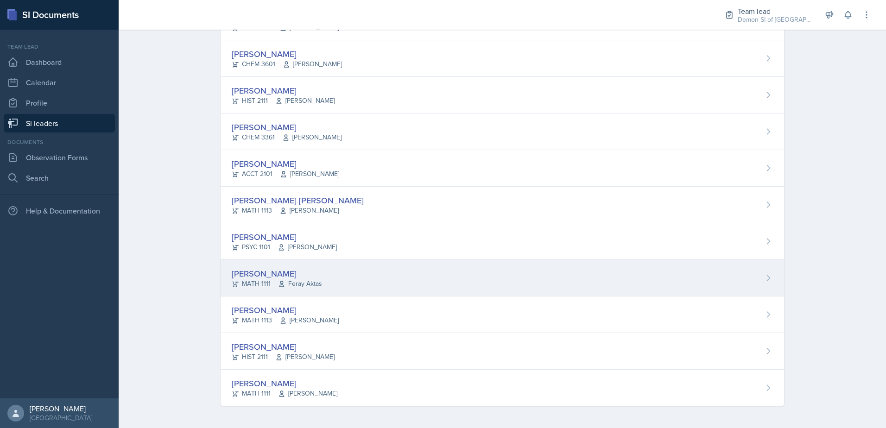
click at [251, 270] on div "[PERSON_NAME]" at bounding box center [277, 273] width 90 height 13
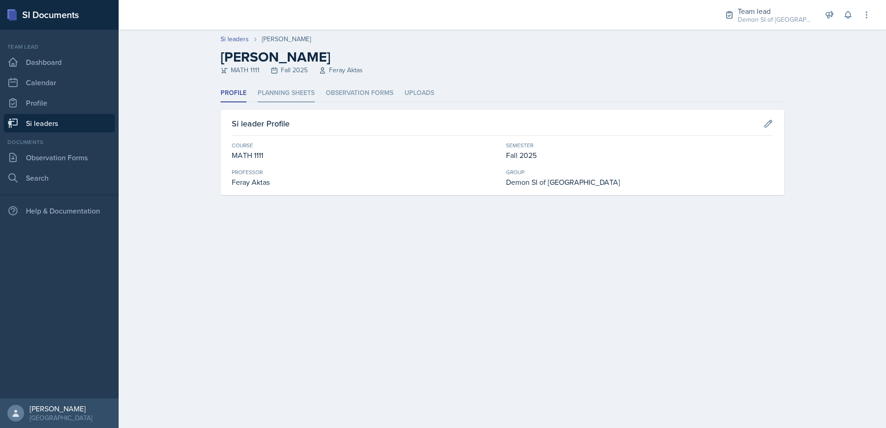
click at [261, 91] on li "Planning Sheets" at bounding box center [286, 93] width 57 height 18
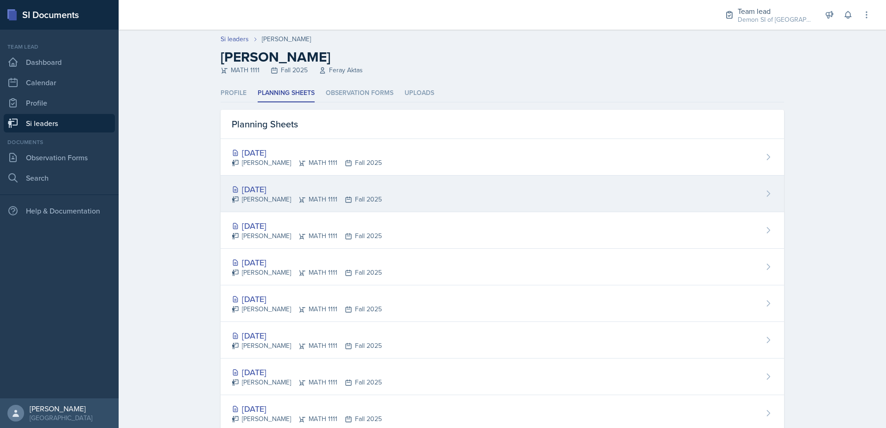
click at [249, 197] on div "[PERSON_NAME] MATH 1111 Fall 2025" at bounding box center [307, 200] width 150 height 10
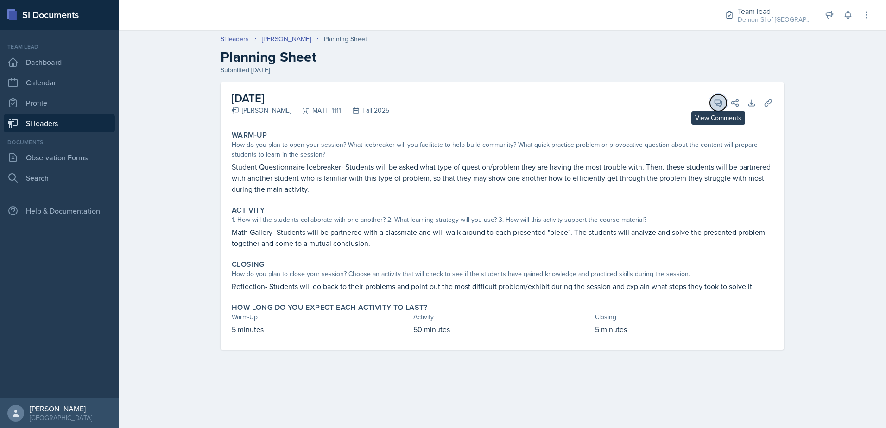
click at [714, 106] on icon at bounding box center [718, 102] width 9 height 9
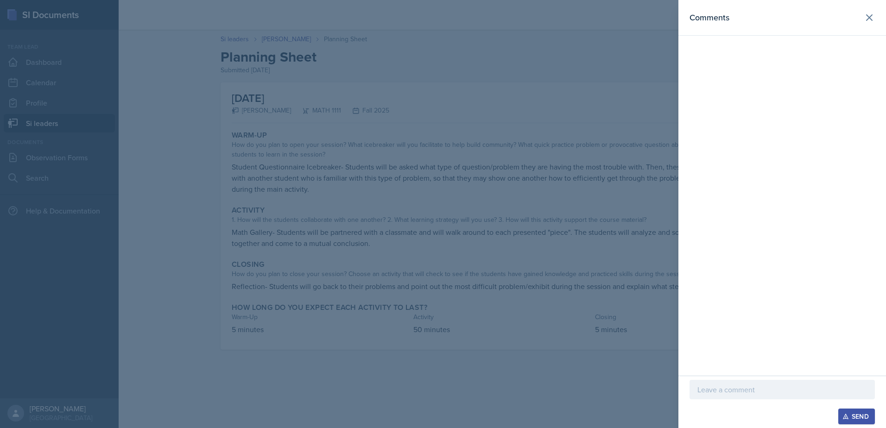
click at [823, 385] on p at bounding box center [782, 389] width 170 height 11
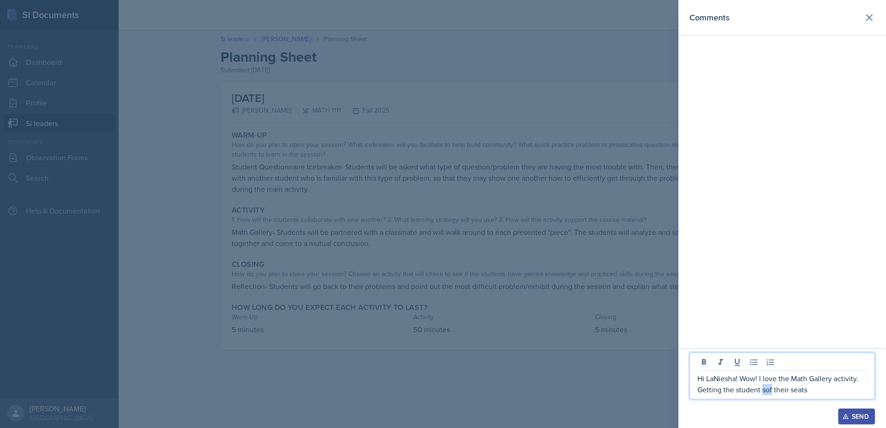
click at [767, 389] on p "Hi LaNiesha! Wow! I love the Math Gallery activity. Getting the student sof the…" at bounding box center [782, 384] width 170 height 22
click at [815, 392] on p "Hi LaNiesha! Wow! I love the Math Gallery activity. Getting the student out the…" at bounding box center [782, 384] width 170 height 22
click at [861, 11] on header "Comments" at bounding box center [782, 18] width 208 height 36
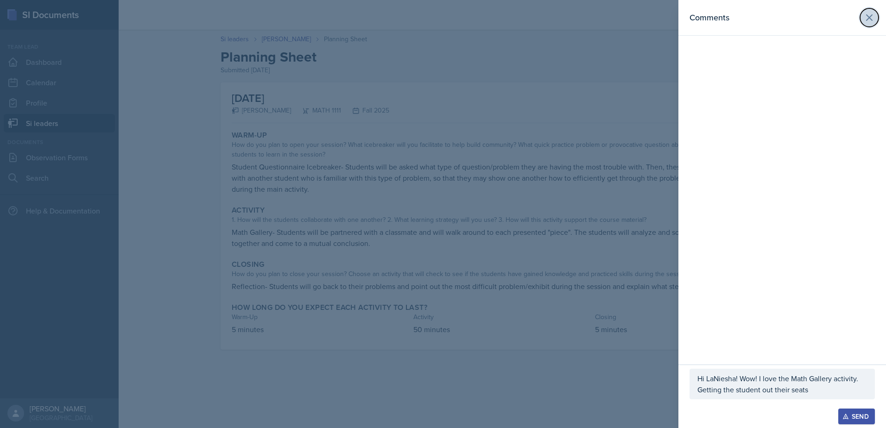
click at [863, 15] on button at bounding box center [869, 17] width 19 height 19
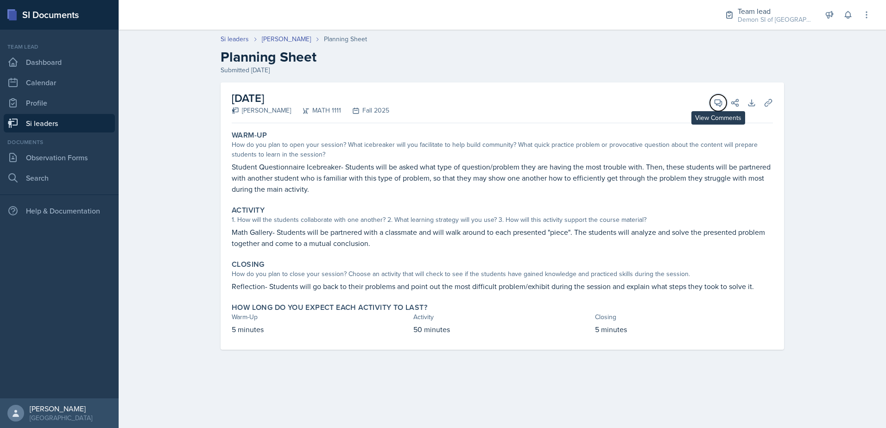
click at [715, 98] on button "View Comments" at bounding box center [718, 103] width 17 height 17
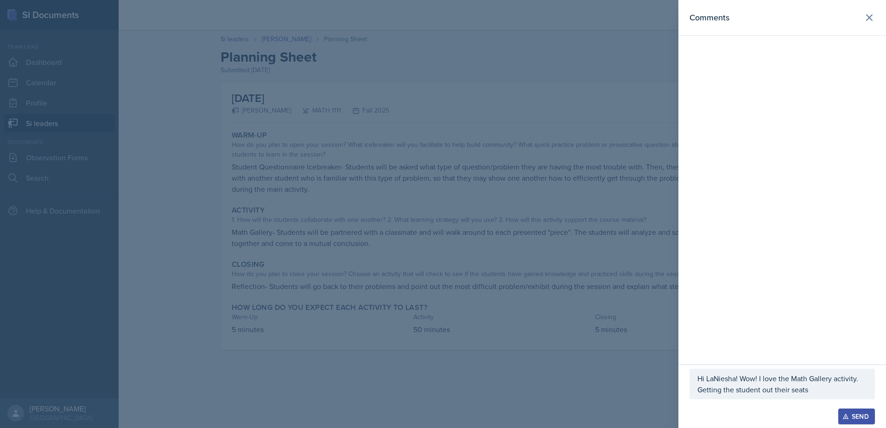
click at [813, 387] on p "Hi LaNiesha! Wow! I love the Math Gallery activity. Getting the student out the…" at bounding box center [782, 384] width 170 height 22
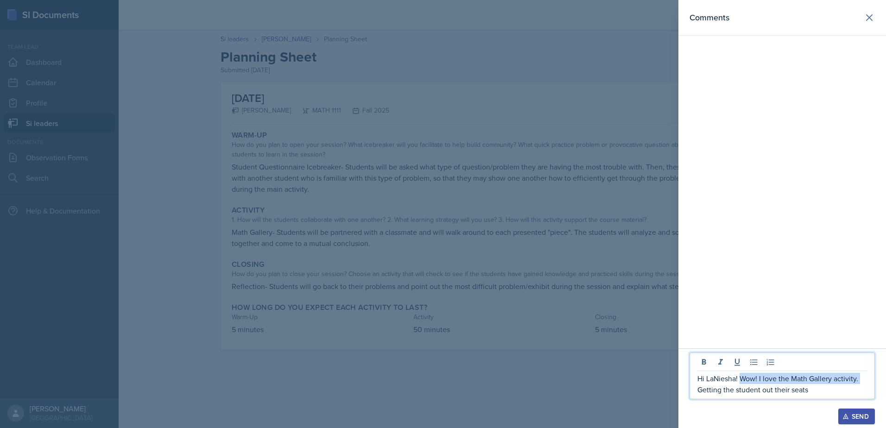
drag, startPoint x: 740, startPoint y: 380, endPoint x: 694, endPoint y: 385, distance: 45.7
click at [694, 385] on div "Hi LaNiesha! Wow! I love the Math Gallery activity. Getting the student out the…" at bounding box center [782, 376] width 185 height 47
click at [811, 386] on p "Hi LaNiesha! Wow! I love the Math Gallery activity. Getting the student out the…" at bounding box center [782, 384] width 170 height 22
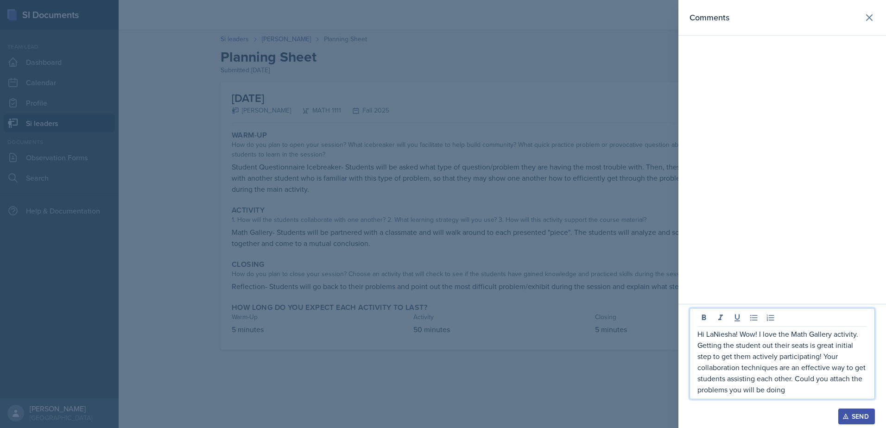
click at [798, 386] on p "Hi LaNiesha! Wow! I love the Math Gallery activity. Getting the student out the…" at bounding box center [782, 362] width 170 height 67
click at [747, 388] on p "Hi LaNiesha! Wow! I love the Math Gallery activity. Getting the student out the…" at bounding box center [782, 356] width 170 height 78
click at [803, 390] on p "Hi LaNiesha! Wow! I love the Math Gallery activity. Getting the student out the…" at bounding box center [782, 356] width 170 height 78
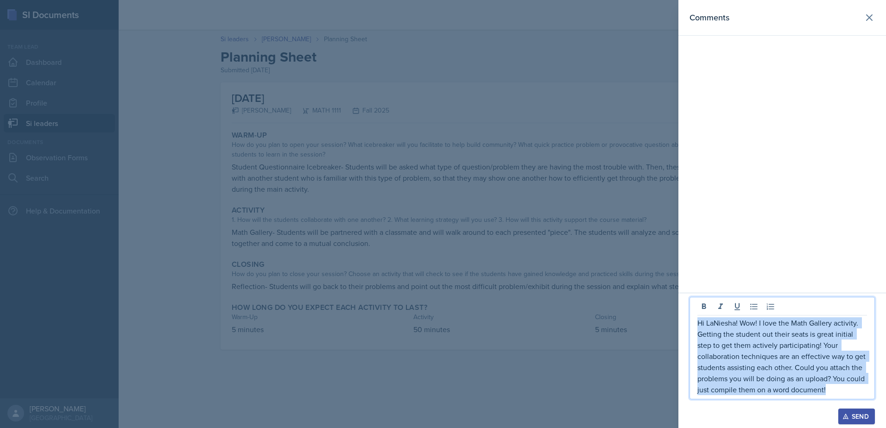
drag, startPoint x: 836, startPoint y: 393, endPoint x: 685, endPoint y: 320, distance: 167.0
click at [685, 319] on div "Hi LaNiesha! Wow! I love the Math Gallery activity. Getting the student out the…" at bounding box center [782, 360] width 208 height 135
copy p "Hi LaNiesha! Wow! I love the Math Gallery activity. Getting the student out the…"
click at [843, 386] on p "Hi LaNiesha! Wow! I love the Math Gallery activity. Getting the student out the…" at bounding box center [782, 356] width 170 height 78
click at [843, 389] on p "Hi LaNiesha! Wow! I love the Math Gallery activity. Getting the student out the…" at bounding box center [782, 356] width 170 height 78
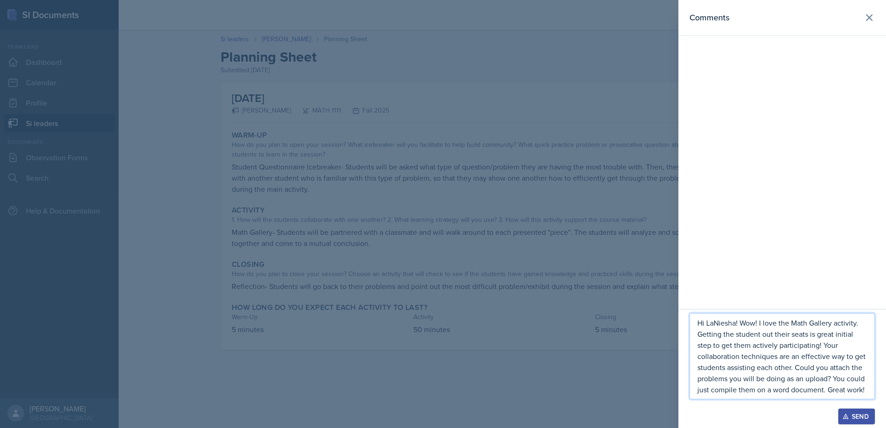
click at [828, 390] on p "Hi LaNiesha! Wow! I love the Math Gallery activity. Getting the student out the…" at bounding box center [782, 356] width 170 height 78
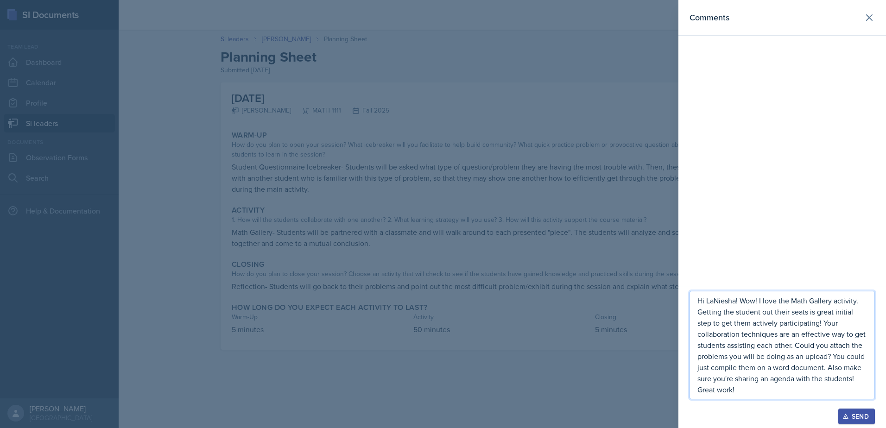
click at [860, 379] on p "Hi LaNiesha! Wow! I love the Math Gallery activity. Getting the student out the…" at bounding box center [782, 345] width 170 height 100
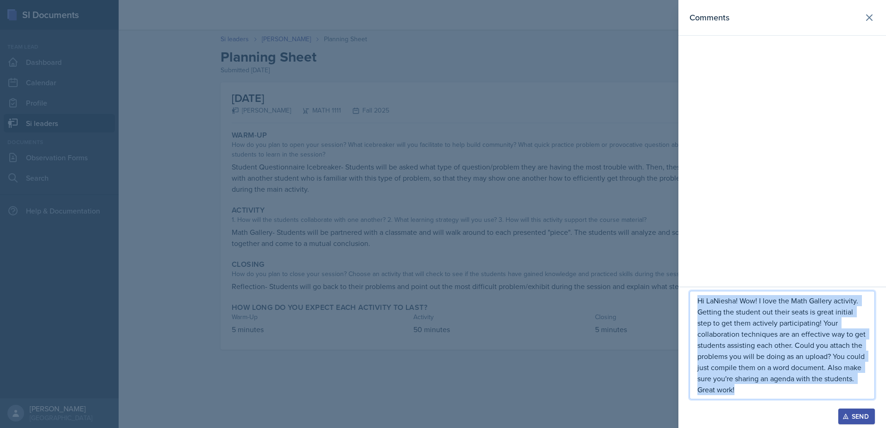
drag, startPoint x: 743, startPoint y: 392, endPoint x: 697, endPoint y: 298, distance: 104.5
click at [697, 298] on div "Hi LaNiesha! Wow! I love the Math Gallery activity. Getting the student out the…" at bounding box center [782, 345] width 185 height 108
copy p "Hi LaNiesha! Wow! I love the Math Gallery activity. Getting the student out the…"
click at [857, 413] on div "Send" at bounding box center [856, 416] width 25 height 7
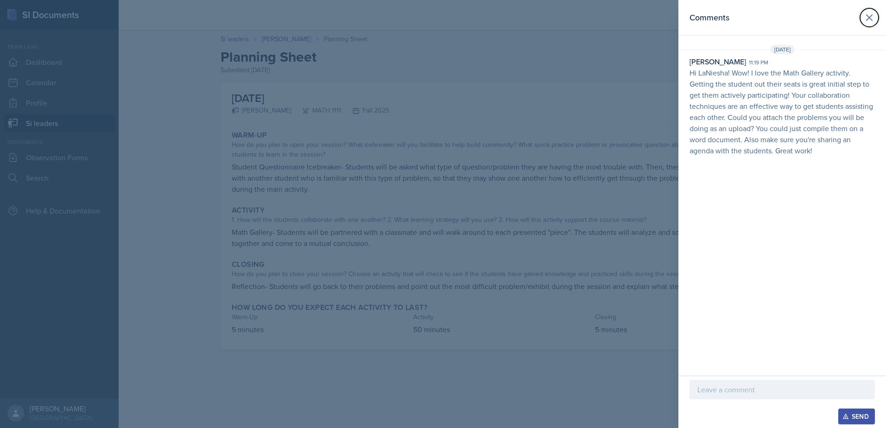
drag, startPoint x: 863, startPoint y: 21, endPoint x: 861, endPoint y: 26, distance: 5.4
click at [863, 22] on button at bounding box center [869, 17] width 19 height 19
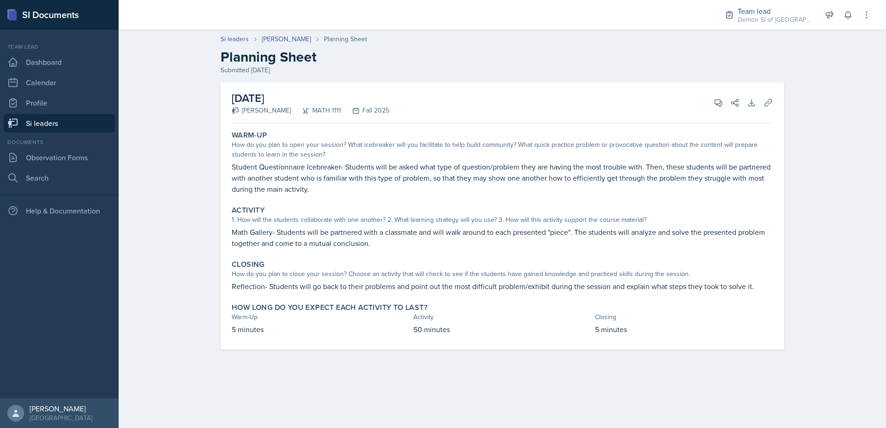
click at [89, 126] on link "Si leaders" at bounding box center [59, 123] width 111 height 19
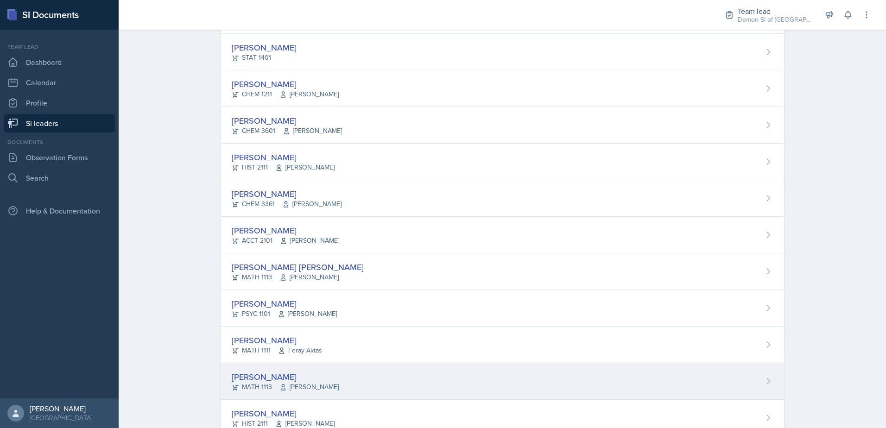
scroll to position [629, 0]
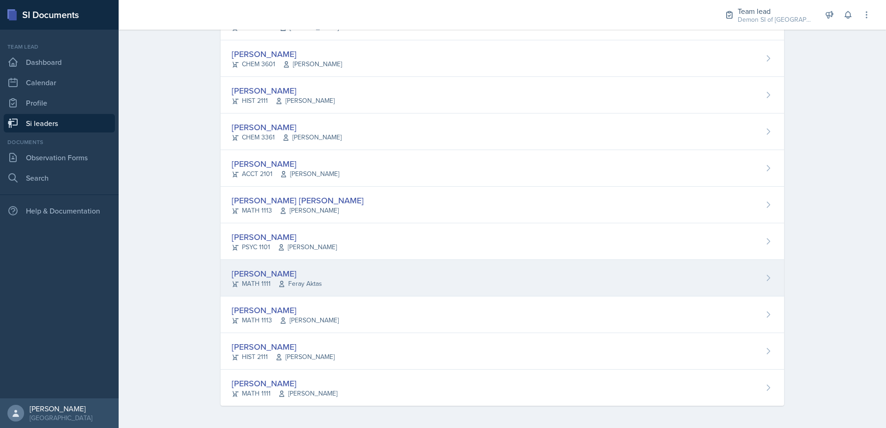
click at [267, 274] on div "[PERSON_NAME]" at bounding box center [277, 273] width 90 height 13
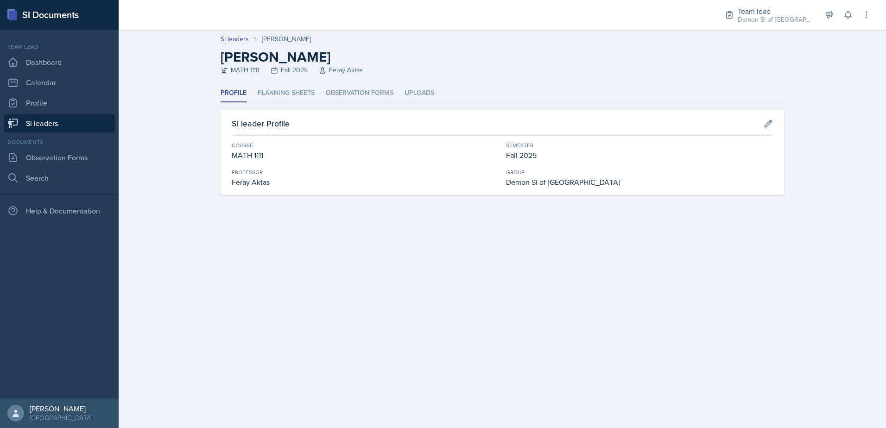
drag, startPoint x: 276, startPoint y: 95, endPoint x: 277, endPoint y: 112, distance: 17.2
click at [276, 95] on li "Planning Sheets" at bounding box center [286, 93] width 57 height 18
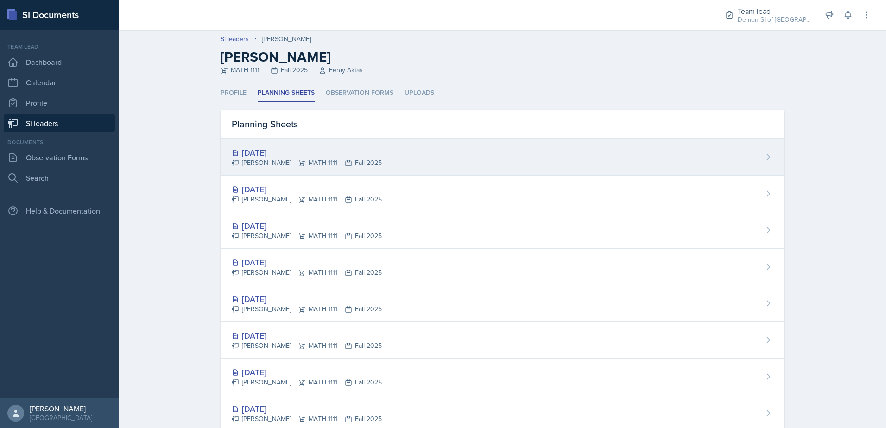
click at [273, 146] on div "[DATE]" at bounding box center [307, 152] width 150 height 13
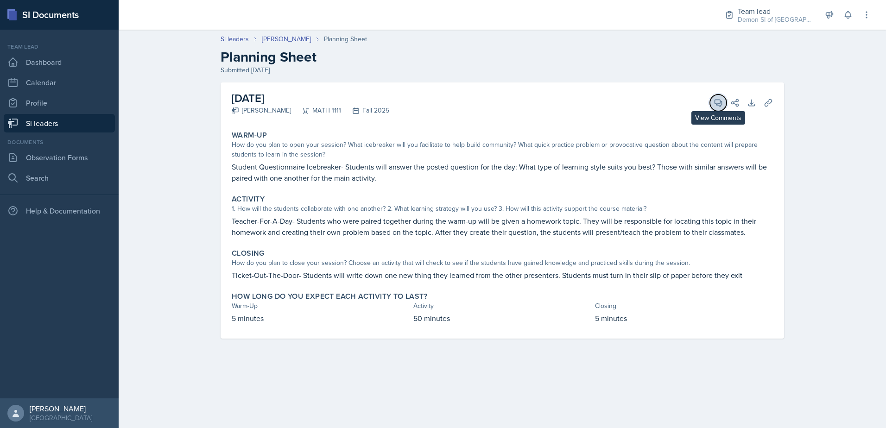
click at [712, 102] on button "View Comments" at bounding box center [718, 103] width 17 height 17
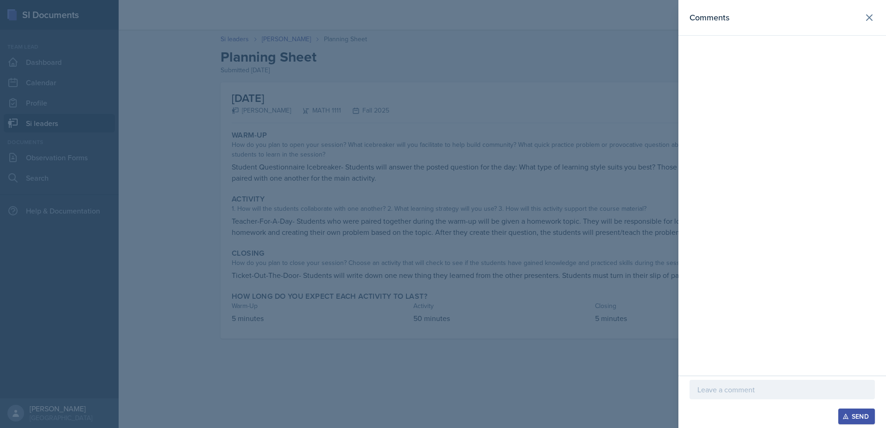
click at [778, 388] on p at bounding box center [782, 389] width 170 height 11
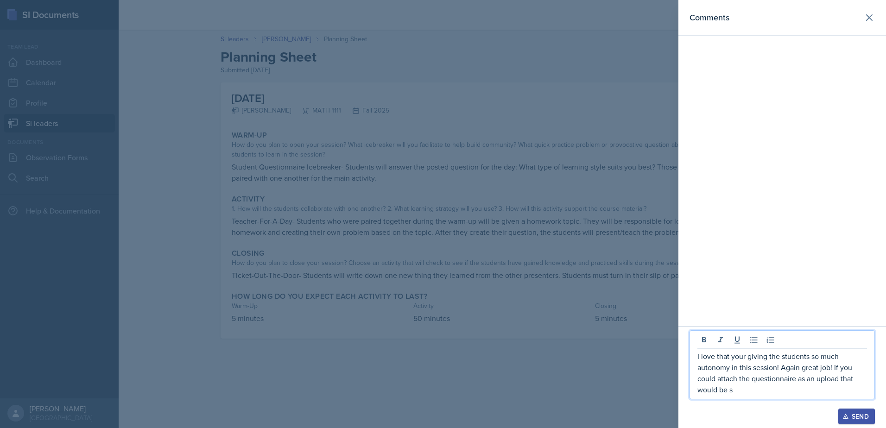
click at [813, 369] on p "I love that your giving the students so much autonomy in this session! Again gr…" at bounding box center [782, 373] width 170 height 44
click at [764, 389] on p "I love that your giving the students so much autonomy in this session! Again am…" at bounding box center [782, 373] width 170 height 44
click at [784, 367] on p "I love that you're giving the students so much autonomy in this session! Again,…" at bounding box center [782, 373] width 170 height 44
click at [781, 370] on p "I love that you're giving the students so much autonomy in this session! Again,…" at bounding box center [782, 373] width 170 height 44
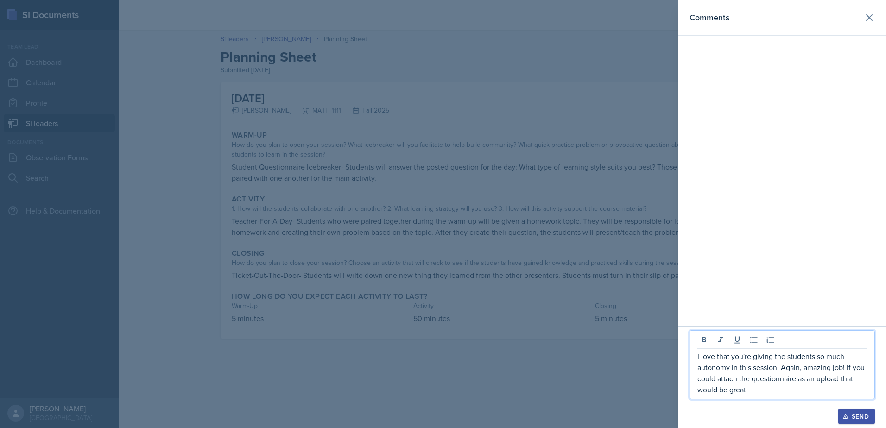
click at [844, 367] on p "I love that you're giving the students so much autonomy in this session! Again,…" at bounding box center [782, 373] width 170 height 44
click at [768, 378] on p "I love that you're giving the students so much autonomy in this session! Again,…" at bounding box center [782, 373] width 170 height 44
click at [766, 377] on p "I love that you're giving the students so much autonomy in this session! Again,…" at bounding box center [782, 373] width 170 height 44
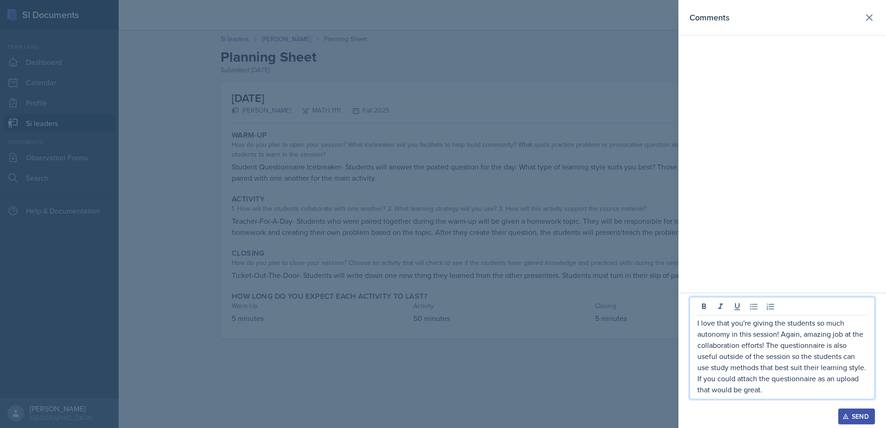
click at [798, 356] on p "I love that you're giving the students so much autonomy in this session! Again,…" at bounding box center [782, 356] width 170 height 78
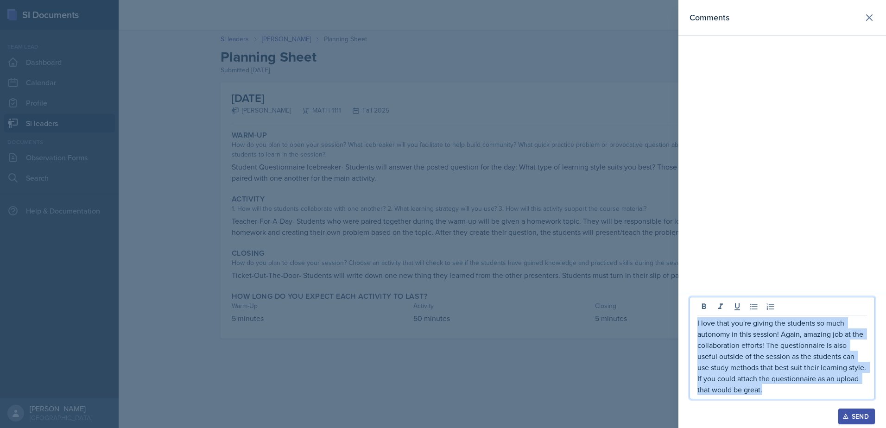
drag, startPoint x: 769, startPoint y: 391, endPoint x: 697, endPoint y: 320, distance: 101.3
click at [697, 320] on div "I love that you're giving the students so much autonomy in this session! Again,…" at bounding box center [782, 348] width 185 height 102
click at [777, 378] on p "I love that you're giving the students so much autonomy in this session! Again,…" at bounding box center [782, 356] width 170 height 78
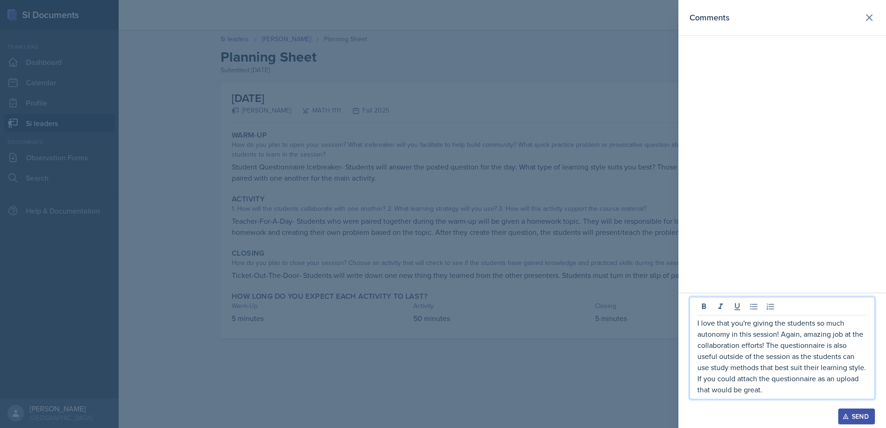
click at [873, 371] on div "I love that you're giving the students so much autonomy in this session! Again,…" at bounding box center [782, 348] width 185 height 102
click at [870, 367] on div "I love that you're giving the students so much autonomy in this session! Again,…" at bounding box center [782, 348] width 185 height 102
click at [865, 362] on p "I love that you're giving the students so much autonomy in this session! Again,…" at bounding box center [782, 356] width 170 height 78
click at [867, 370] on p "I love that you're giving the students so much autonomy in this session! Again,…" at bounding box center [782, 356] width 170 height 78
click at [847, 367] on p "I love that you're giving the students so much autonomy in this session! Again,…" at bounding box center [782, 350] width 170 height 89
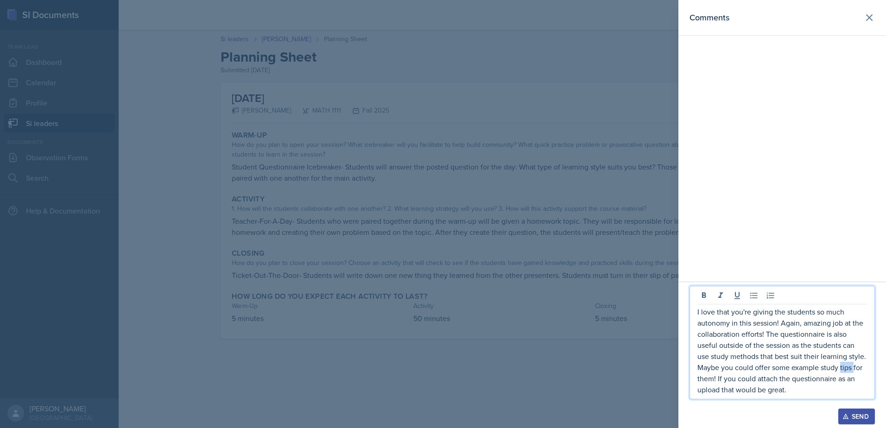
click at [847, 367] on p "I love that you're giving the students so much autonomy in this session! Again,…" at bounding box center [782, 350] width 170 height 89
click at [832, 384] on p "I love that you're giving the students so much autonomy in this session! Again,…" at bounding box center [782, 350] width 170 height 89
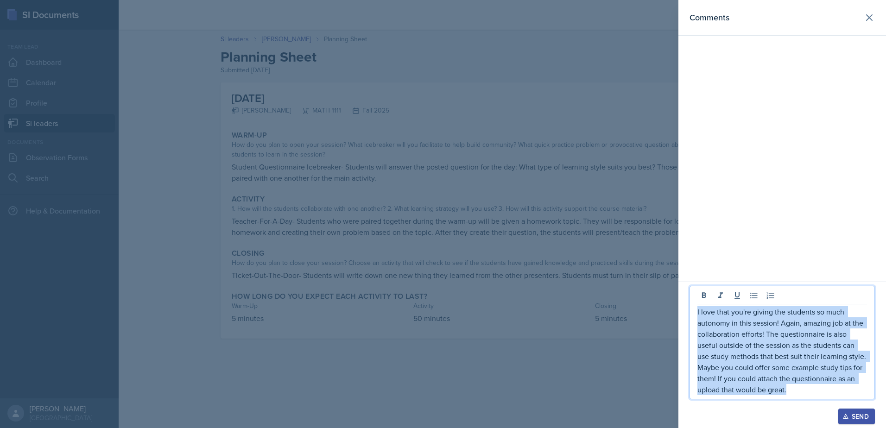
drag, startPoint x: 823, startPoint y: 387, endPoint x: 690, endPoint y: 308, distance: 154.4
click at [690, 308] on div "I love that you're giving the students so much autonomy in this session! Again,…" at bounding box center [782, 343] width 185 height 114
copy p "I love that you're giving the students so much autonomy in this session! Again,…"
click at [849, 418] on icon "button" at bounding box center [845, 416] width 6 height 6
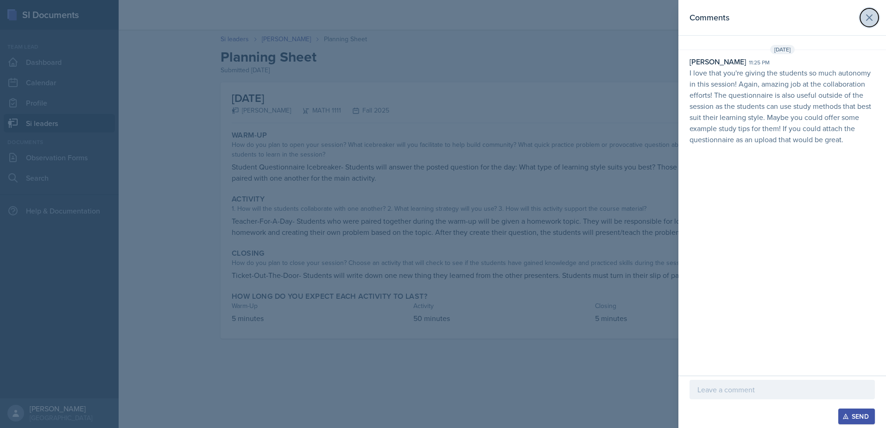
click at [865, 14] on icon at bounding box center [869, 17] width 11 height 11
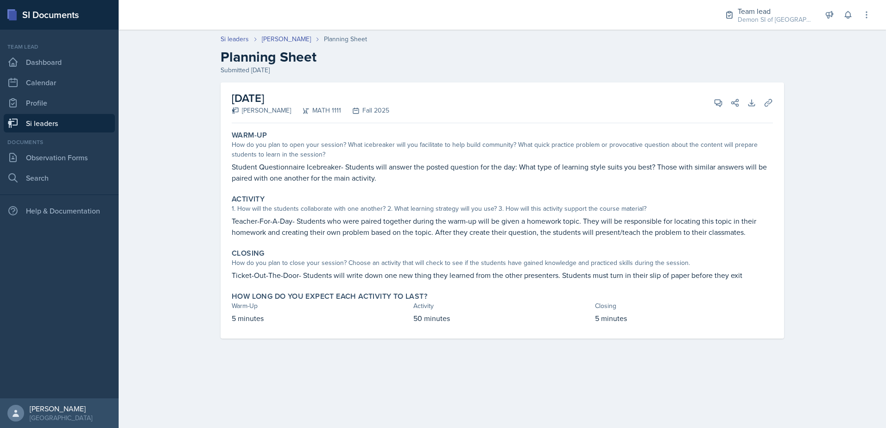
click at [64, 121] on link "Si leaders" at bounding box center [59, 123] width 111 height 19
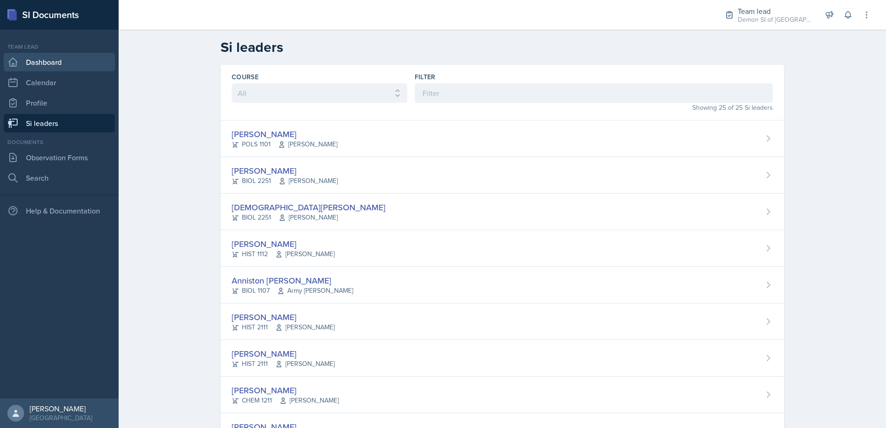
click at [69, 58] on link "Dashboard" at bounding box center [59, 62] width 111 height 19
